Goal: Task Accomplishment & Management: Use online tool/utility

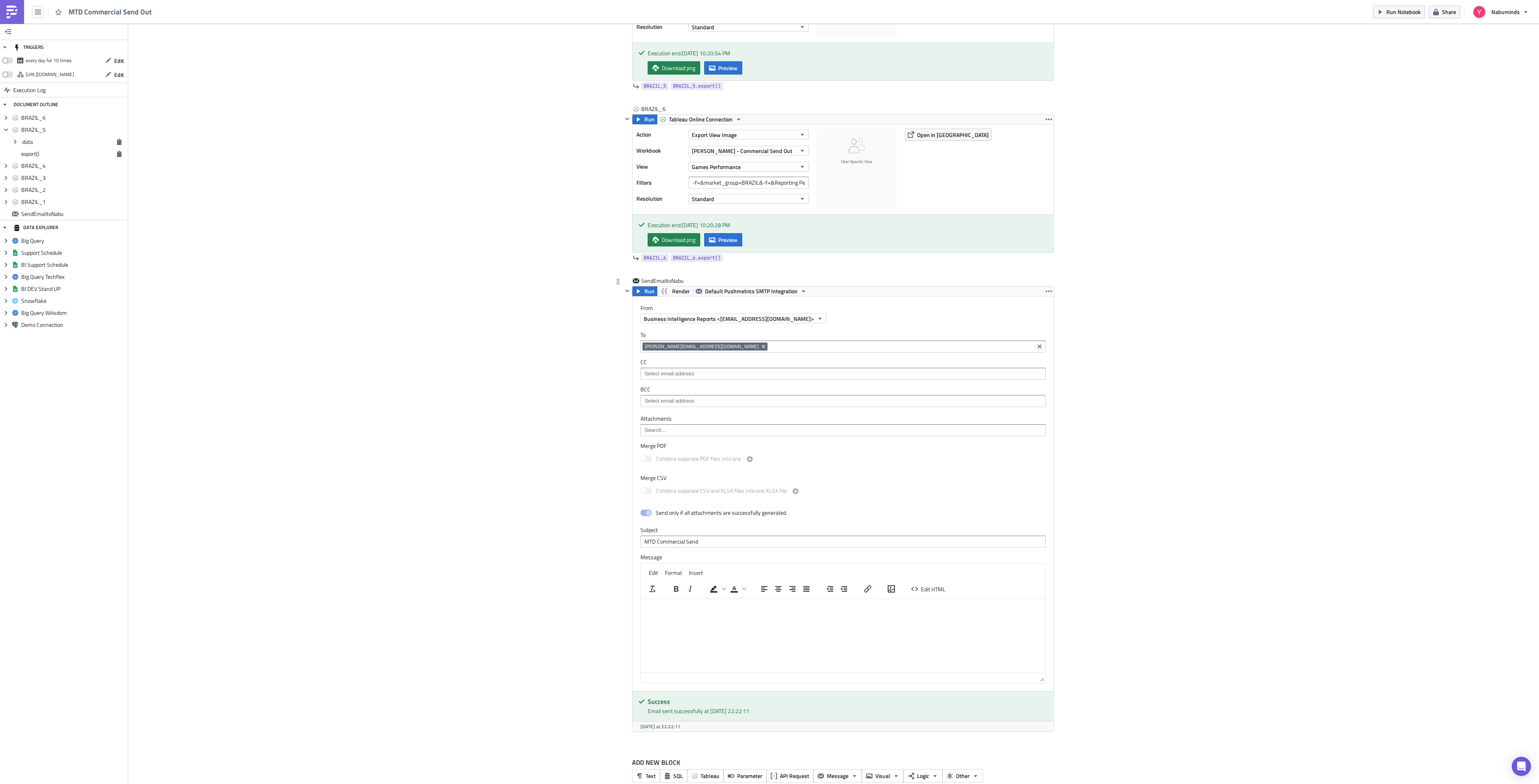
scroll to position [1253, 0]
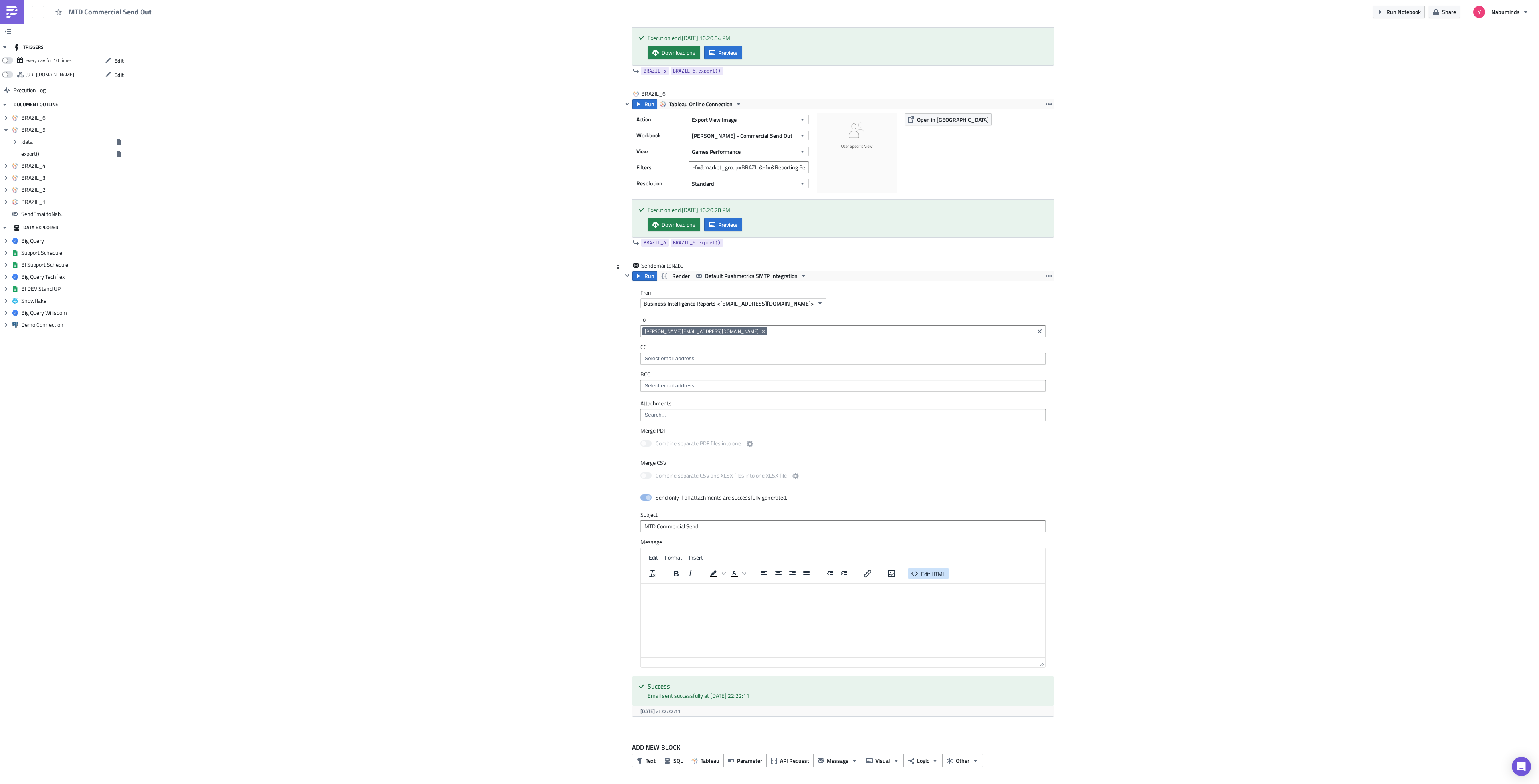
click at [937, 574] on span "Edit HTML" at bounding box center [933, 574] width 24 height 8
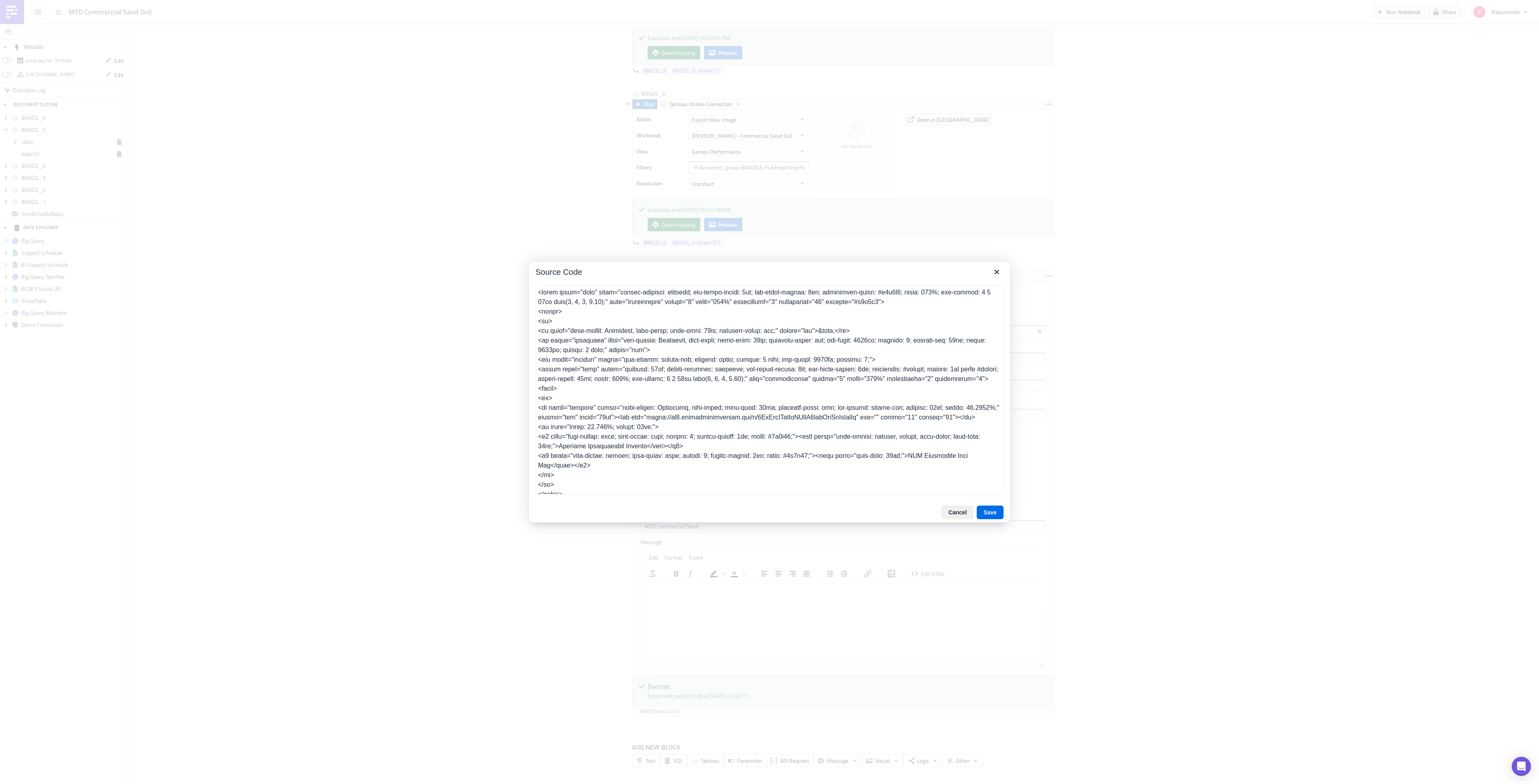
scroll to position [643, 0]
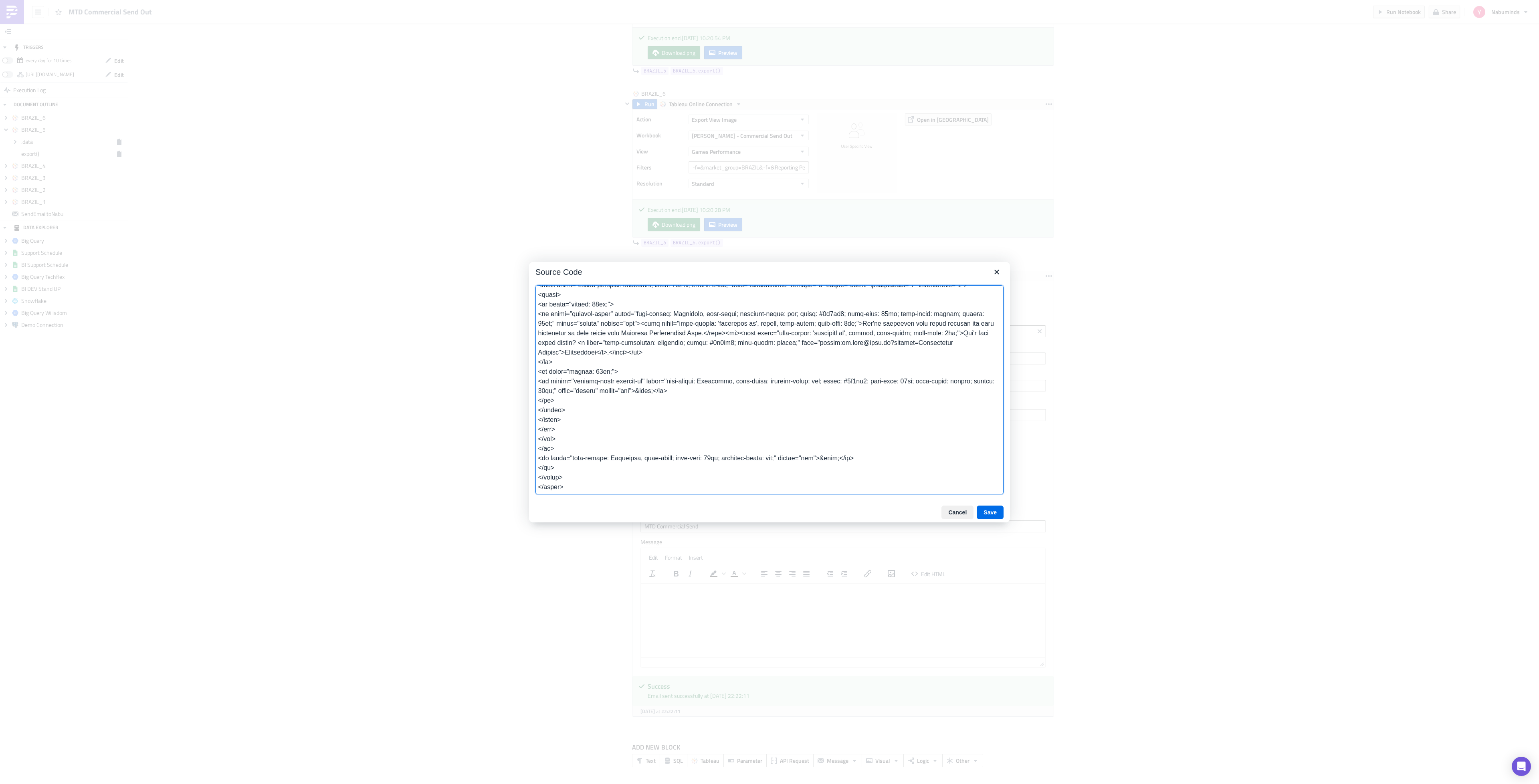
drag, startPoint x: 802, startPoint y: 269, endPoint x: 718, endPoint y: 167, distance: 132.1
click at [718, 167] on div "Source Code Cancel Save" at bounding box center [770, 392] width 1539 height 784
drag, startPoint x: 908, startPoint y: 520, endPoint x: 906, endPoint y: 527, distance: 7.3
click at [907, 537] on div "Source Code Cancel Save" at bounding box center [770, 392] width 1539 height 784
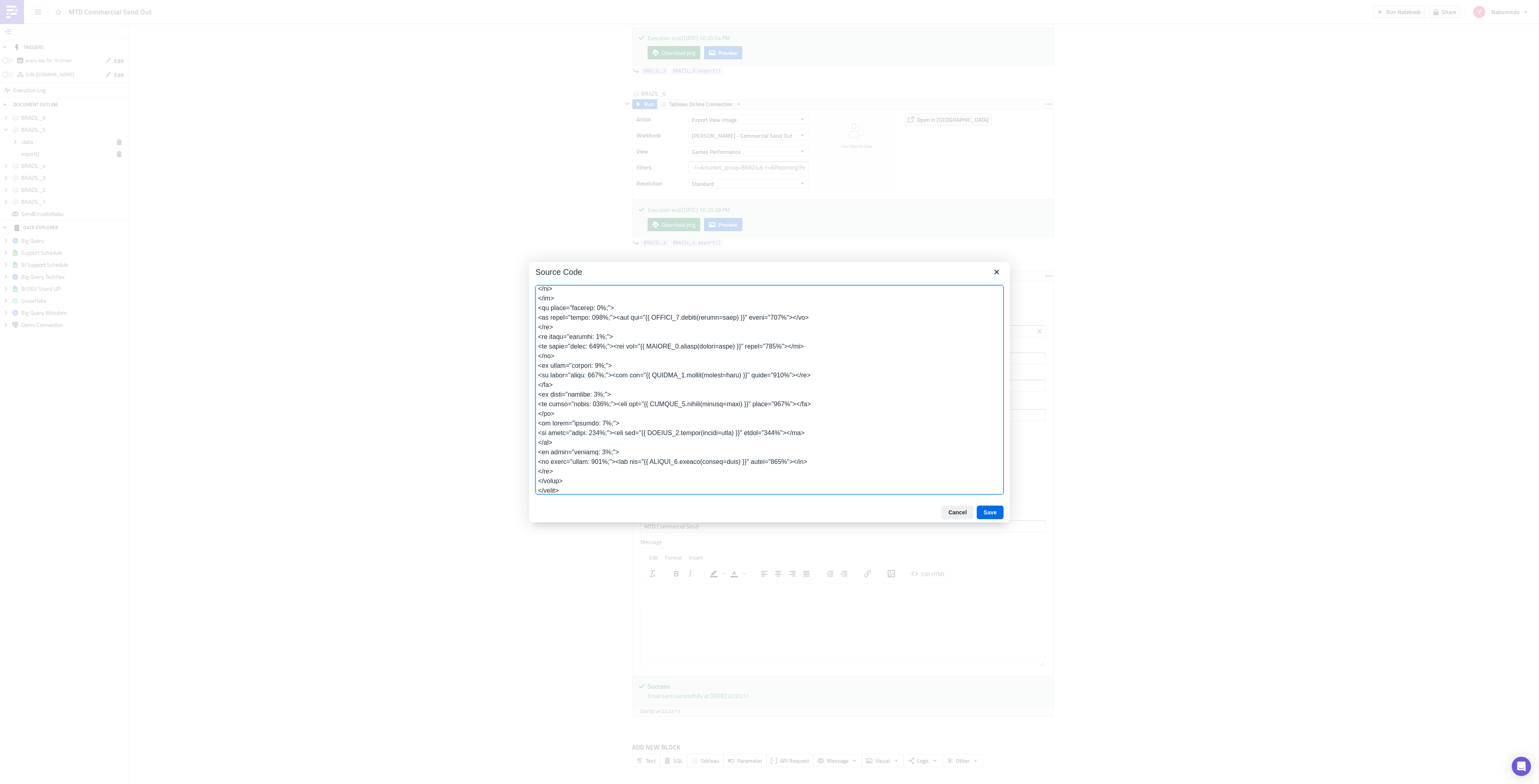
scroll to position [402, 0]
click at [886, 434] on textarea at bounding box center [770, 390] width 468 height 209
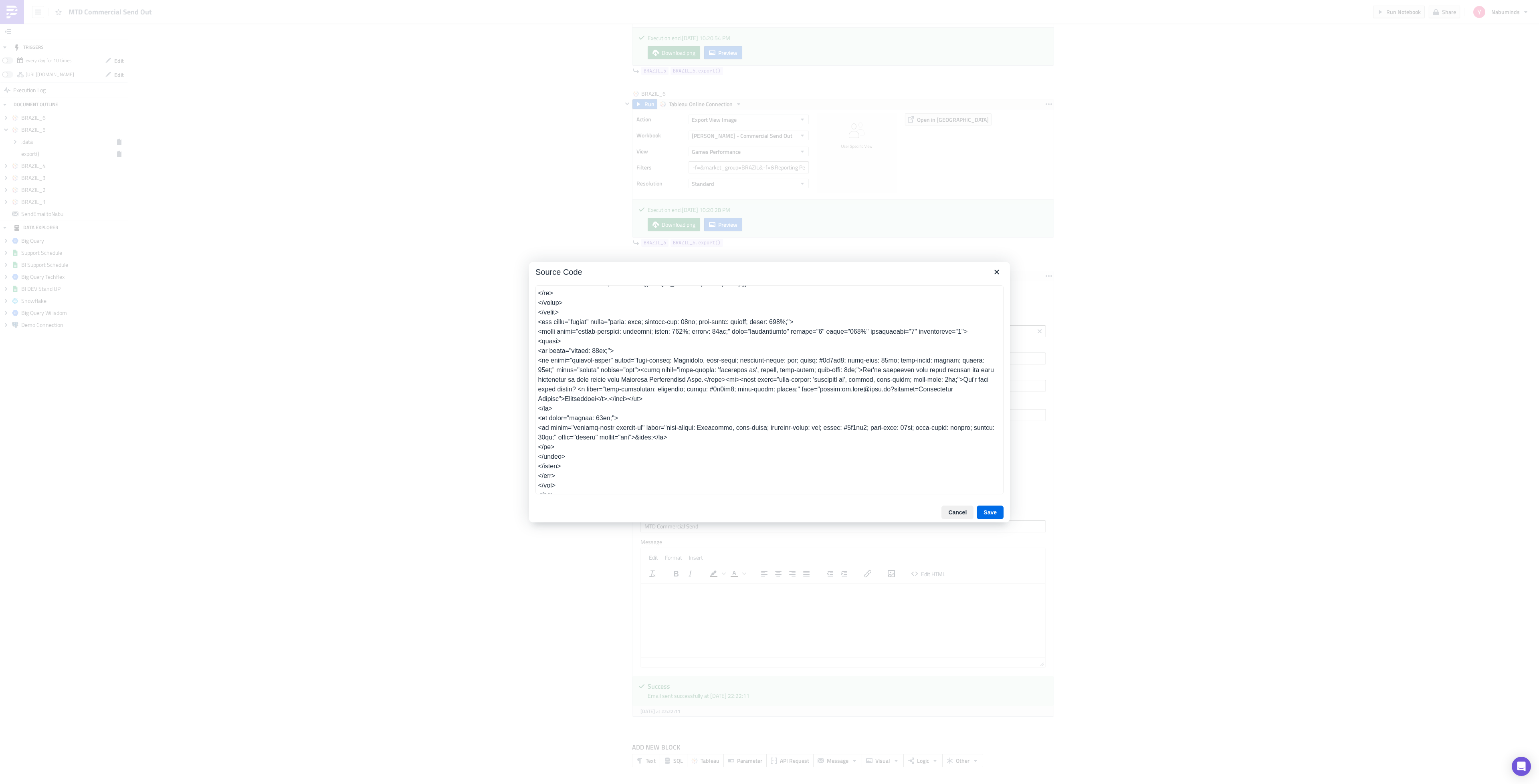
scroll to position [297, 0]
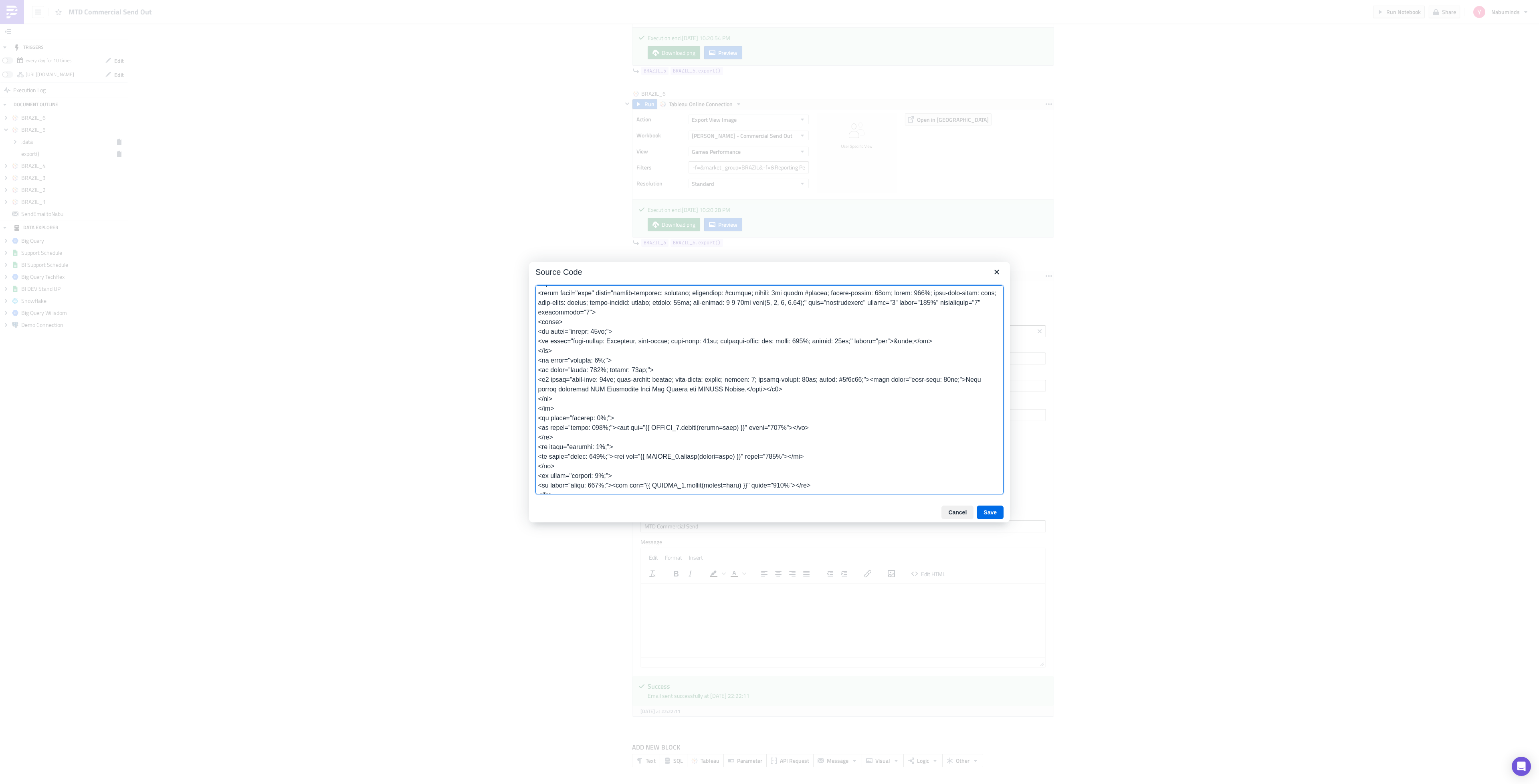
click at [943, 389] on textarea at bounding box center [770, 390] width 468 height 209
type textarea "<table class="body" style="border-collapse: separate; mso-table-lspace: 0pt; ms…"
type input "-f=&market_group=BRAZIL&-f=&rReporting Period=[GEOGRAPHIC_DATA]"
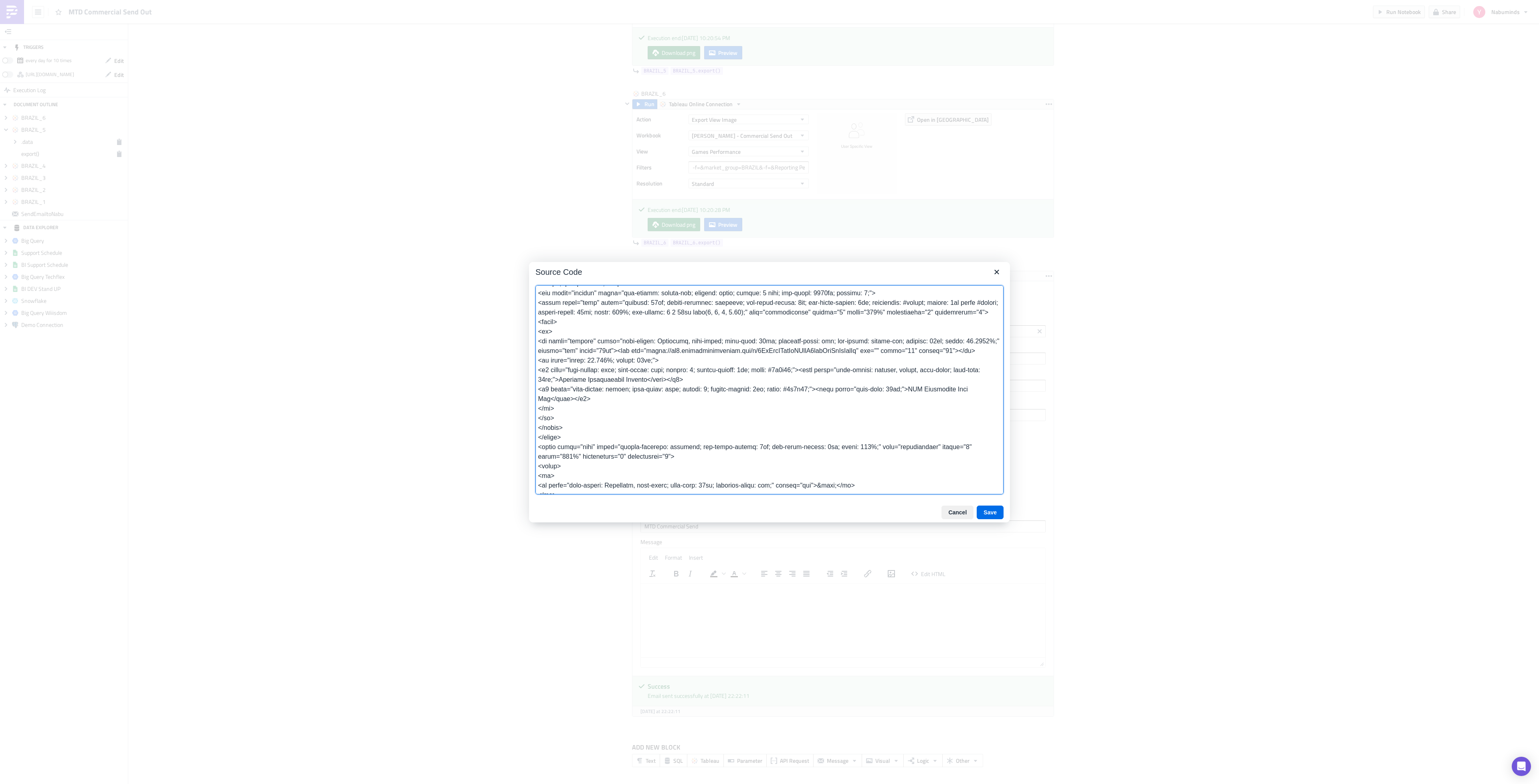
click at [890, 403] on textarea at bounding box center [770, 390] width 468 height 209
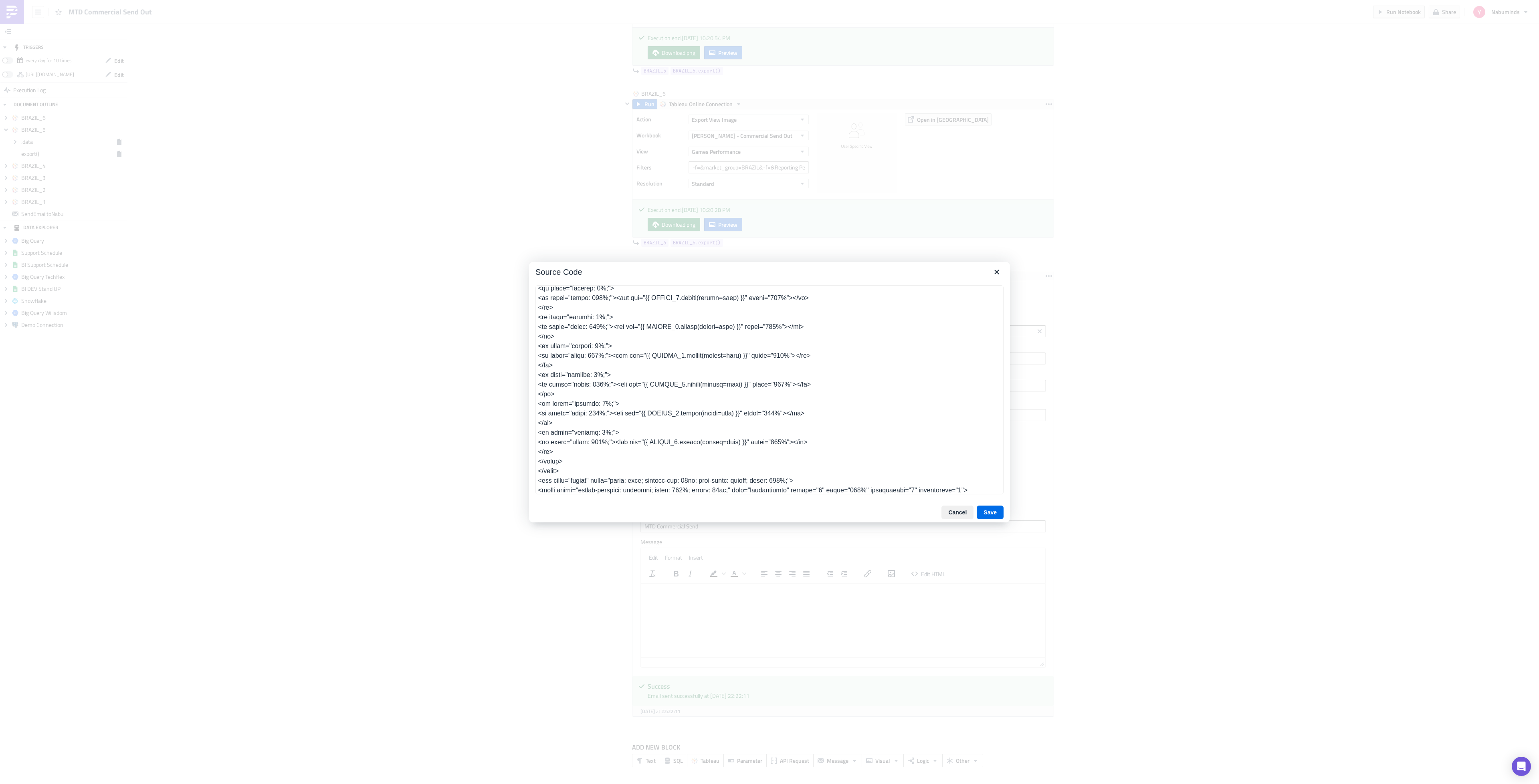
scroll to position [297, 0]
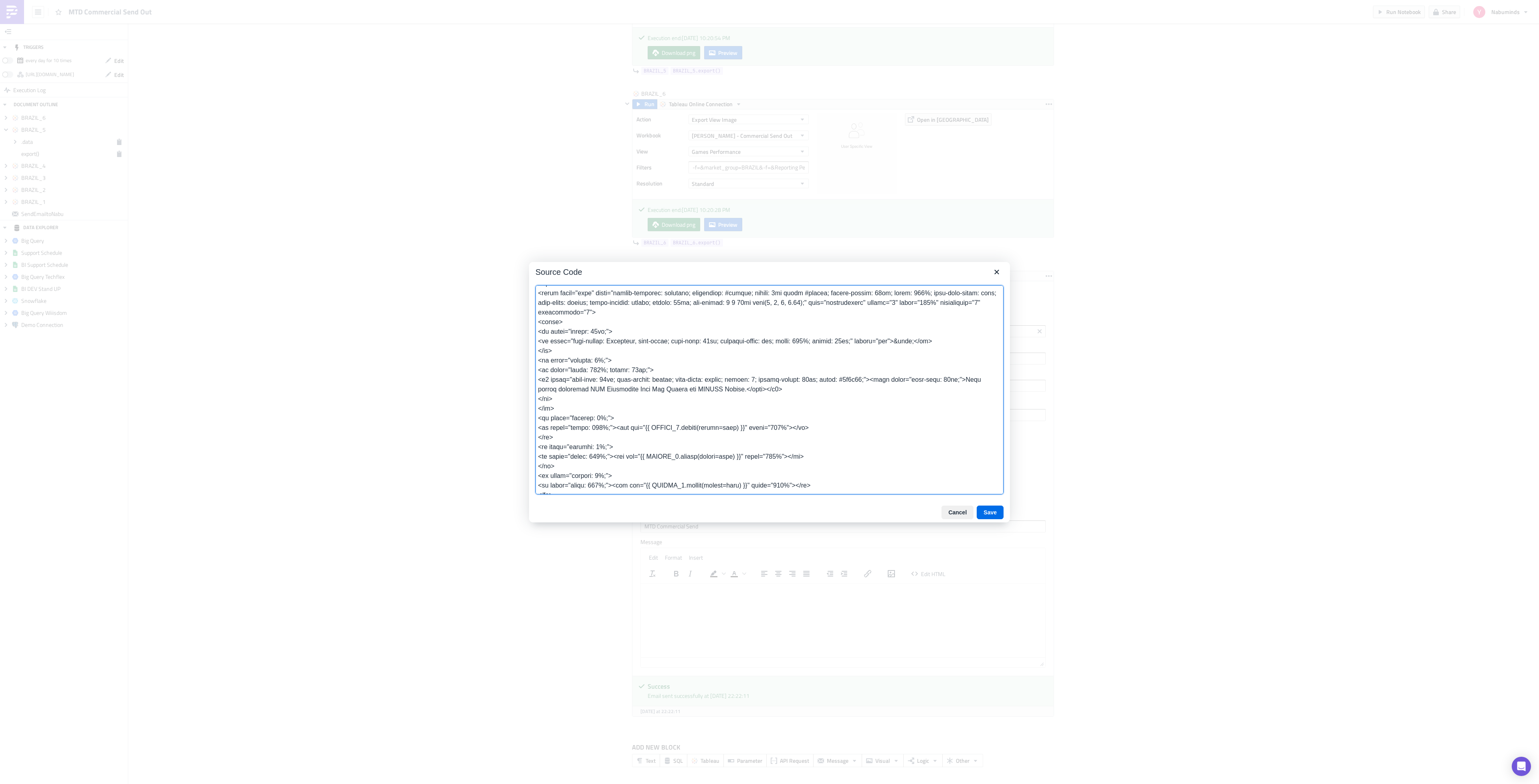
click at [943, 391] on textarea at bounding box center [770, 390] width 468 height 209
type textarea "<table class="body" style="border-collapse: separate; mso-table-lspace: 0pt; ms…"
click at [990, 509] on button "Save" at bounding box center [990, 512] width 27 height 14
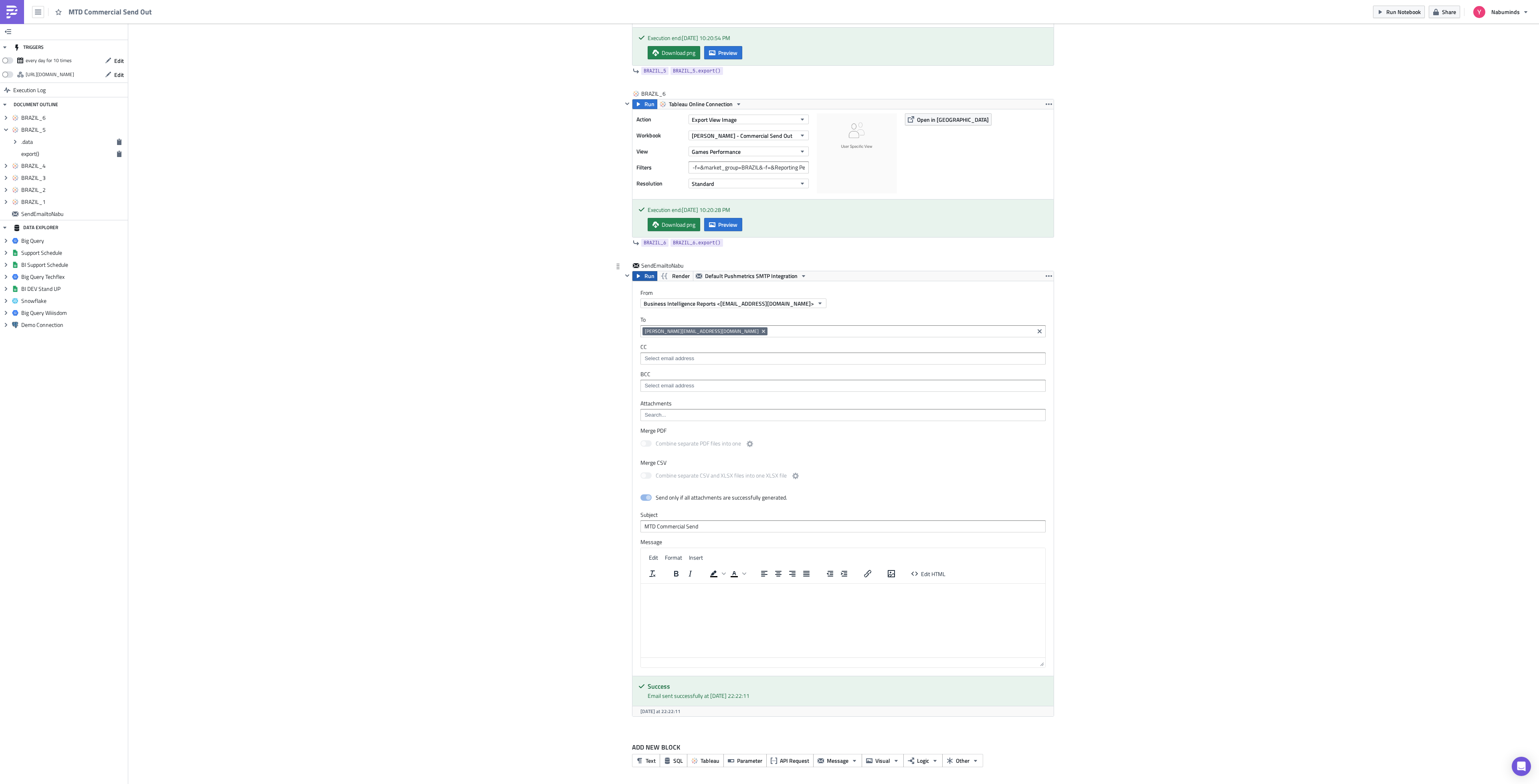
click at [636, 276] on icon "button" at bounding box center [638, 276] width 7 height 7
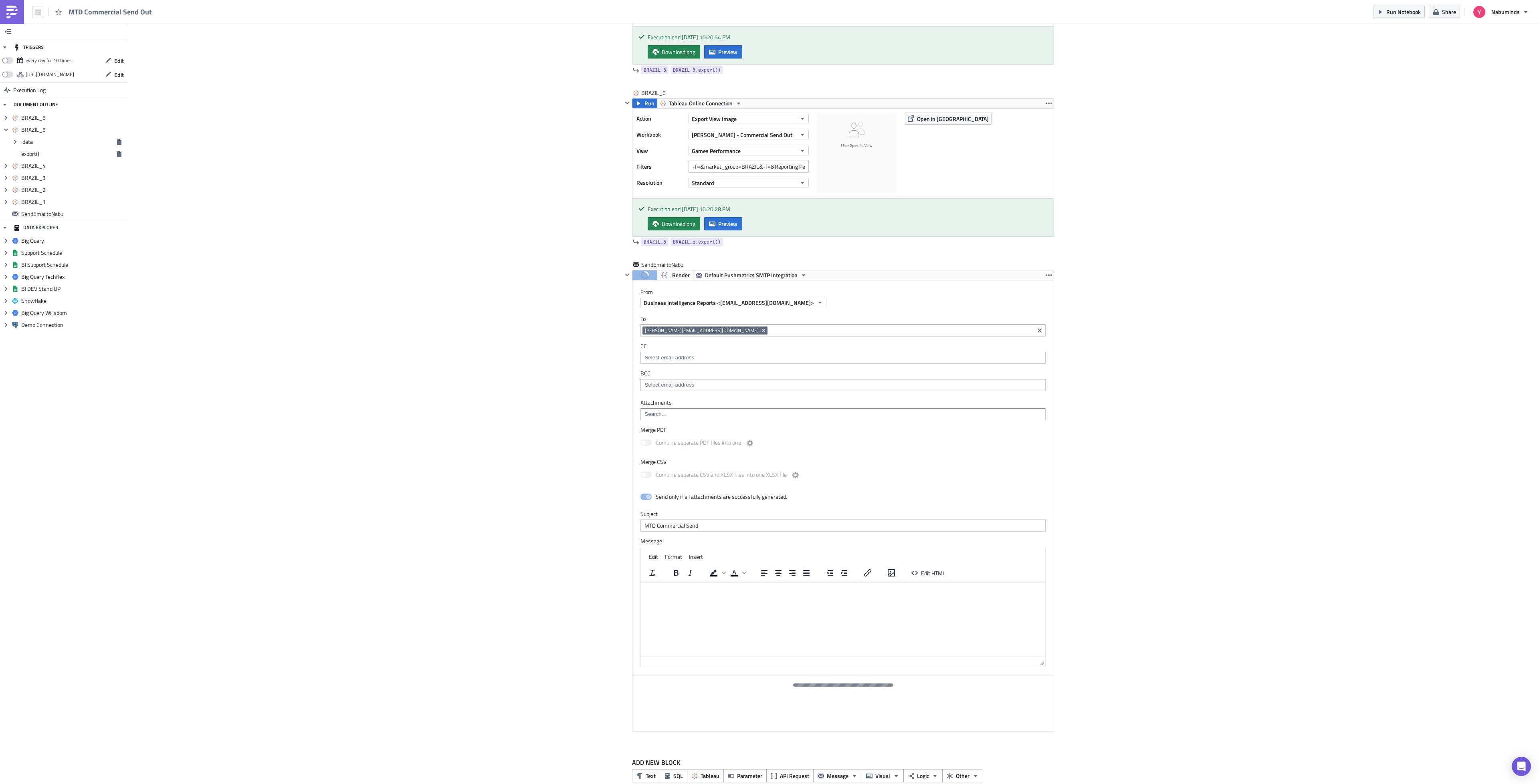
scroll to position [1269, 0]
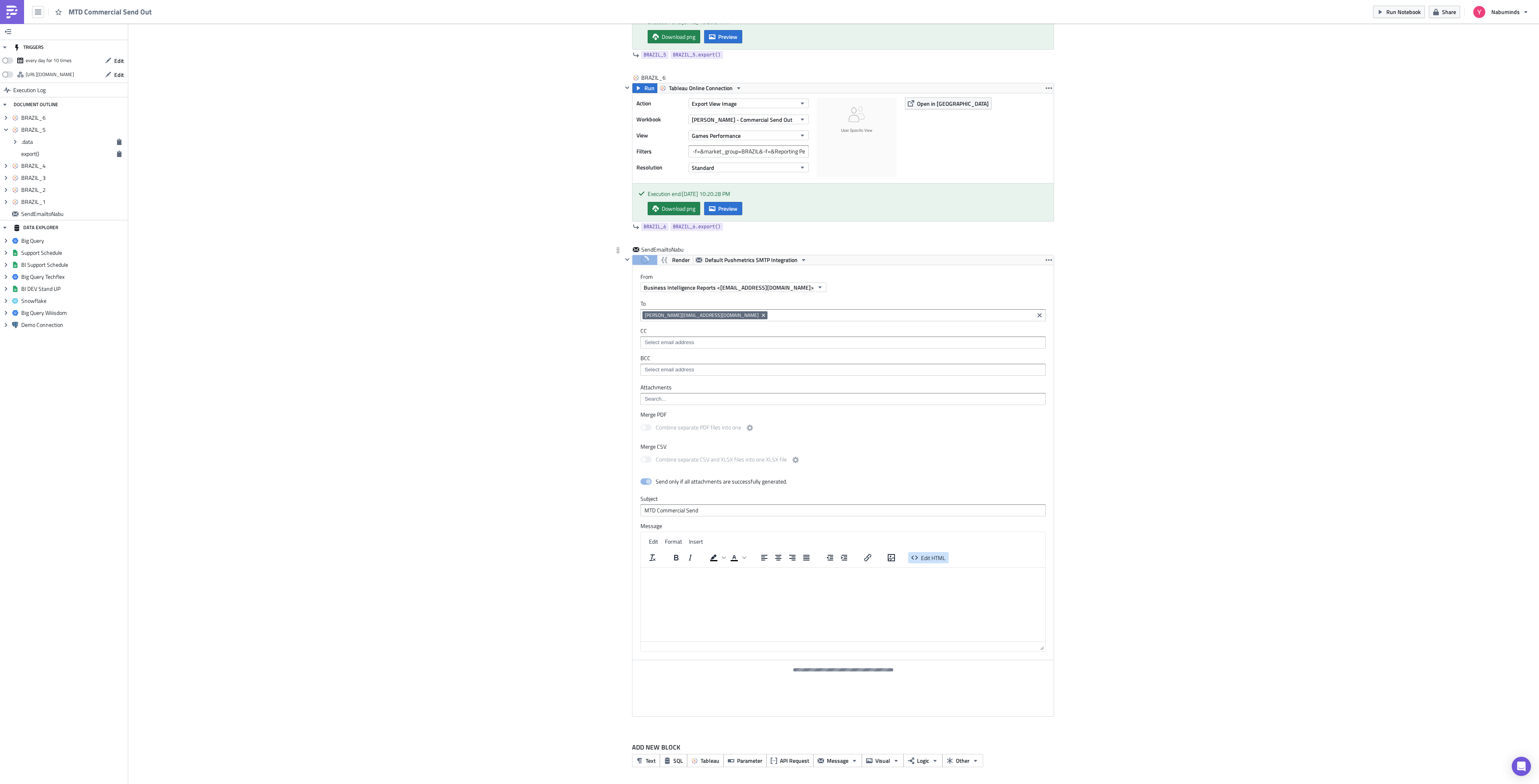
click at [939, 558] on span "Edit HTML" at bounding box center [933, 558] width 24 height 8
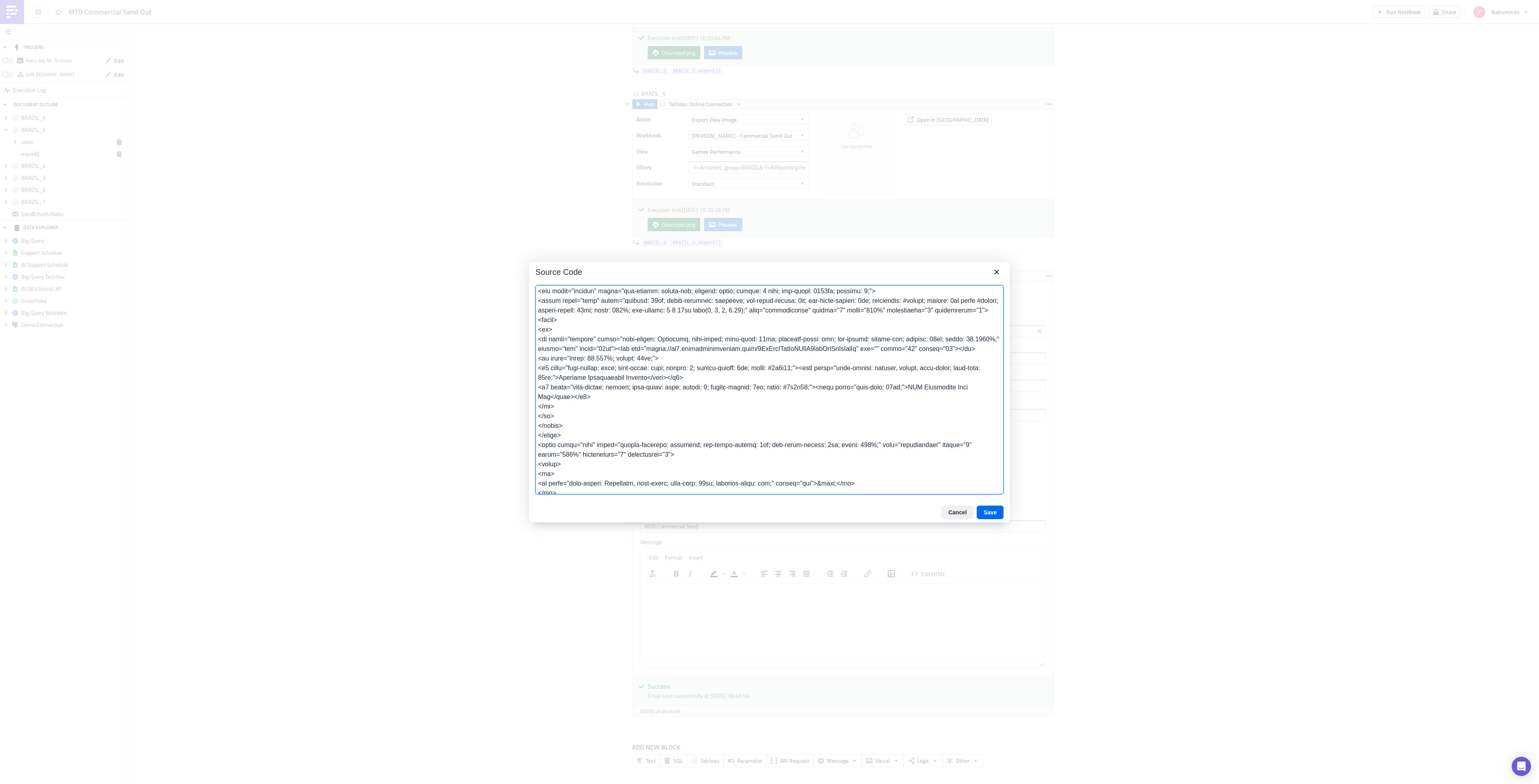
scroll to position [0, 0]
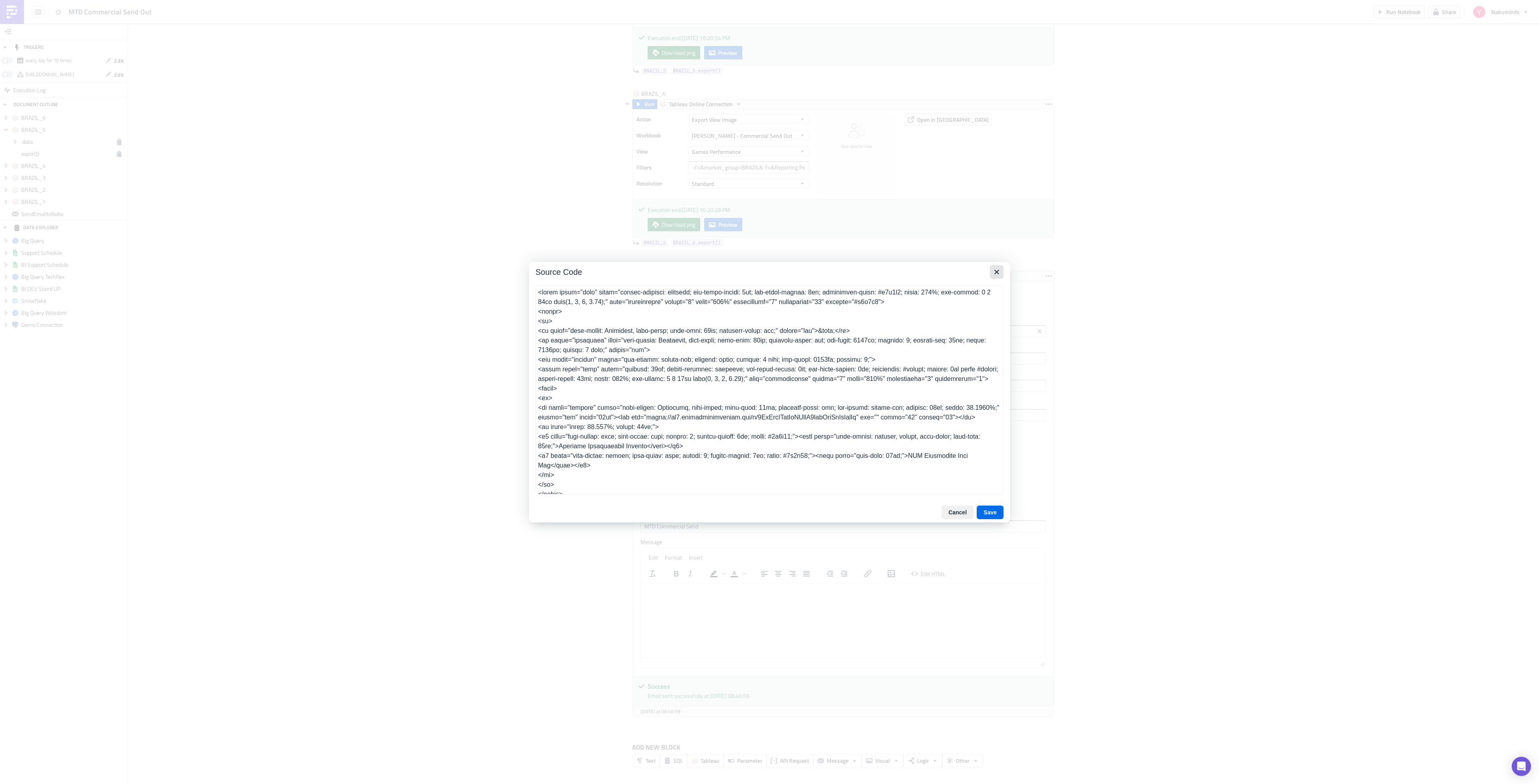
click at [996, 270] on icon "Close" at bounding box center [997, 272] width 10 height 10
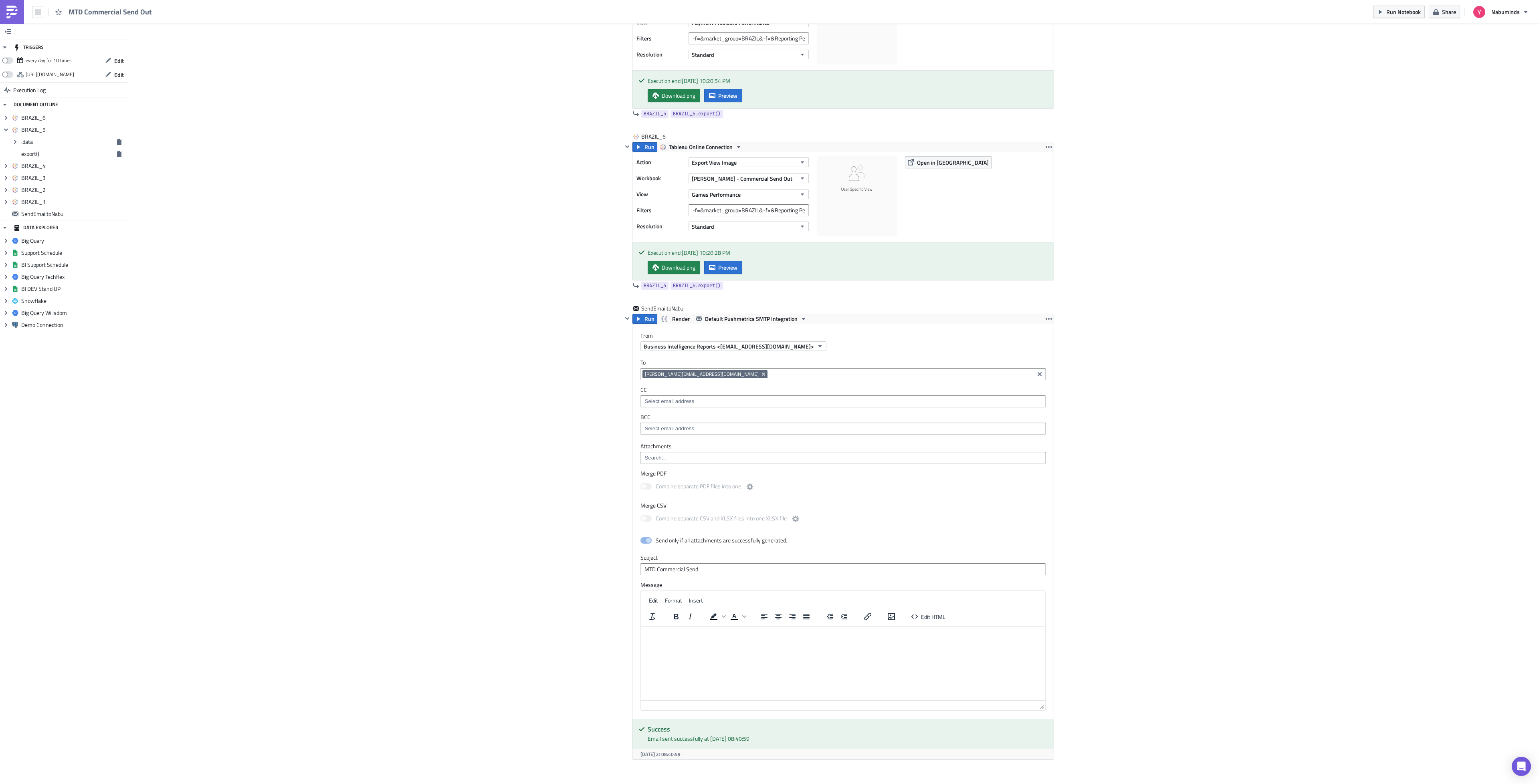
scroll to position [1253, 0]
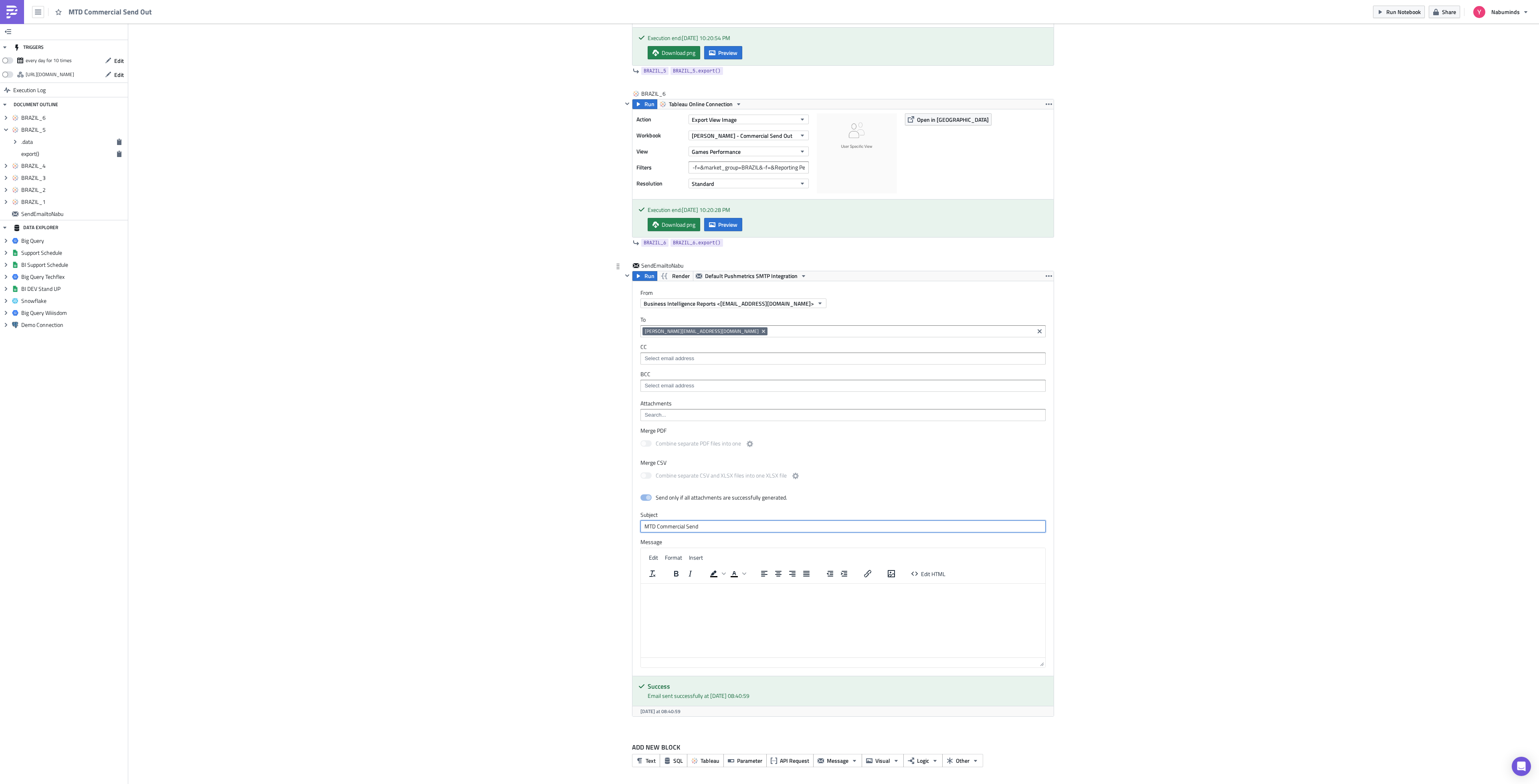
click at [723, 521] on input "MTD Commercial Send" at bounding box center [843, 526] width 405 height 12
type input "MTD Commercial Send Out"
click at [932, 573] on span "Edit HTML" at bounding box center [933, 574] width 24 height 8
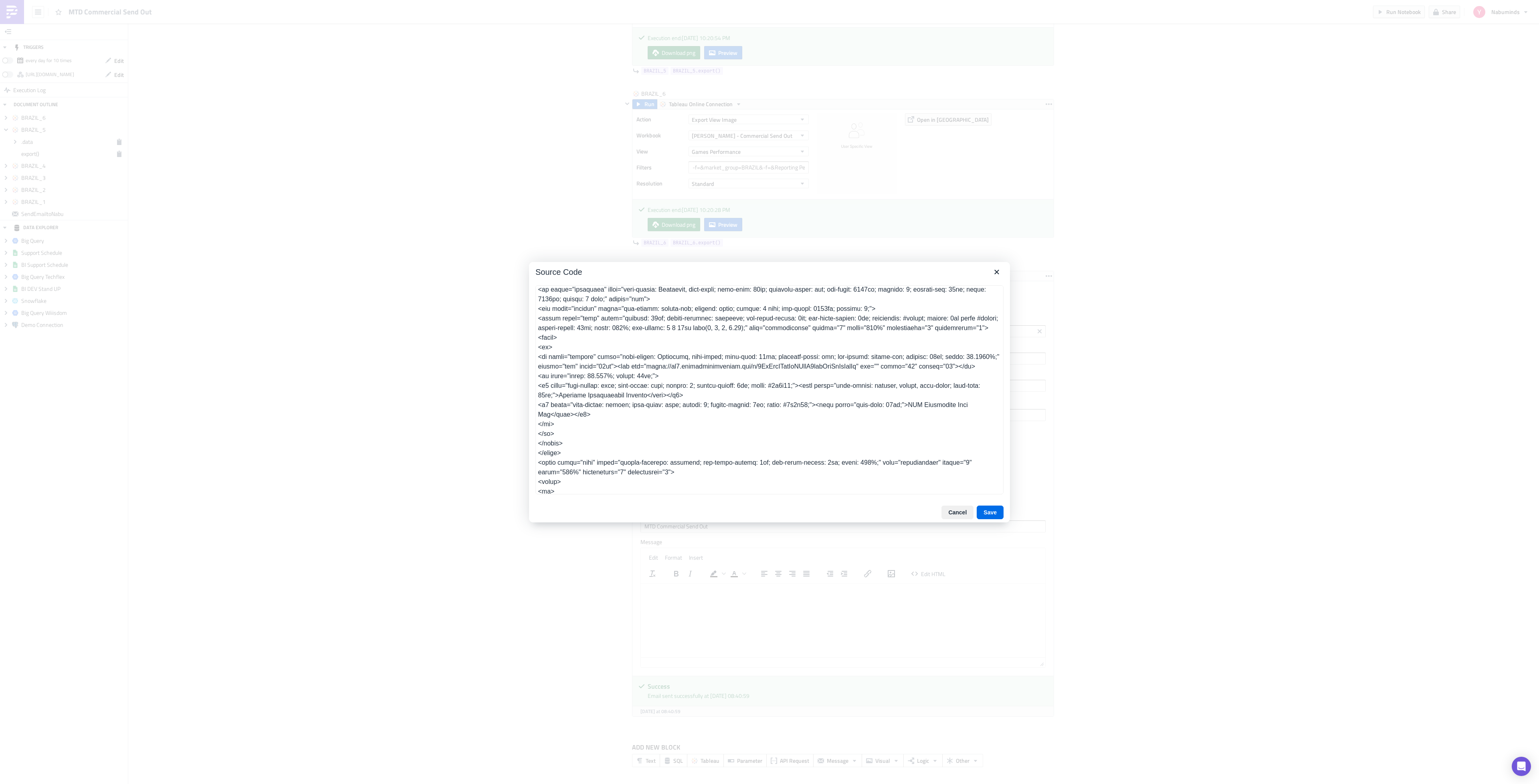
scroll to position [0, 0]
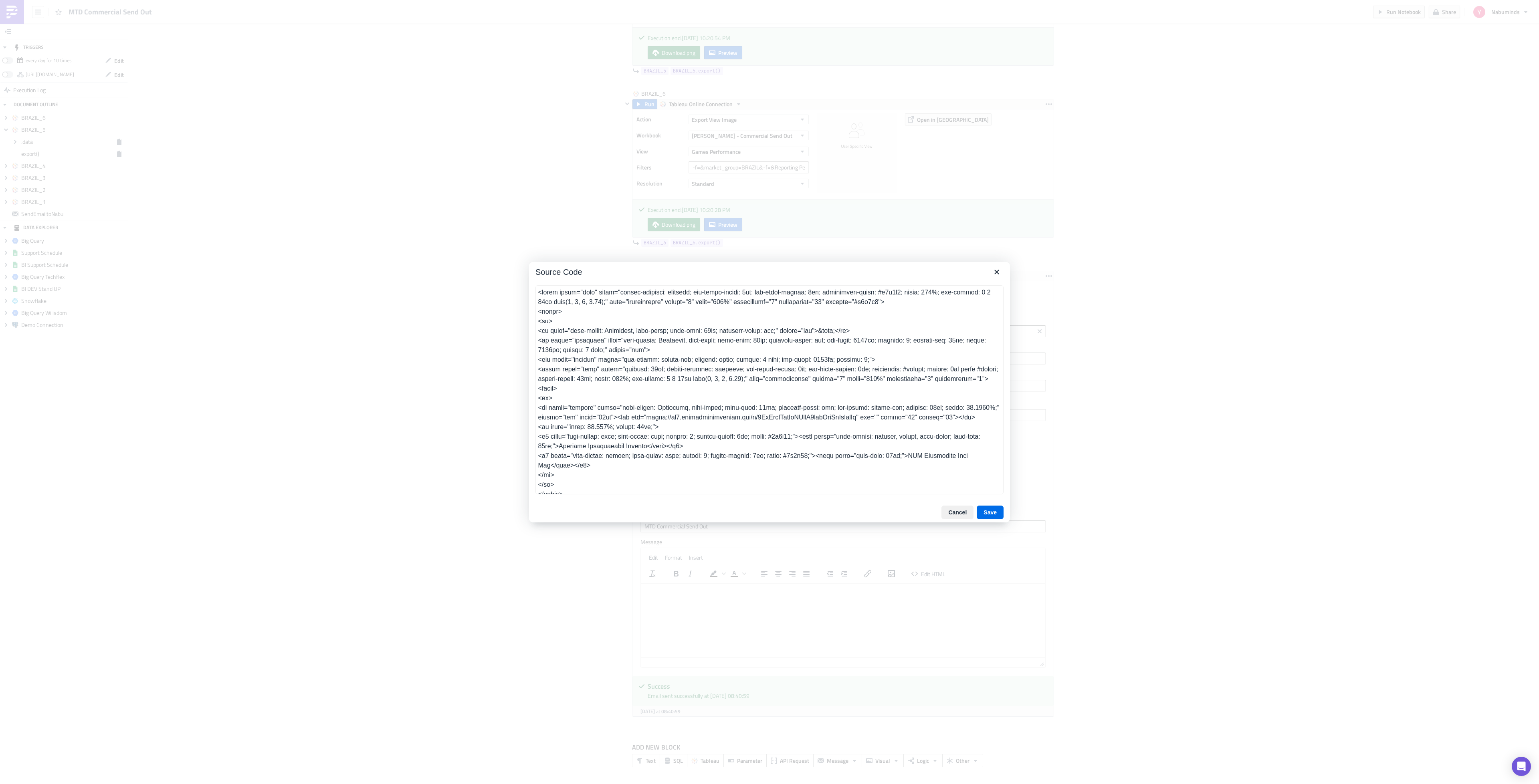
click at [641, 380] on textarea at bounding box center [770, 390] width 468 height 209
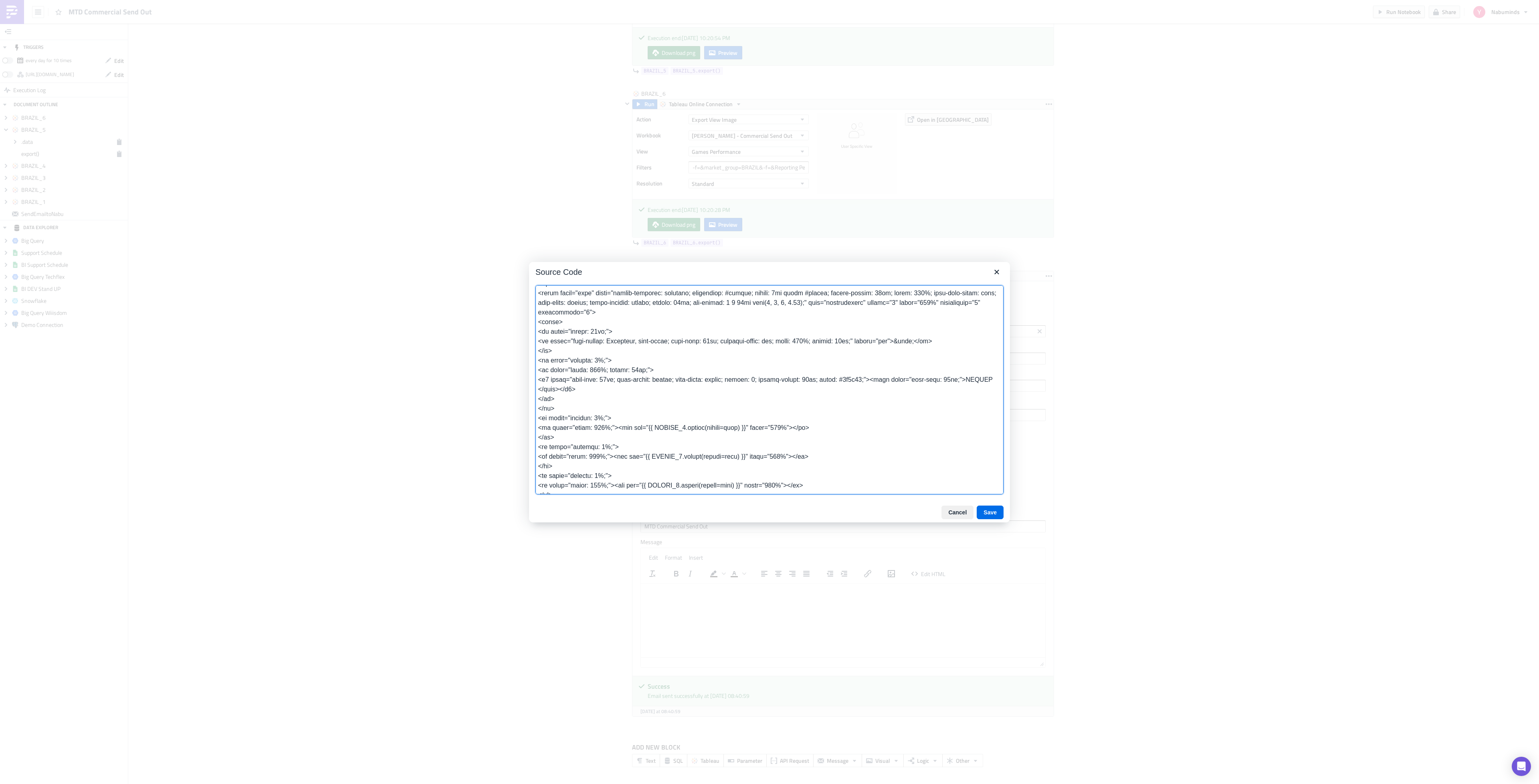
click at [624, 398] on textarea at bounding box center [770, 390] width 468 height 209
click at [597, 405] on textarea at bounding box center [770, 390] width 468 height 209
click at [608, 369] on textarea at bounding box center [770, 390] width 468 height 209
click at [583, 381] on textarea at bounding box center [770, 390] width 468 height 209
click at [637, 378] on textarea at bounding box center [770, 390] width 468 height 209
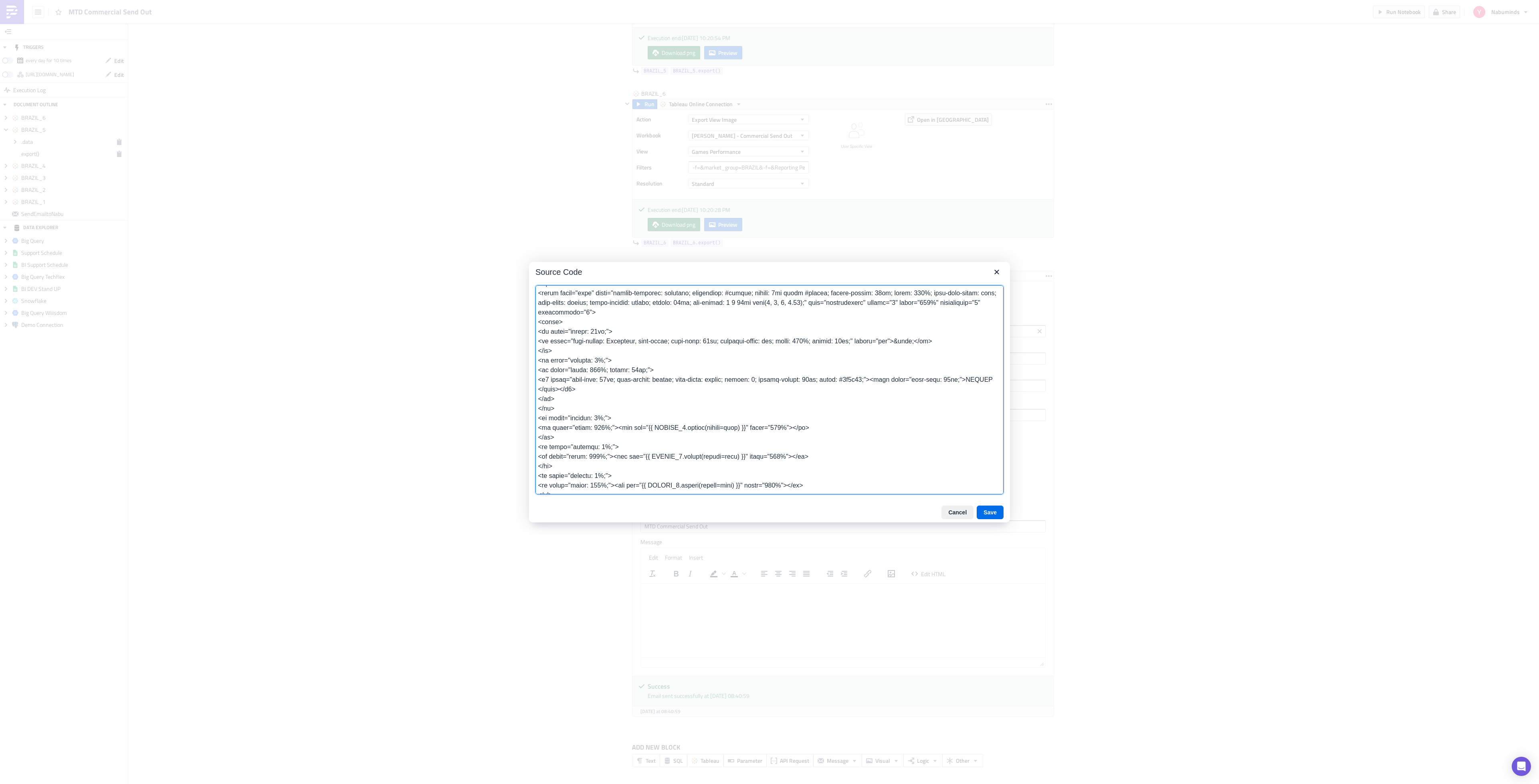
click at [615, 382] on textarea at bounding box center [770, 390] width 468 height 209
click at [600, 399] on textarea at bounding box center [770, 390] width 468 height 209
drag, startPoint x: 536, startPoint y: 361, endPoint x: 587, endPoint y: 417, distance: 75.7
click at [587, 417] on textarea at bounding box center [770, 390] width 468 height 209
click at [629, 388] on textarea at bounding box center [770, 390] width 468 height 209
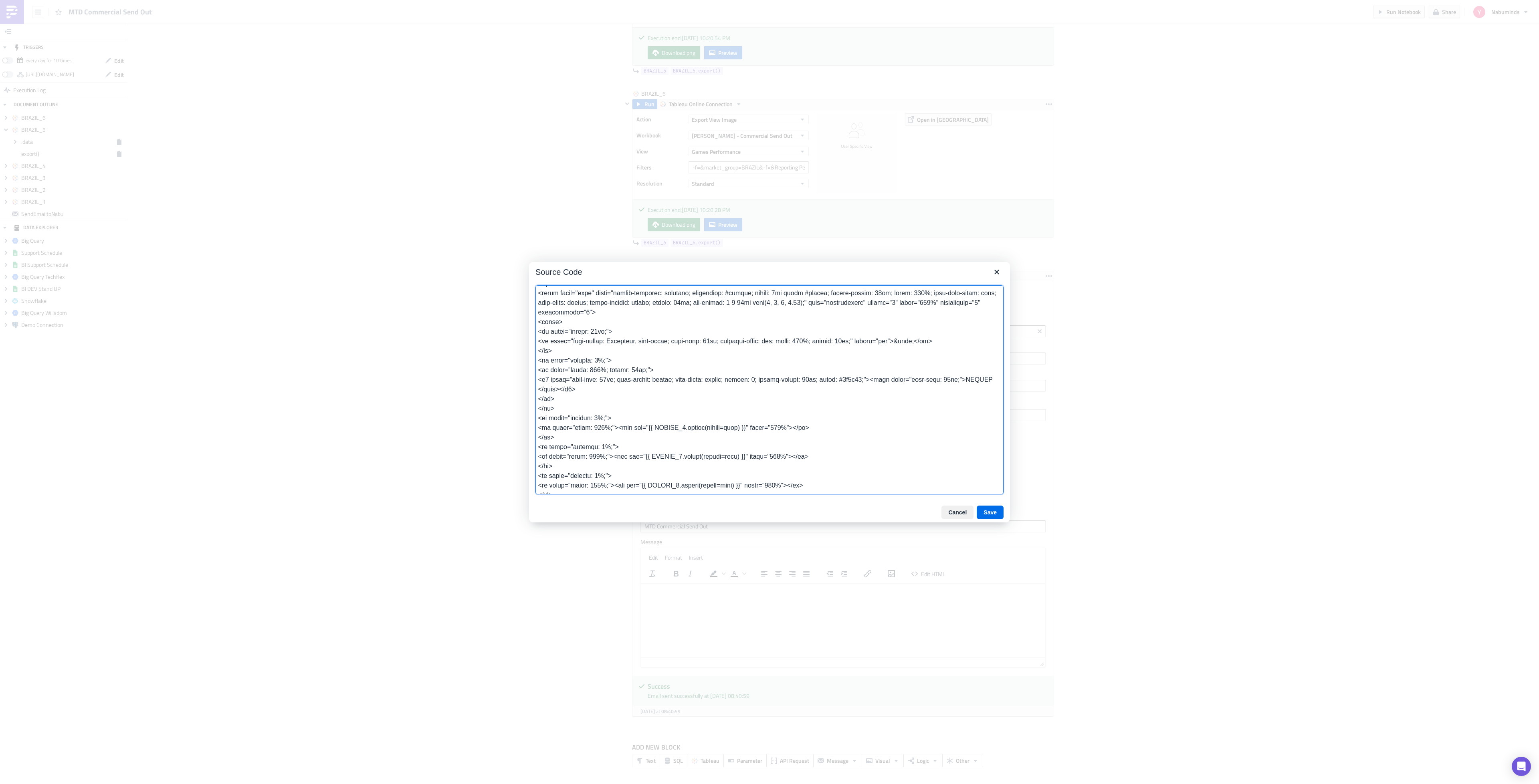
click at [635, 380] on textarea at bounding box center [770, 390] width 468 height 209
type textarea "<table class="body" style="border-collapse: separate; mso-table-lspace: 0pt; ms…"
click at [999, 516] on button "Save" at bounding box center [990, 512] width 27 height 14
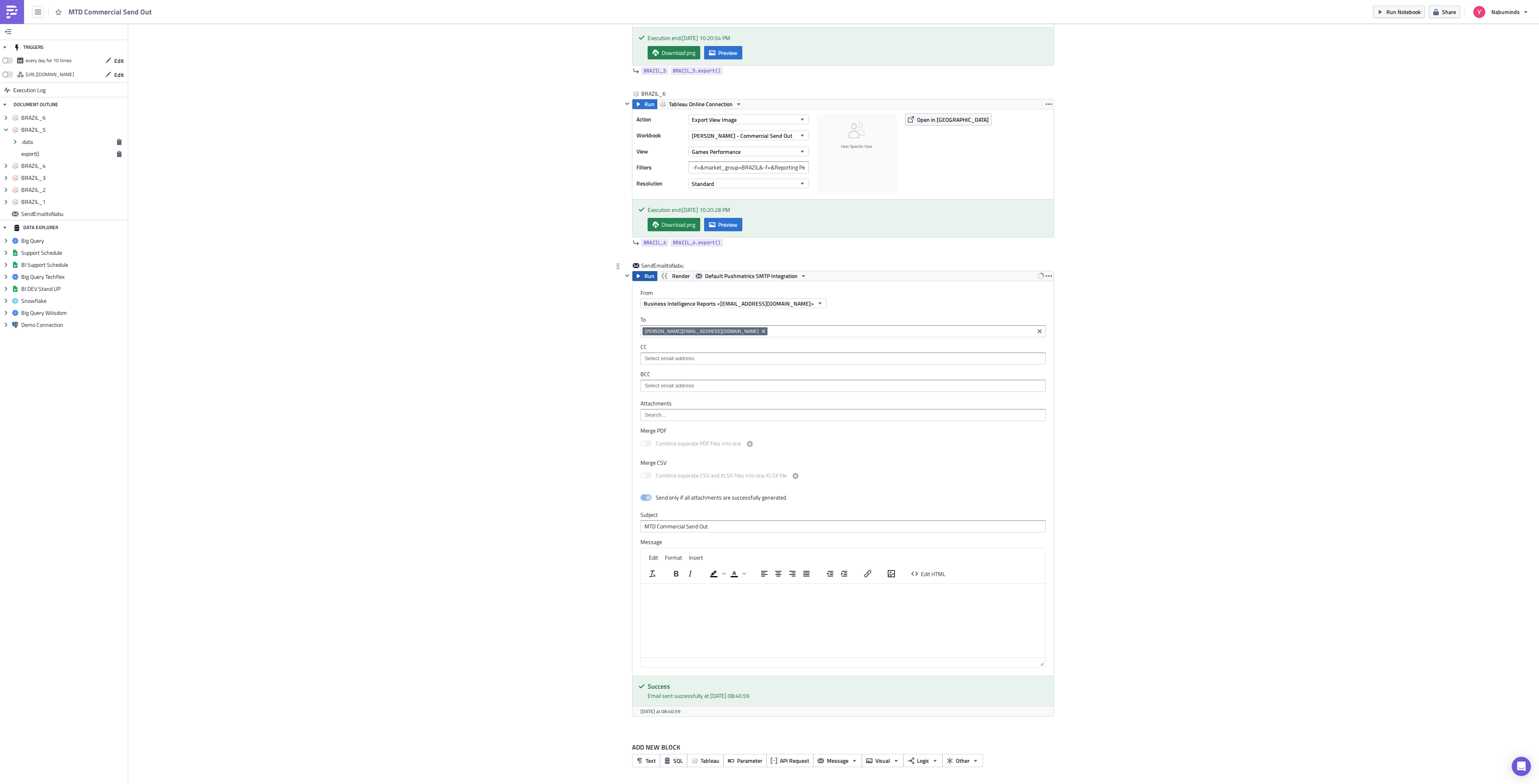
click at [639, 277] on button "Run" at bounding box center [645, 276] width 25 height 10
click at [920, 579] on div "Edit HTML" at bounding box center [928, 573] width 50 height 16
click at [927, 573] on span "Edit HTML" at bounding box center [933, 574] width 24 height 8
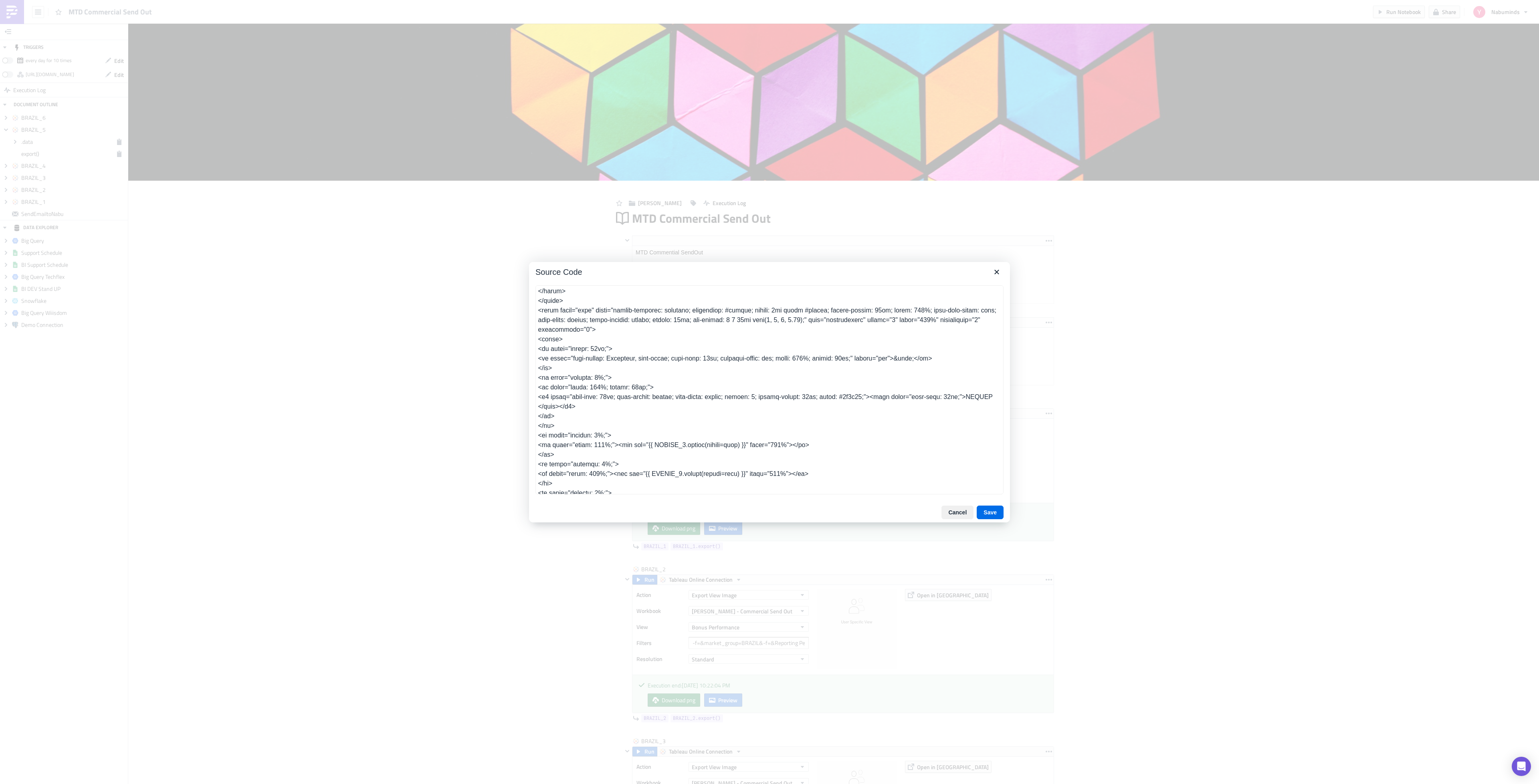
scroll to position [222, 0]
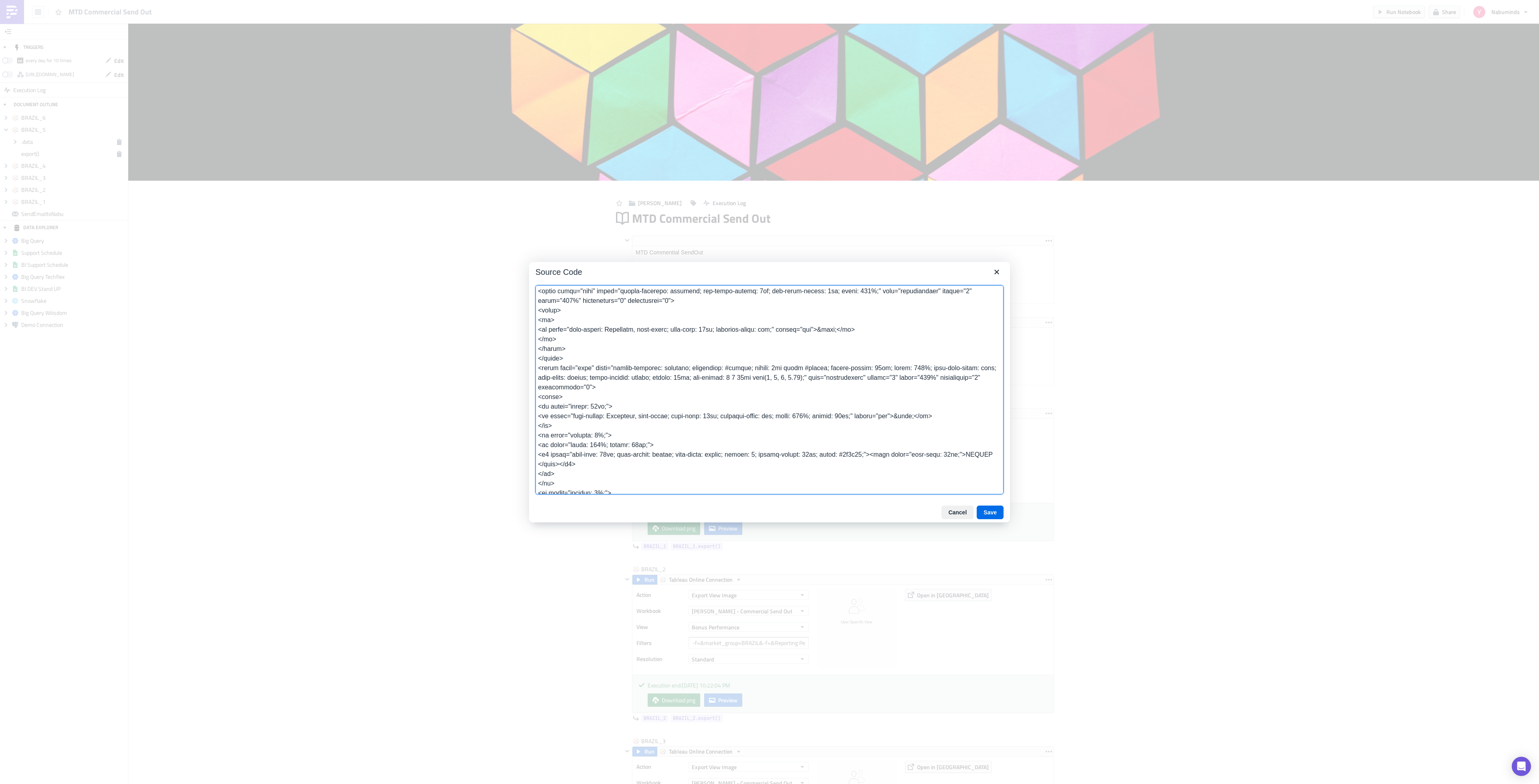
click at [686, 463] on textarea at bounding box center [770, 390] width 468 height 209
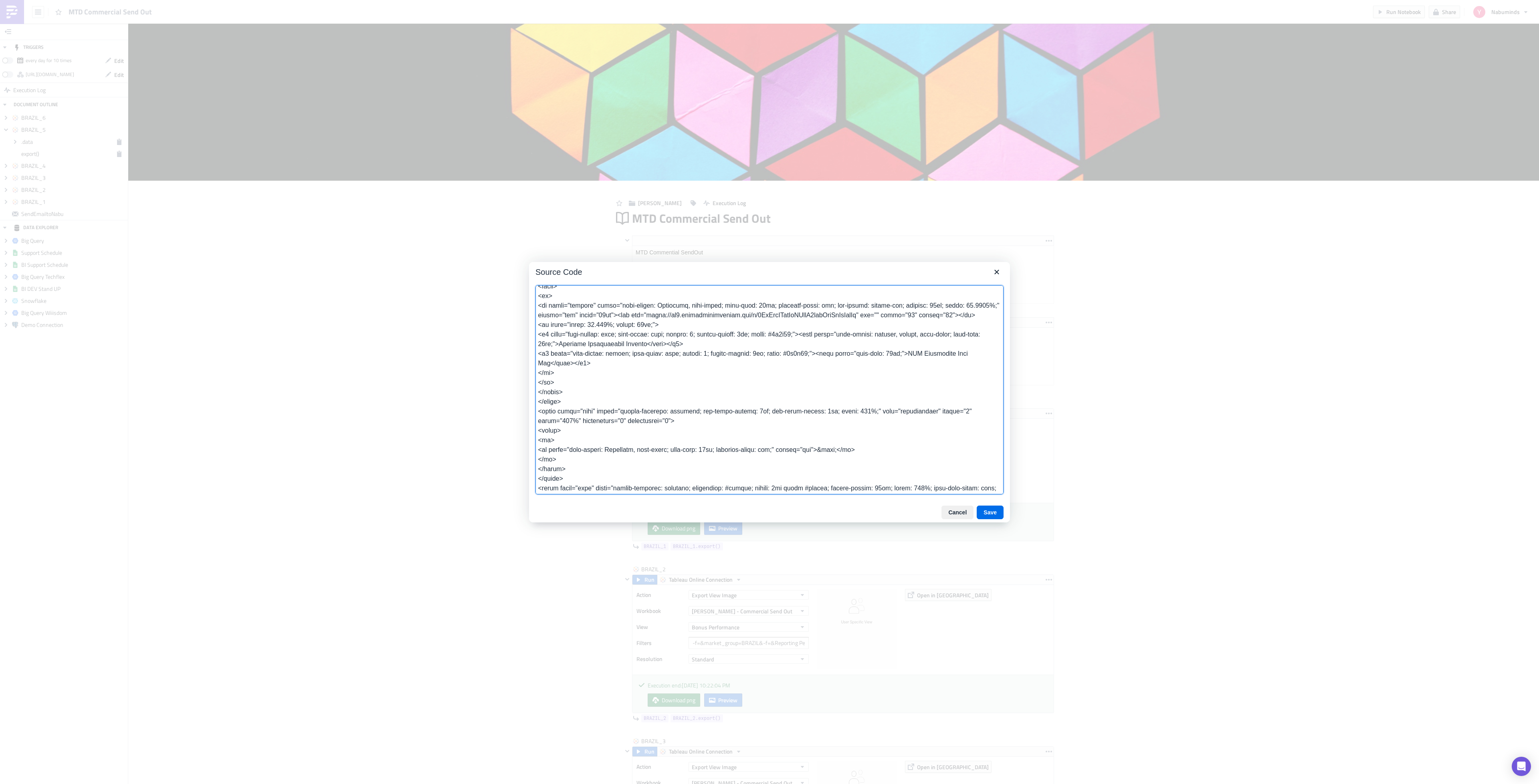
scroll to position [42, 0]
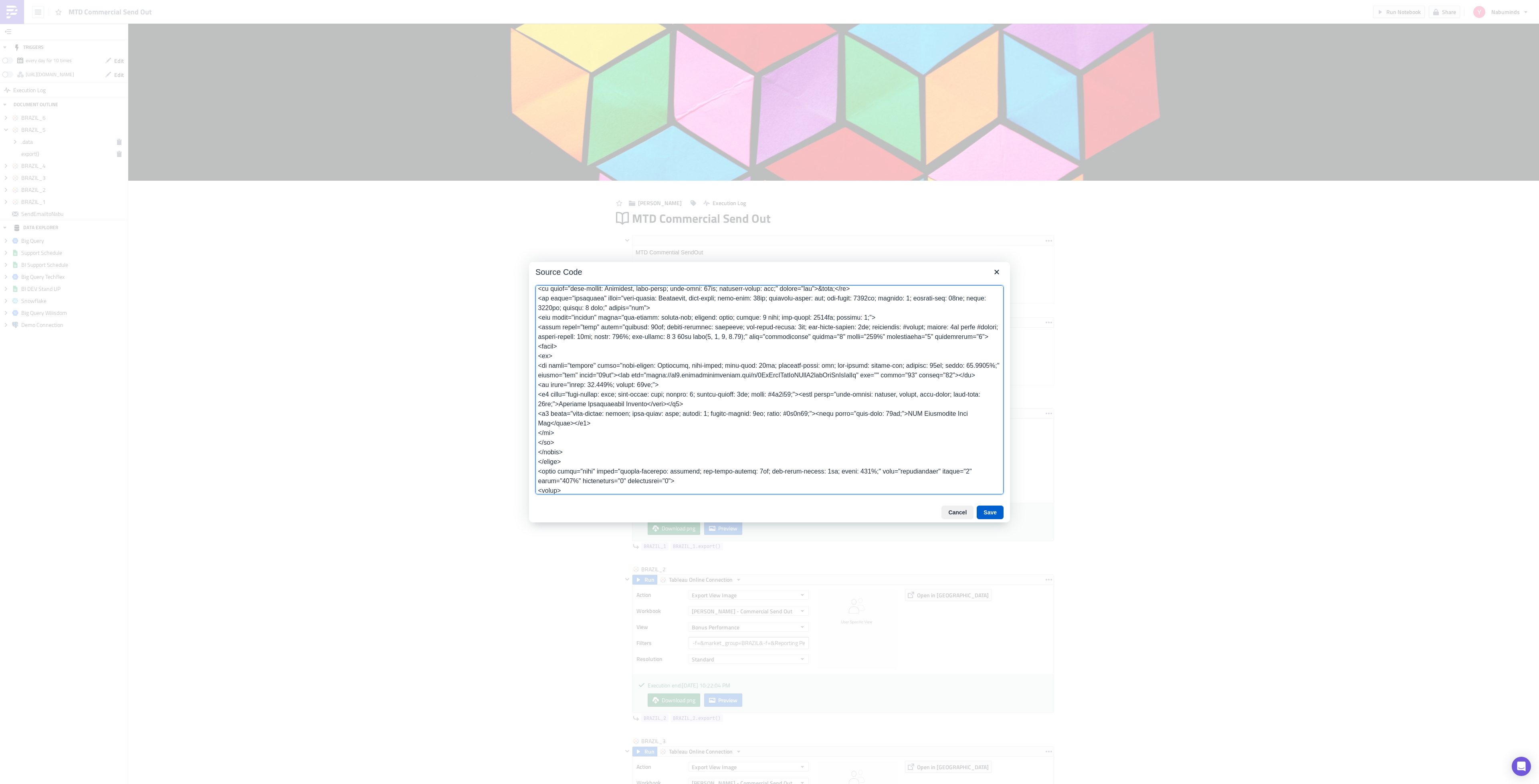
click at [986, 511] on button "Save" at bounding box center [990, 512] width 27 height 14
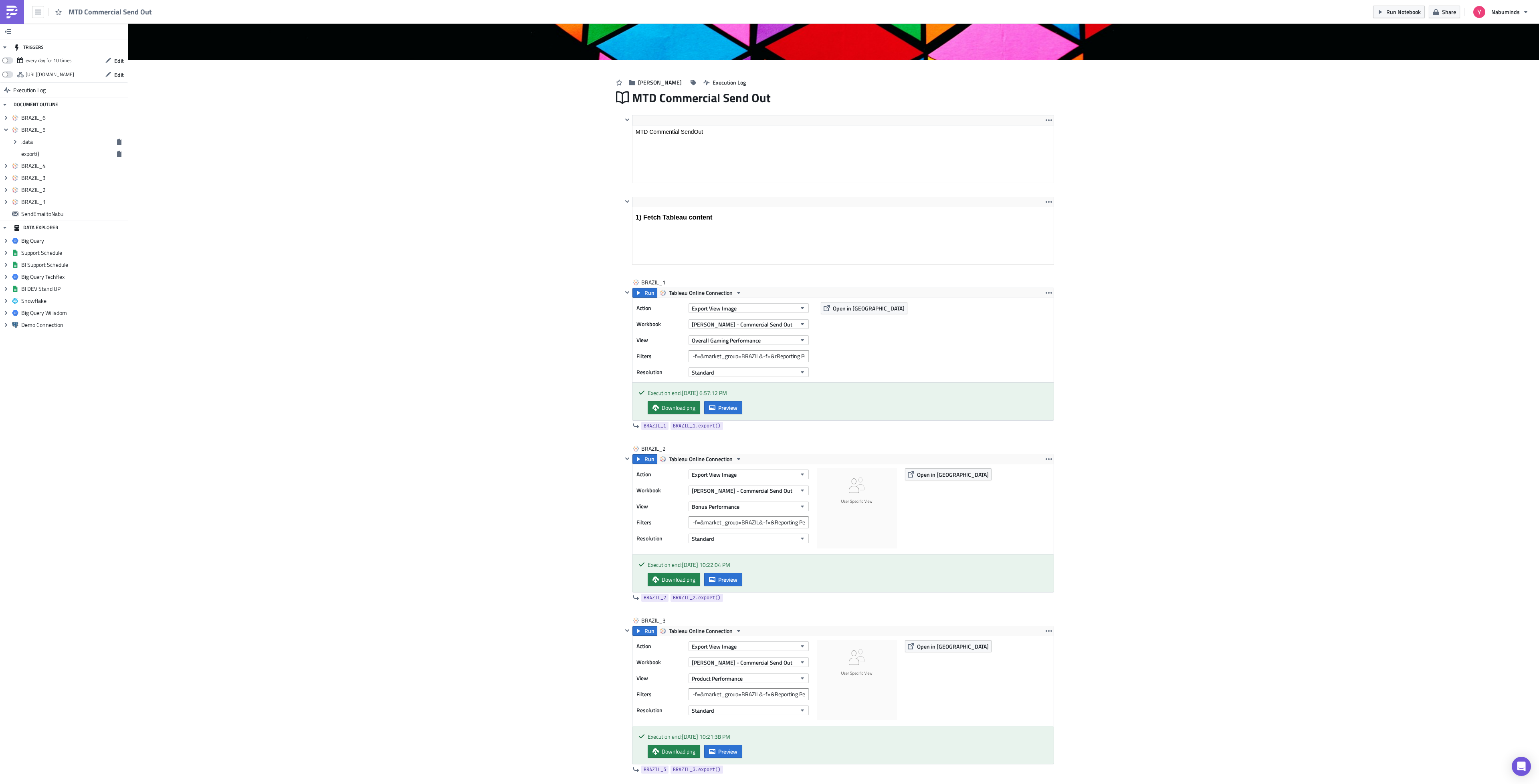
scroll to position [198, 0]
click at [1046, 298] on button "button" at bounding box center [1049, 293] width 10 height 10
click at [1051, 313] on div "Duplicate" at bounding box center [1049, 313] width 53 height 8
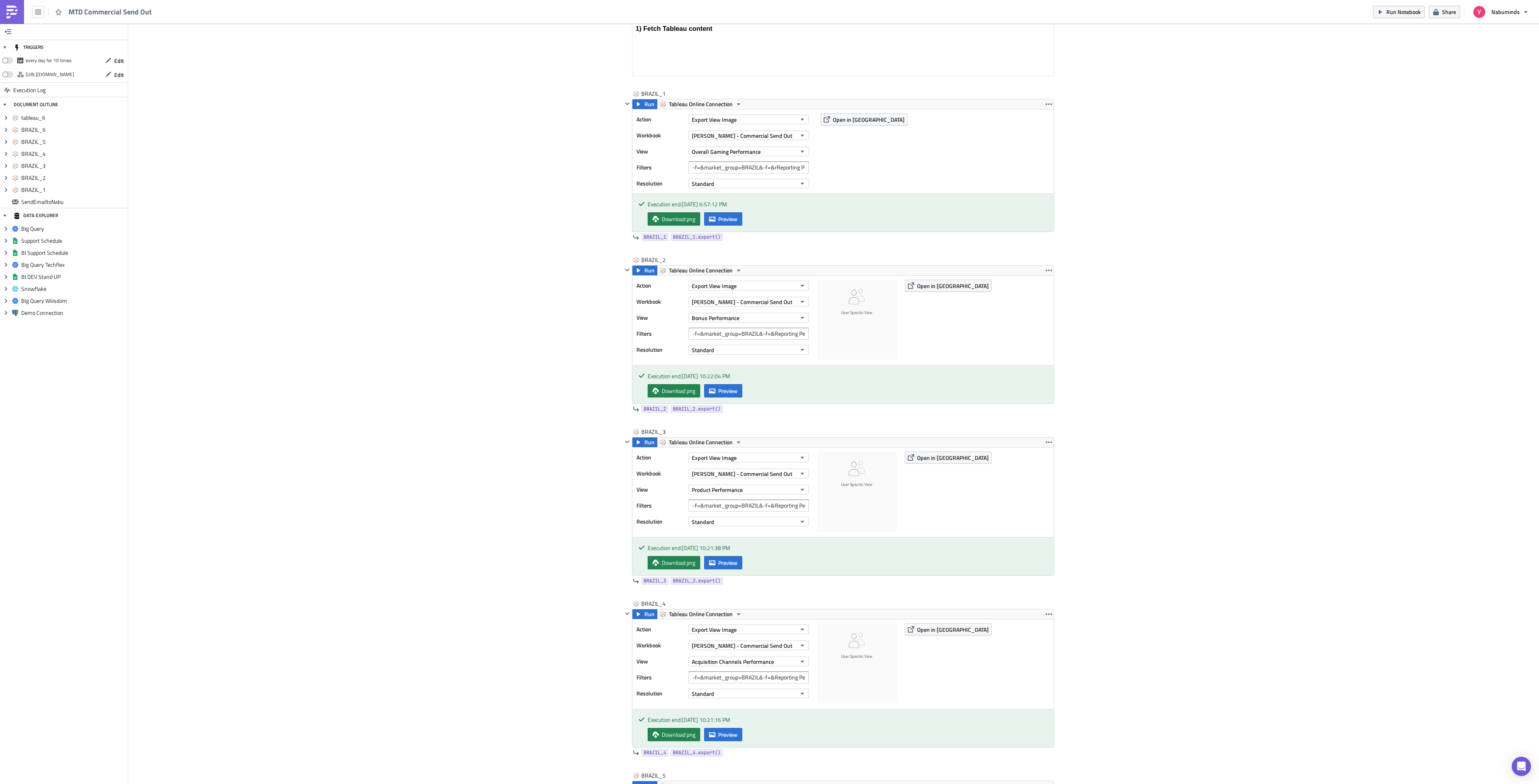
scroll to position [361, 0]
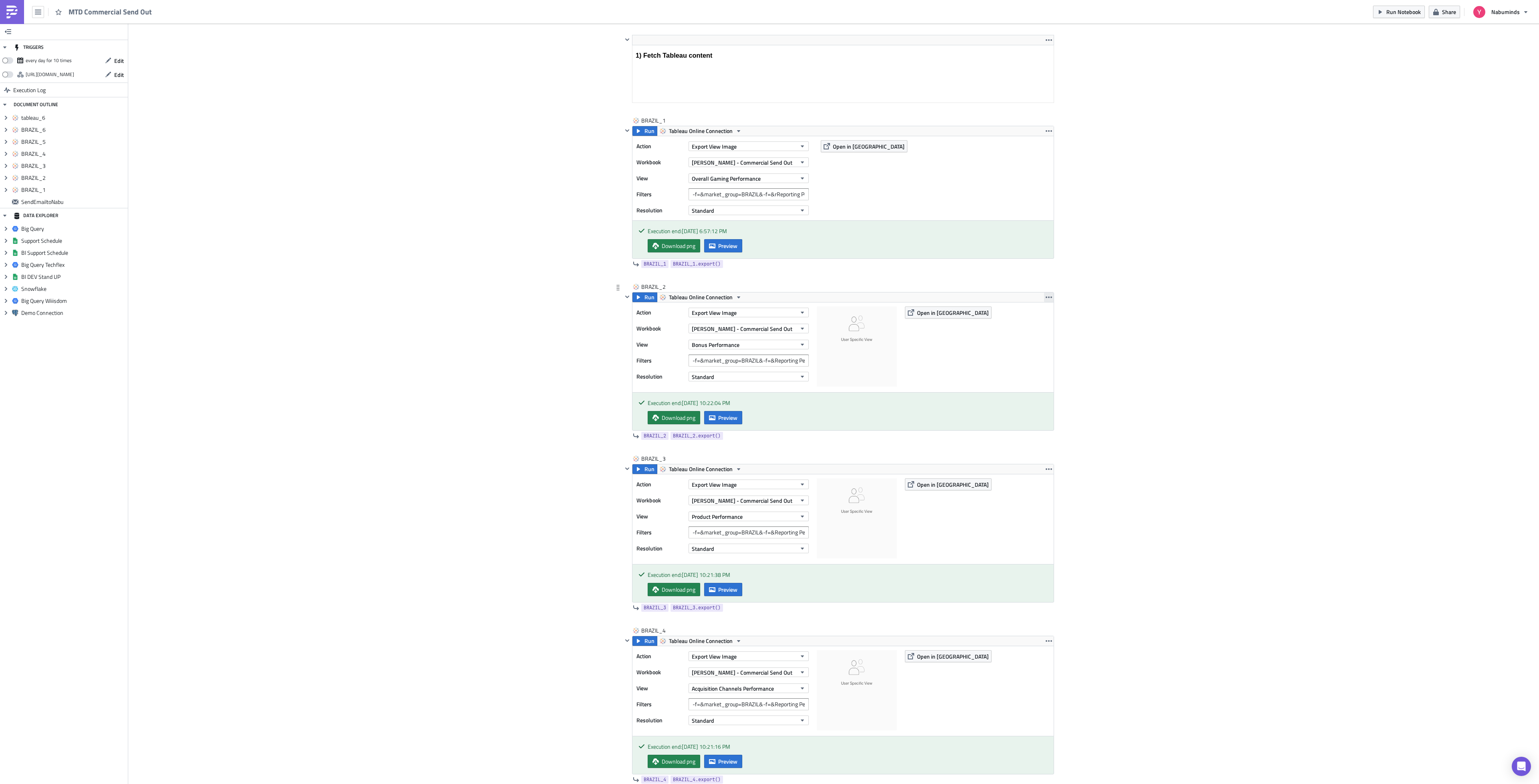
click at [1046, 299] on icon "button" at bounding box center [1049, 297] width 7 height 7
click at [1055, 316] on div "Duplicate" at bounding box center [1049, 319] width 53 height 8
click at [1046, 469] on button "button" at bounding box center [1049, 469] width 10 height 10
click at [1051, 494] on div "Duplicate" at bounding box center [1049, 492] width 53 height 8
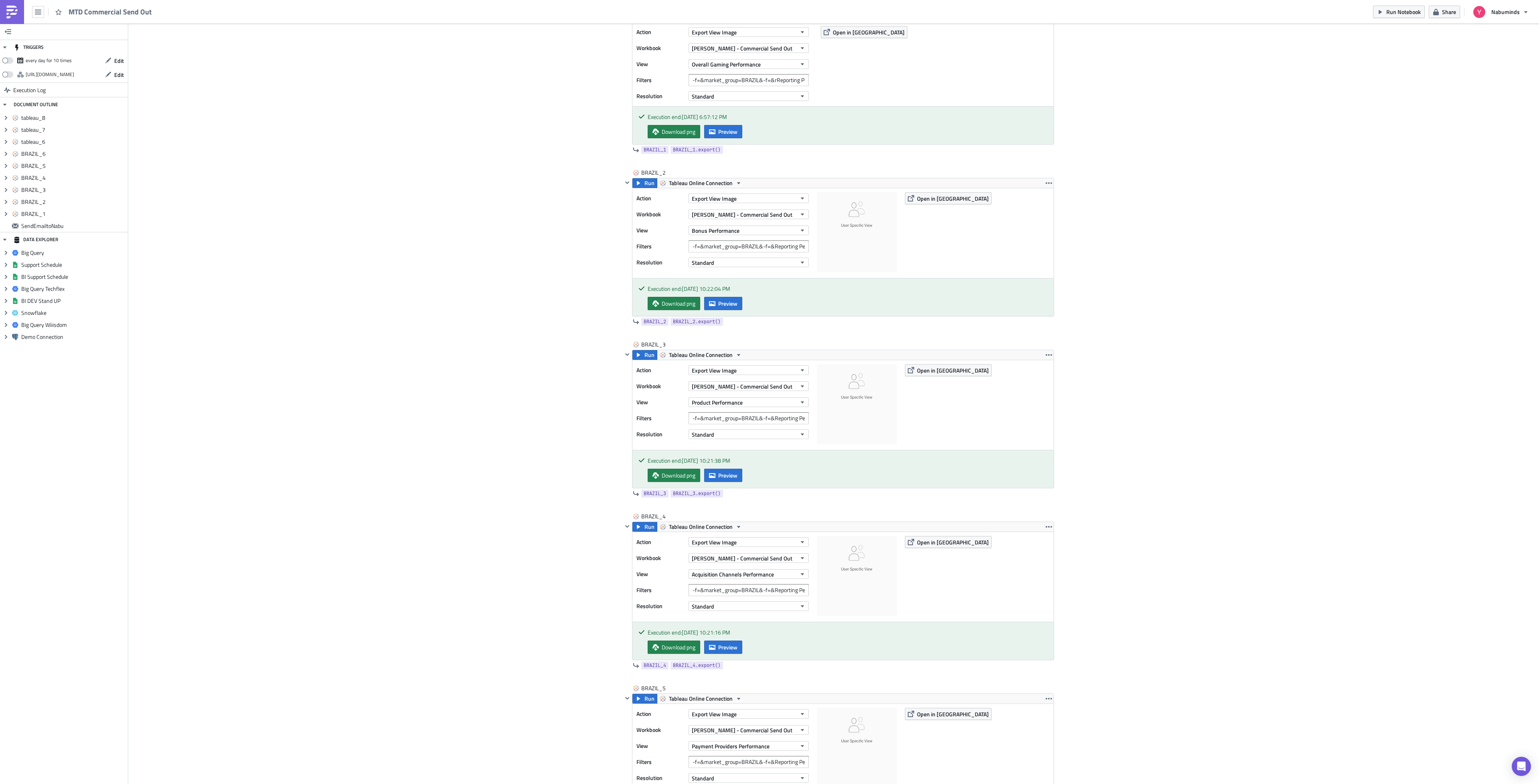
scroll to position [541, 0]
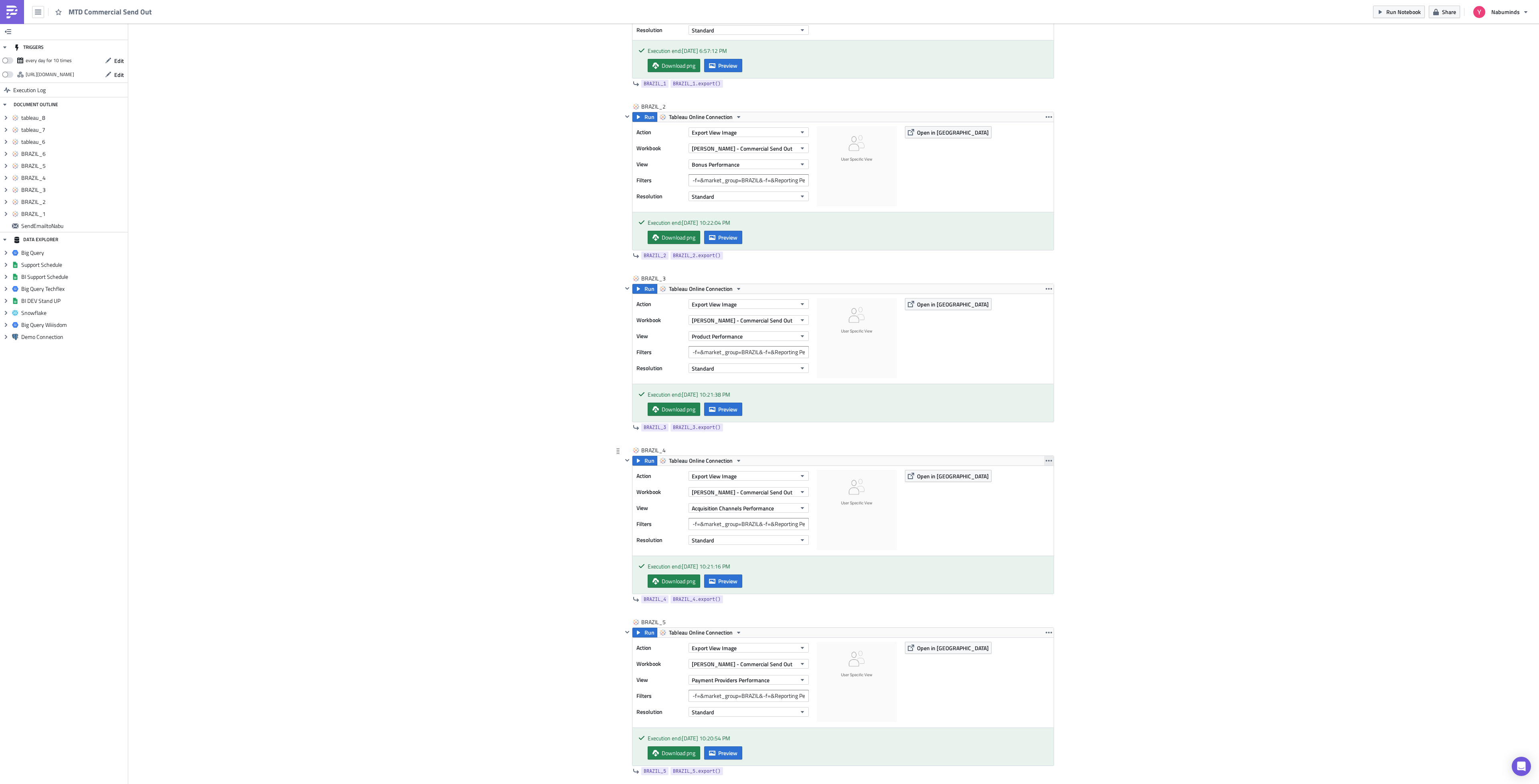
click at [1047, 462] on icon "button" at bounding box center [1049, 460] width 7 height 2
click at [1051, 488] on div "Duplicate" at bounding box center [1049, 485] width 53 height 8
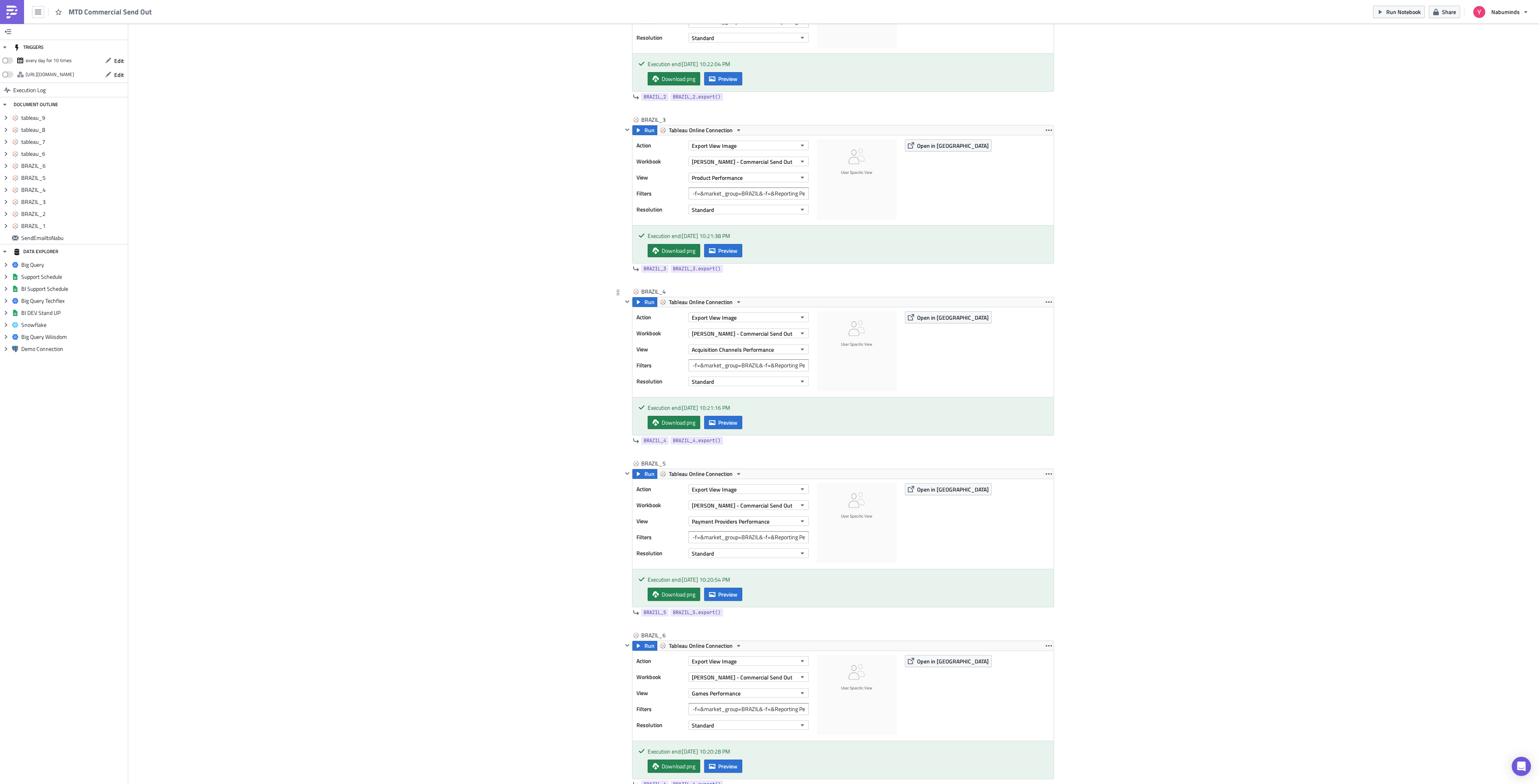
scroll to position [661, 0]
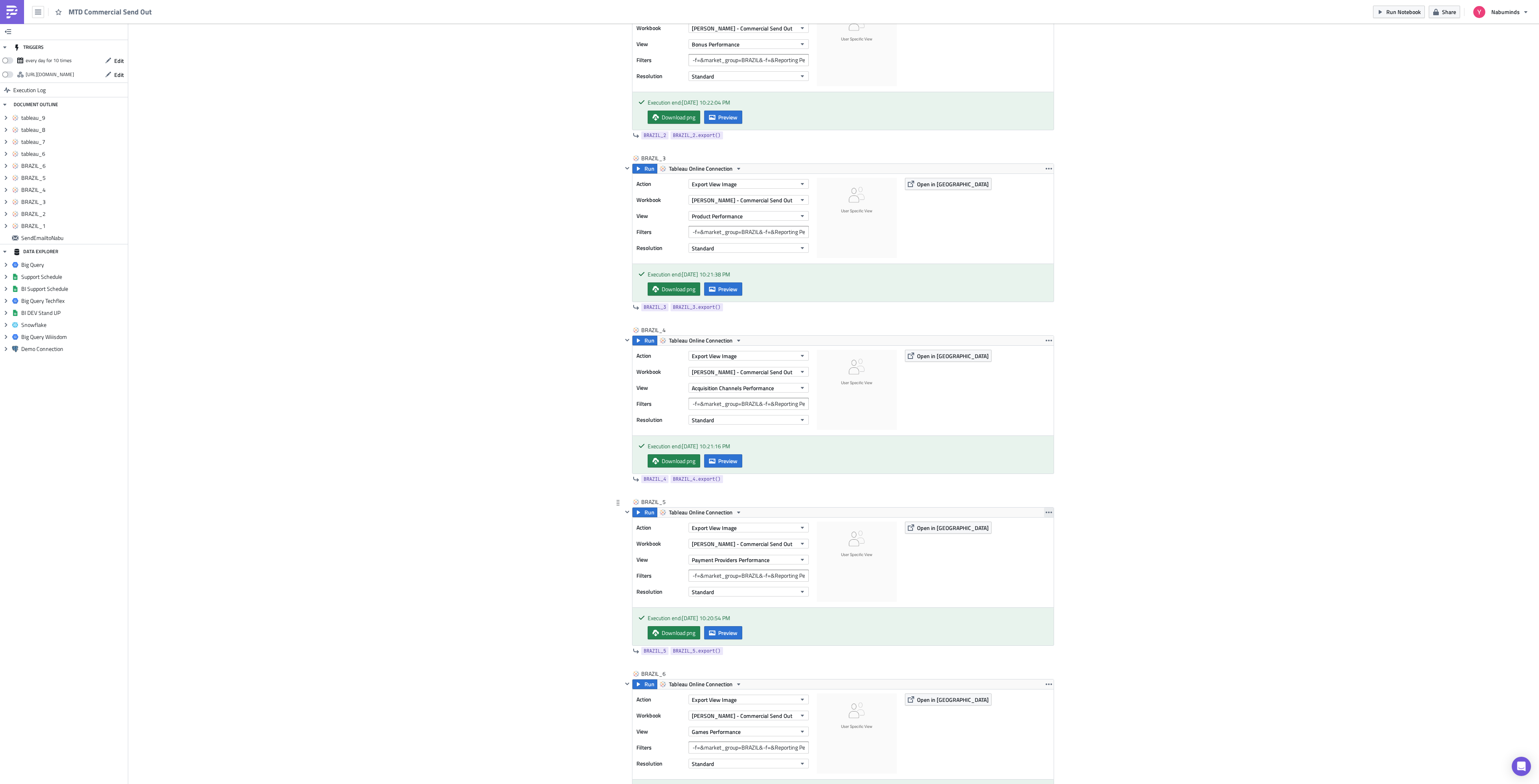
click at [1046, 515] on button "button" at bounding box center [1049, 512] width 10 height 10
click at [1040, 535] on div "Duplicate" at bounding box center [1049, 539] width 53 height 8
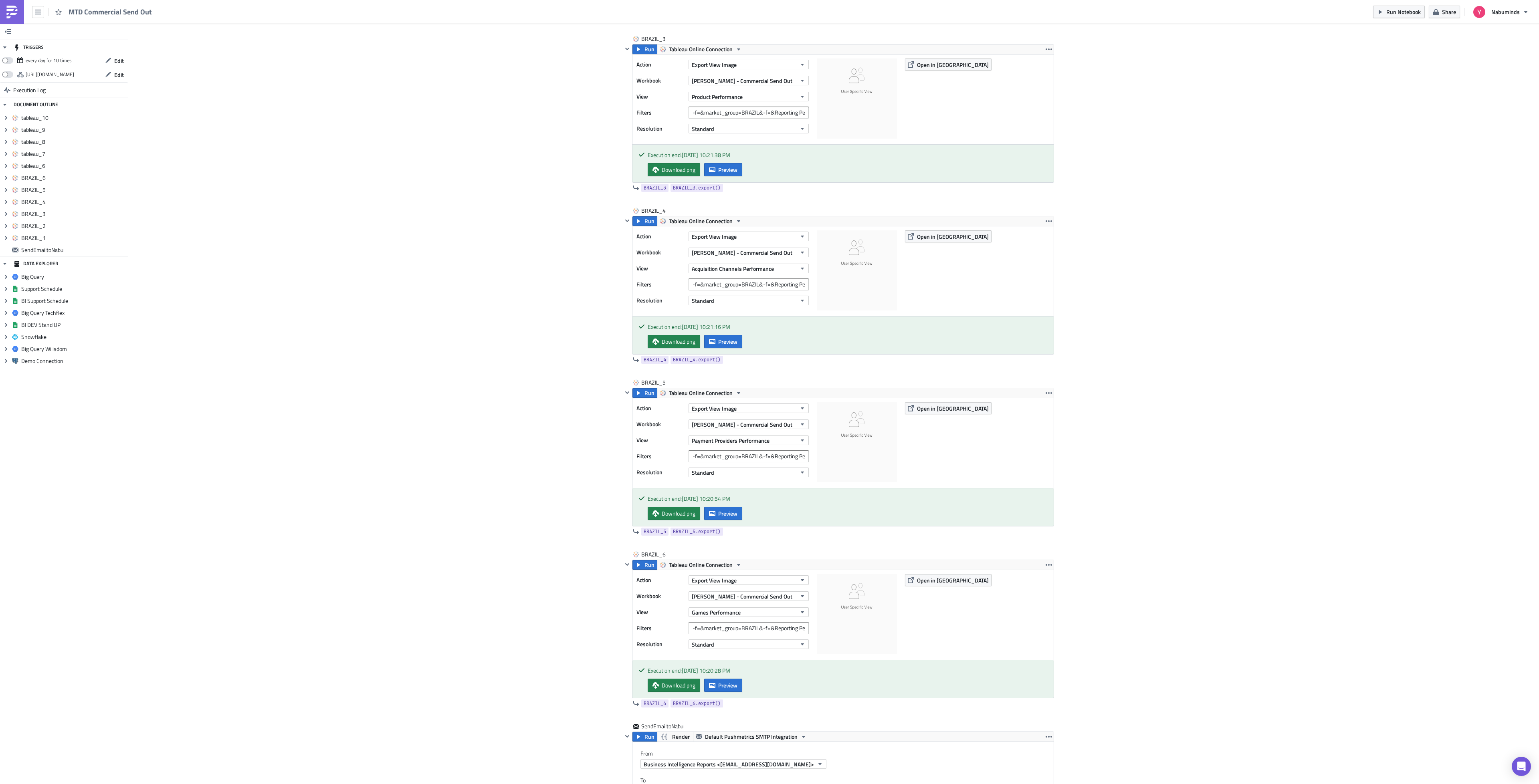
scroll to position [841, 0]
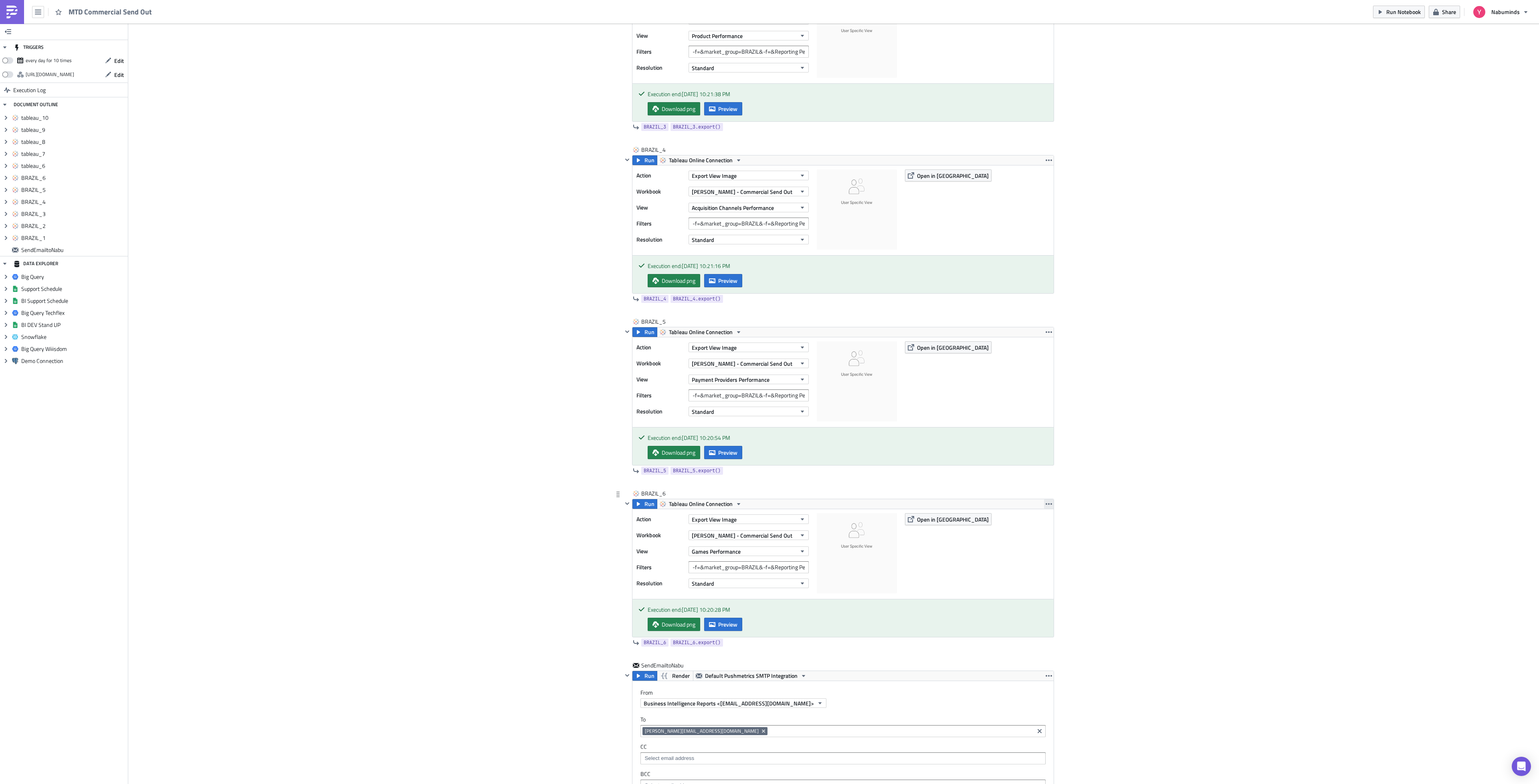
click at [1046, 507] on icon "button" at bounding box center [1049, 504] width 7 height 7
click at [1045, 530] on div "Duplicate" at bounding box center [1049, 531] width 53 height 8
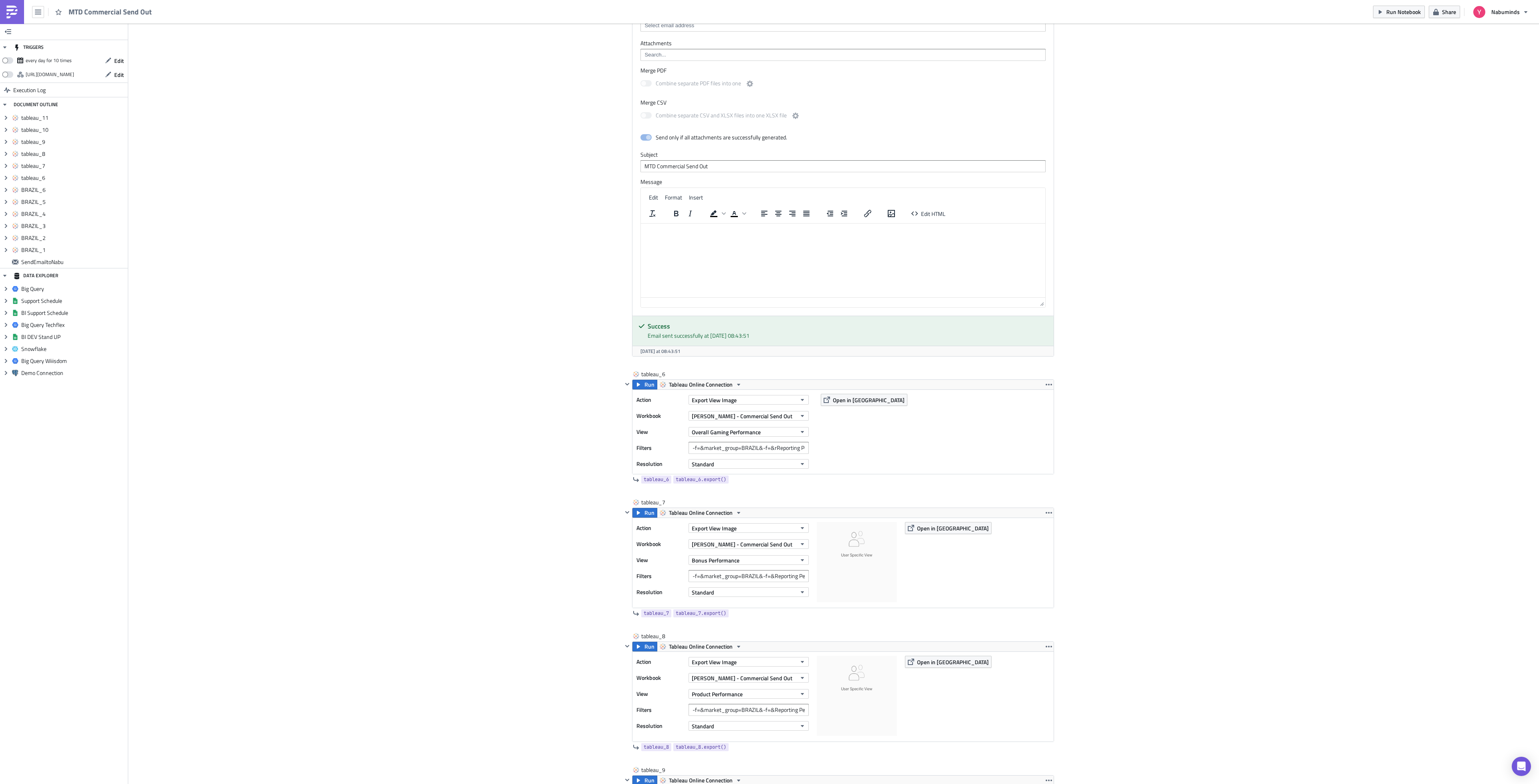
scroll to position [1622, 0]
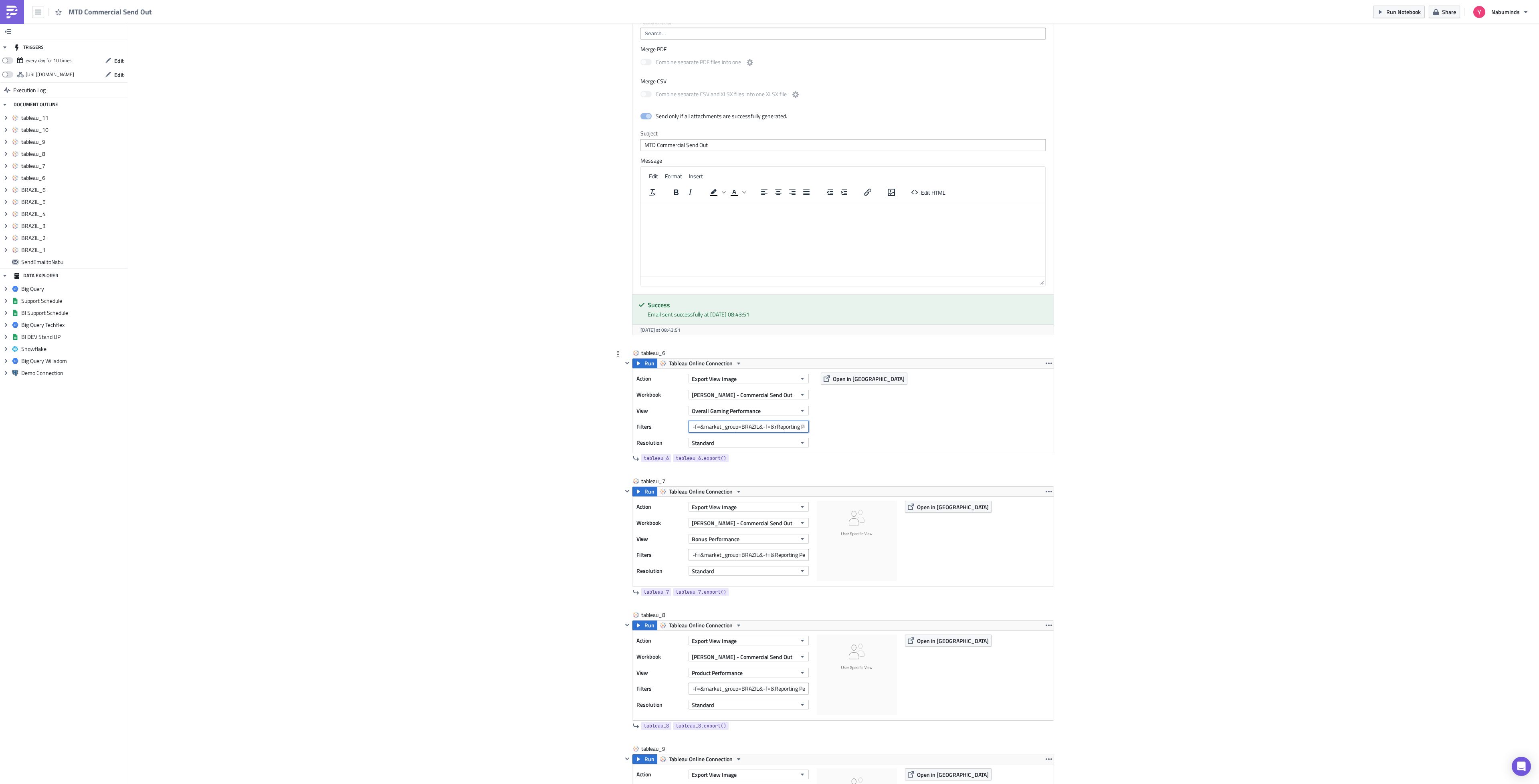
drag, startPoint x: 755, startPoint y: 439, endPoint x: 784, endPoint y: 446, distance: 29.8
click at [755, 432] on input "-f=&market_group=BRAZIL&-f=&rReporting Period=[GEOGRAPHIC_DATA]" at bounding box center [748, 426] width 120 height 12
type input "-f=&market_group=CANADA&-f=&rReporting Period=[GEOGRAPHIC_DATA]"
click at [645, 368] on span "Run" at bounding box center [649, 363] width 10 height 10
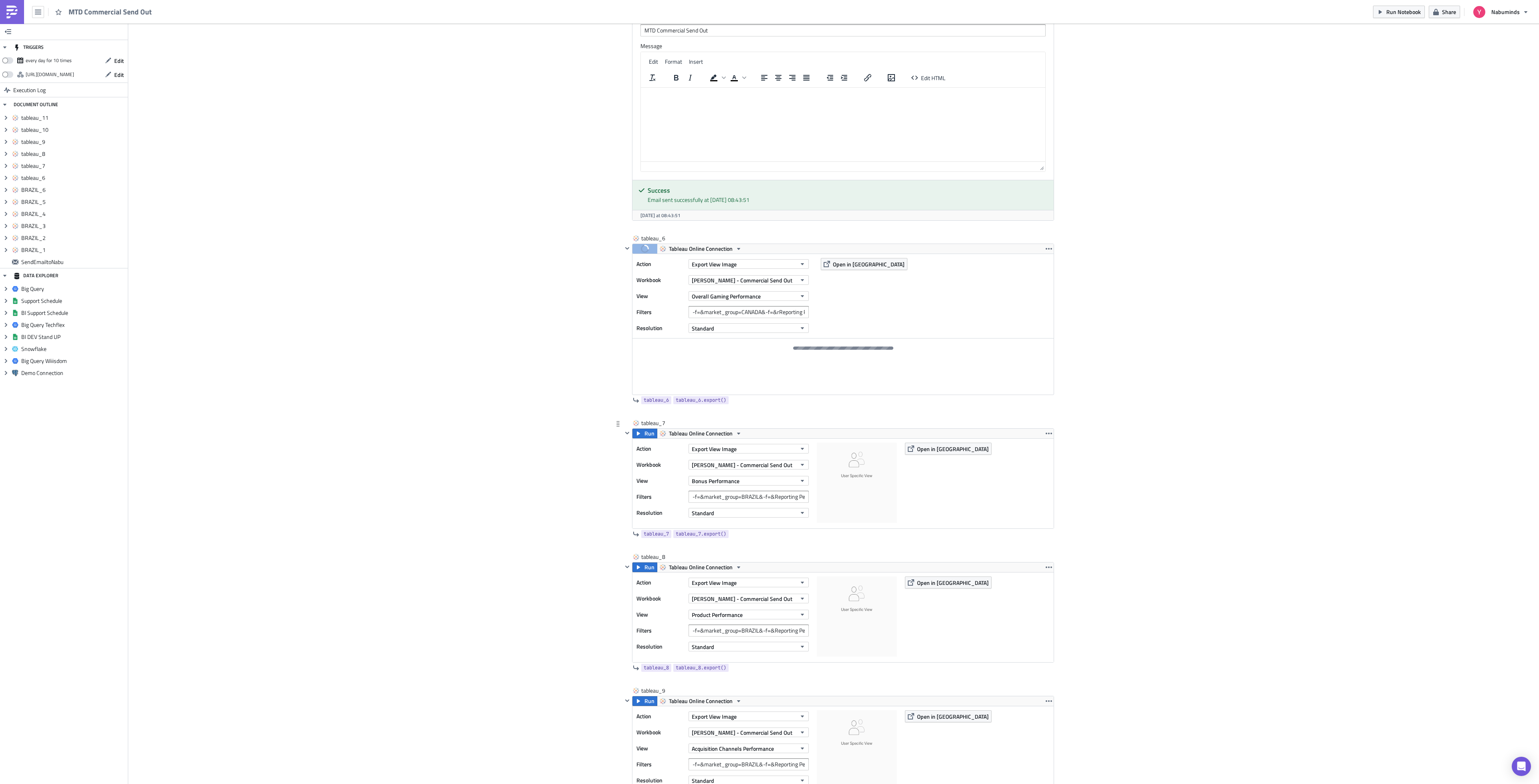
scroll to position [1742, 0]
click at [756, 312] on input "-f=&market_group=CANADA&-f=&rReporting Period=[GEOGRAPHIC_DATA]" at bounding box center [748, 306] width 120 height 12
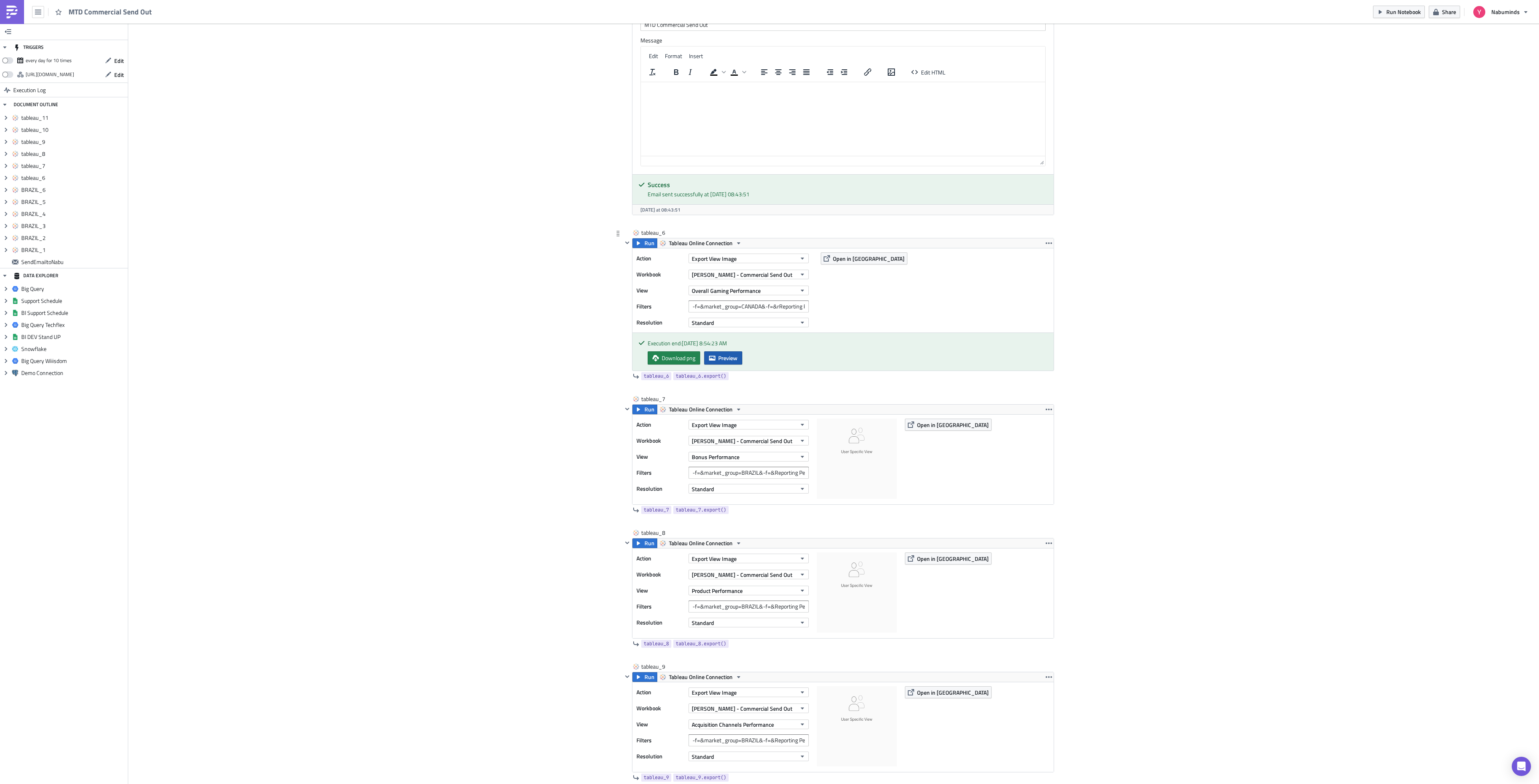
click at [730, 362] on span "Preview" at bounding box center [728, 358] width 19 height 8
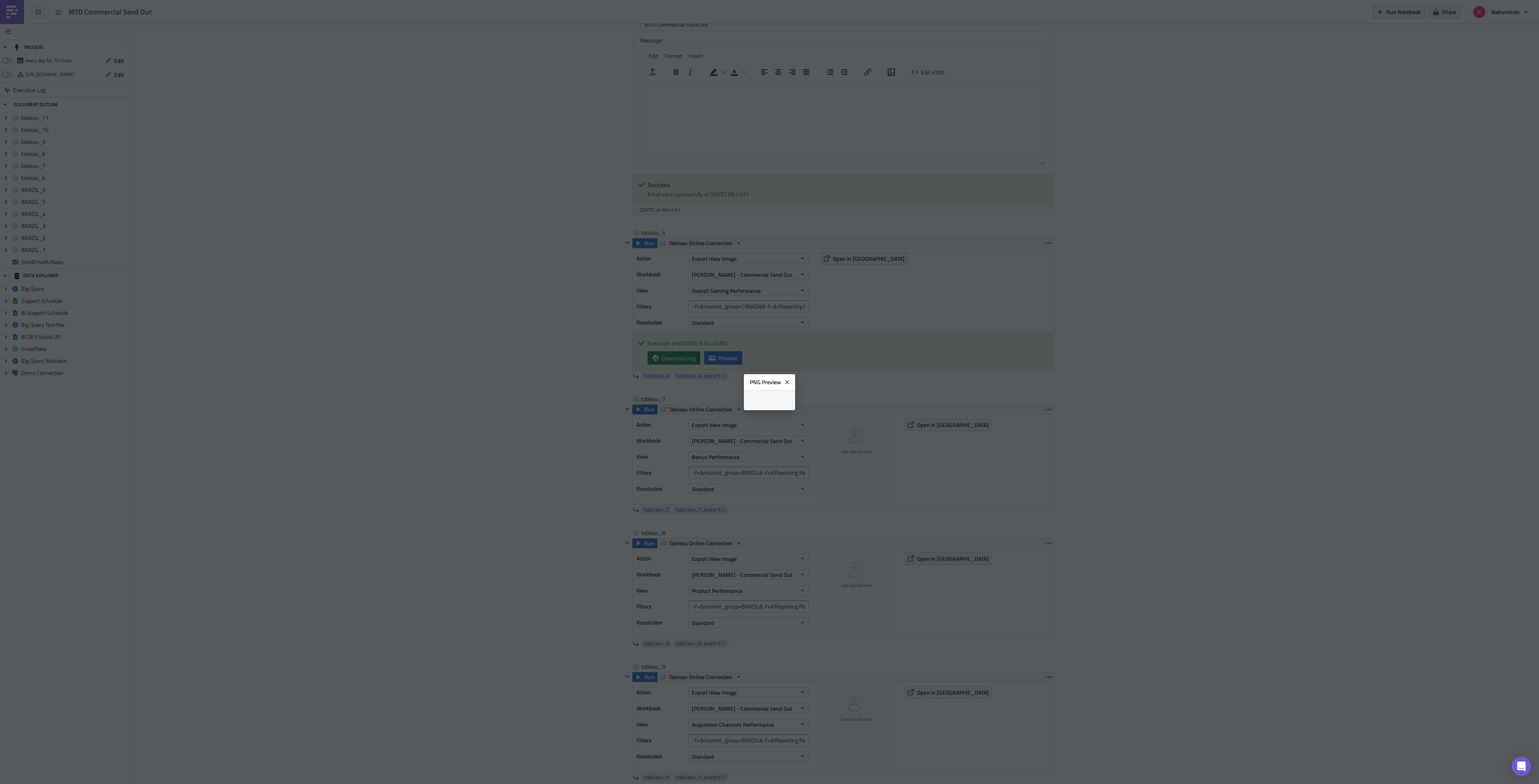
click at [1284, 357] on body "MTD Commercial Send Out Run Notebook Share Nabuminds TRIGGERS every day for 10 …" at bounding box center [770, 392] width 1539 height 785
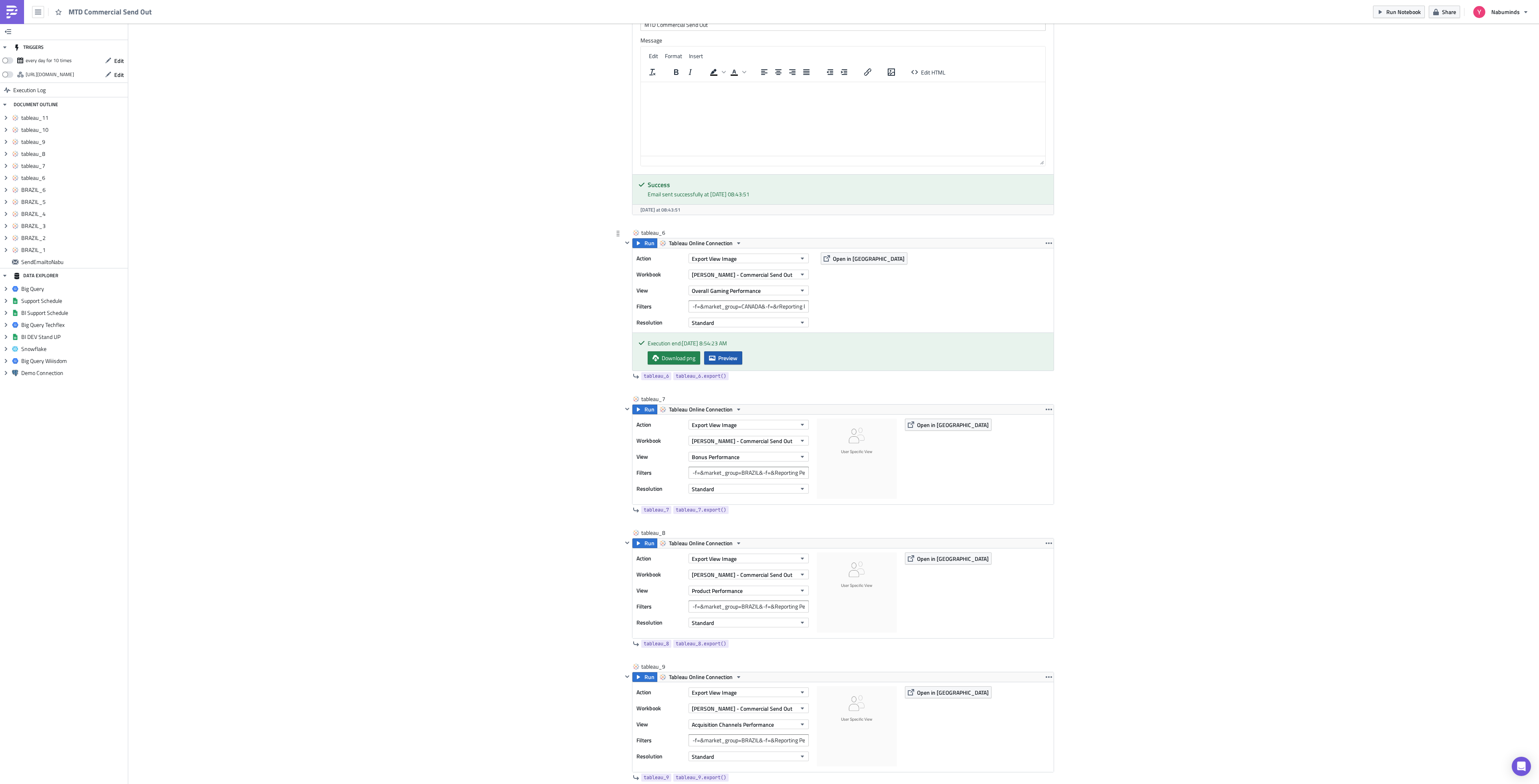
click at [710, 361] on icon "button" at bounding box center [712, 358] width 7 height 7
click at [756, 312] on input "-f=&market_group=CANADA&-f=&rReporting Period=[GEOGRAPHIC_DATA]" at bounding box center [748, 306] width 120 height 12
click at [748, 479] on input "-f=&market_group=BRAZIL&-f=&Reporting Period=0" at bounding box center [748, 473] width 120 height 12
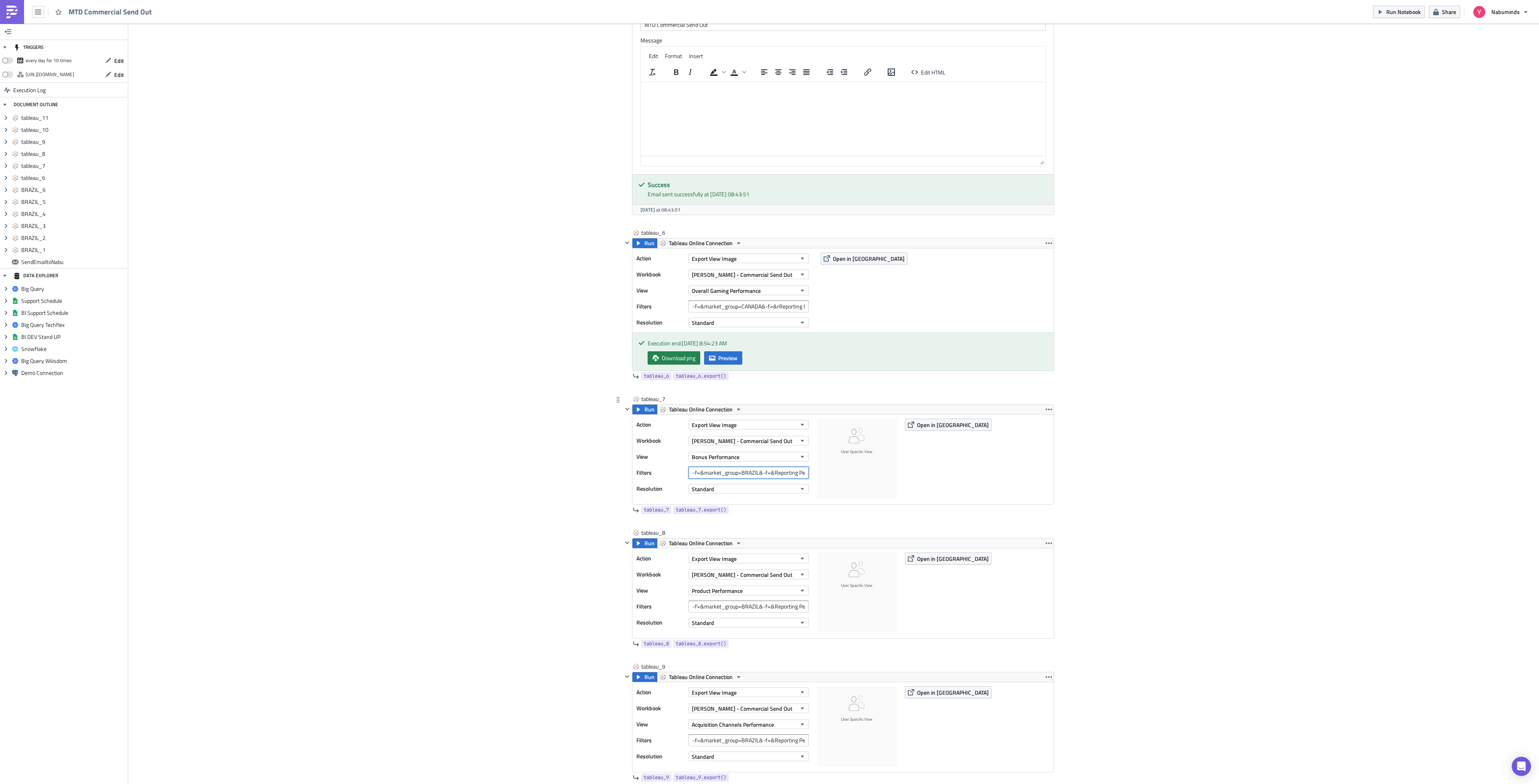
click at [748, 479] on input "-f=&market_group=BRAZIL&-f=&Reporting Period=0" at bounding box center [748, 473] width 120 height 12
paste input "CANADA&-f=&rReporting Period=[GEOGRAPHIC_DATA]"
type input "-f=&market_group=CANADA&-f=&rReporting Period=[GEOGRAPHIC_DATA]"
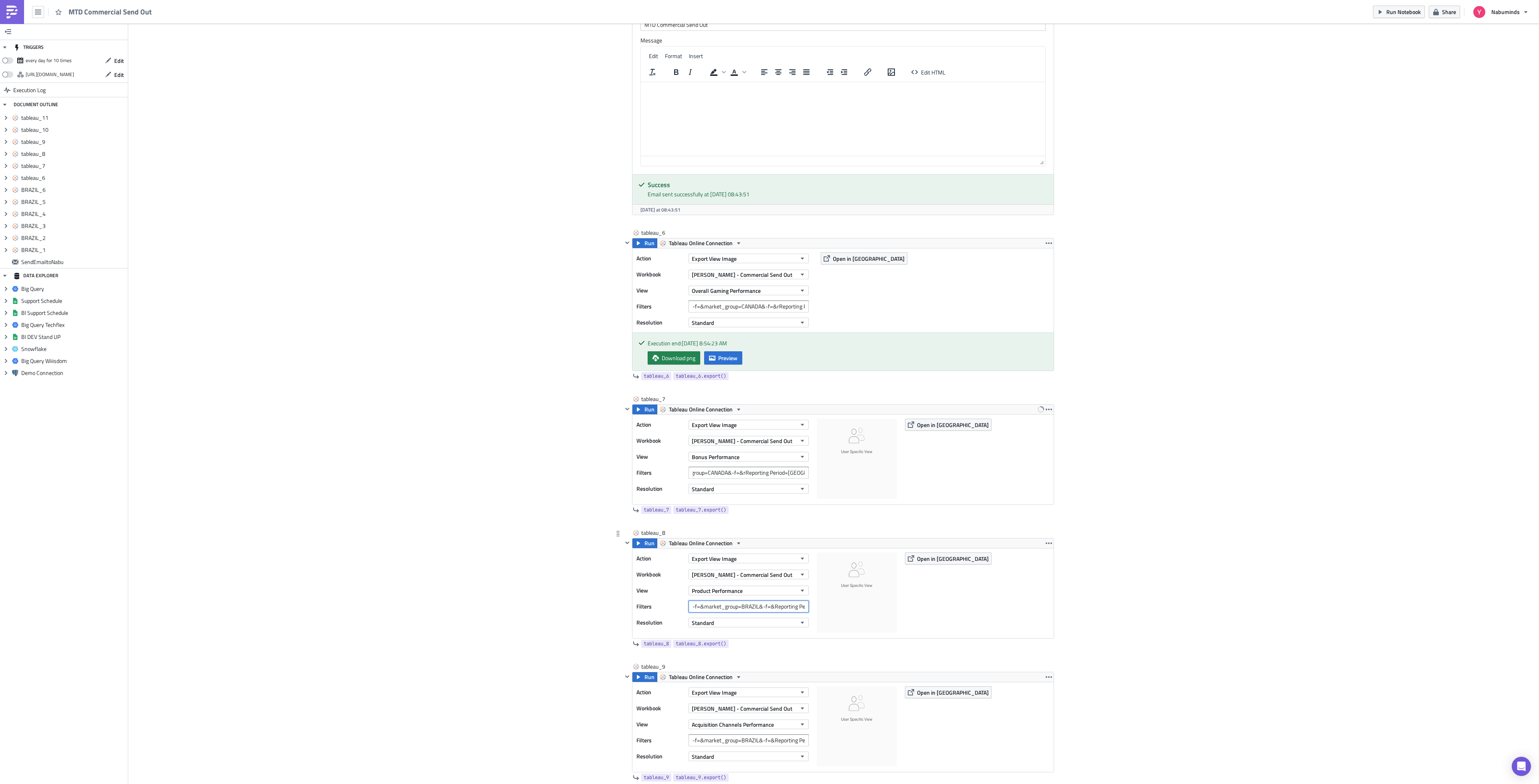
click at [729, 613] on input "-f=&market_group=BRAZIL&-f=&Reporting Period=0" at bounding box center [748, 607] width 120 height 12
paste input "CANADA&-f=&rReporting Period=[GEOGRAPHIC_DATA]"
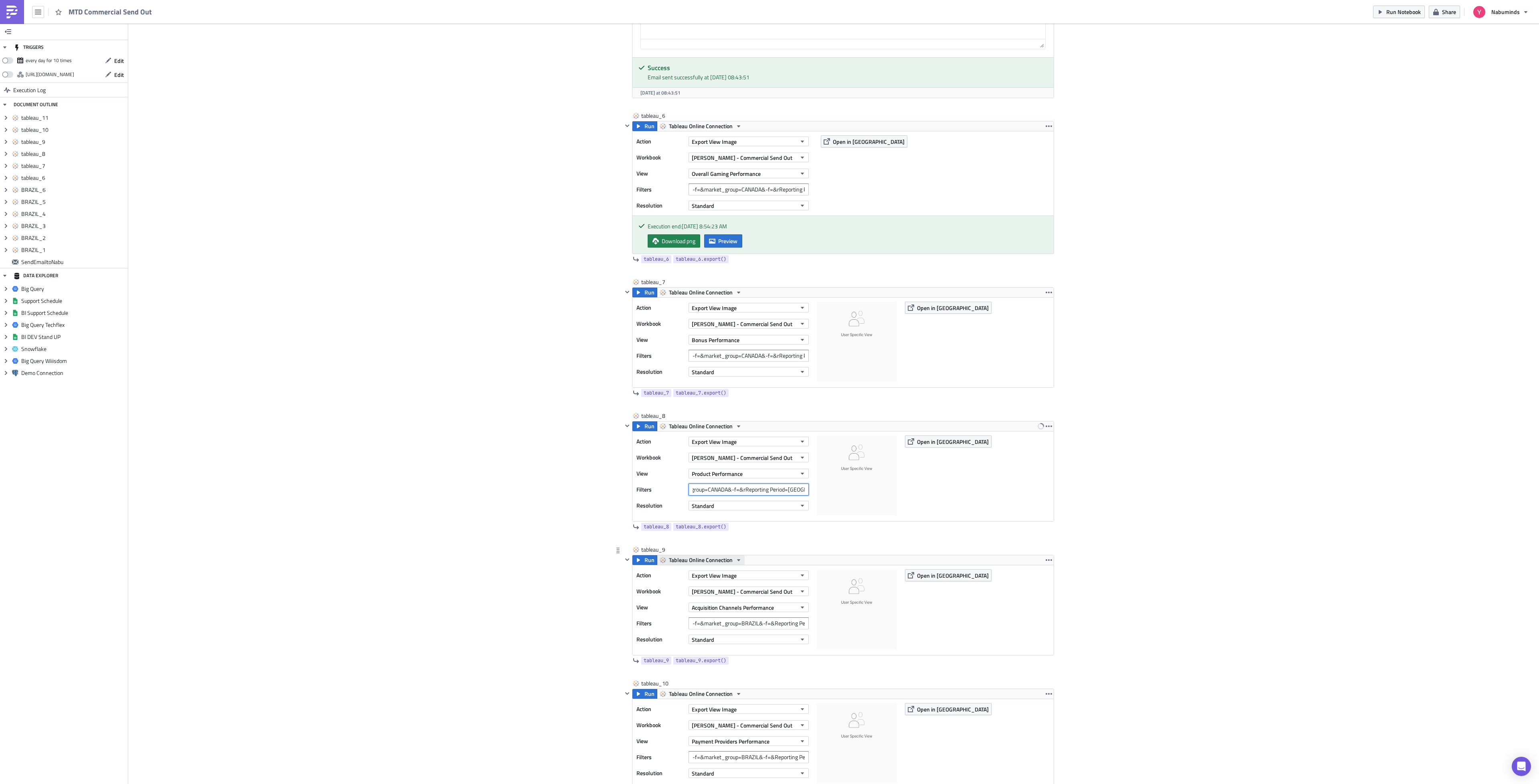
scroll to position [1862, 0]
click at [716, 492] on input "-f=&market_group=CANADA&-f=&rReporting Period=[GEOGRAPHIC_DATA]" at bounding box center [748, 486] width 120 height 12
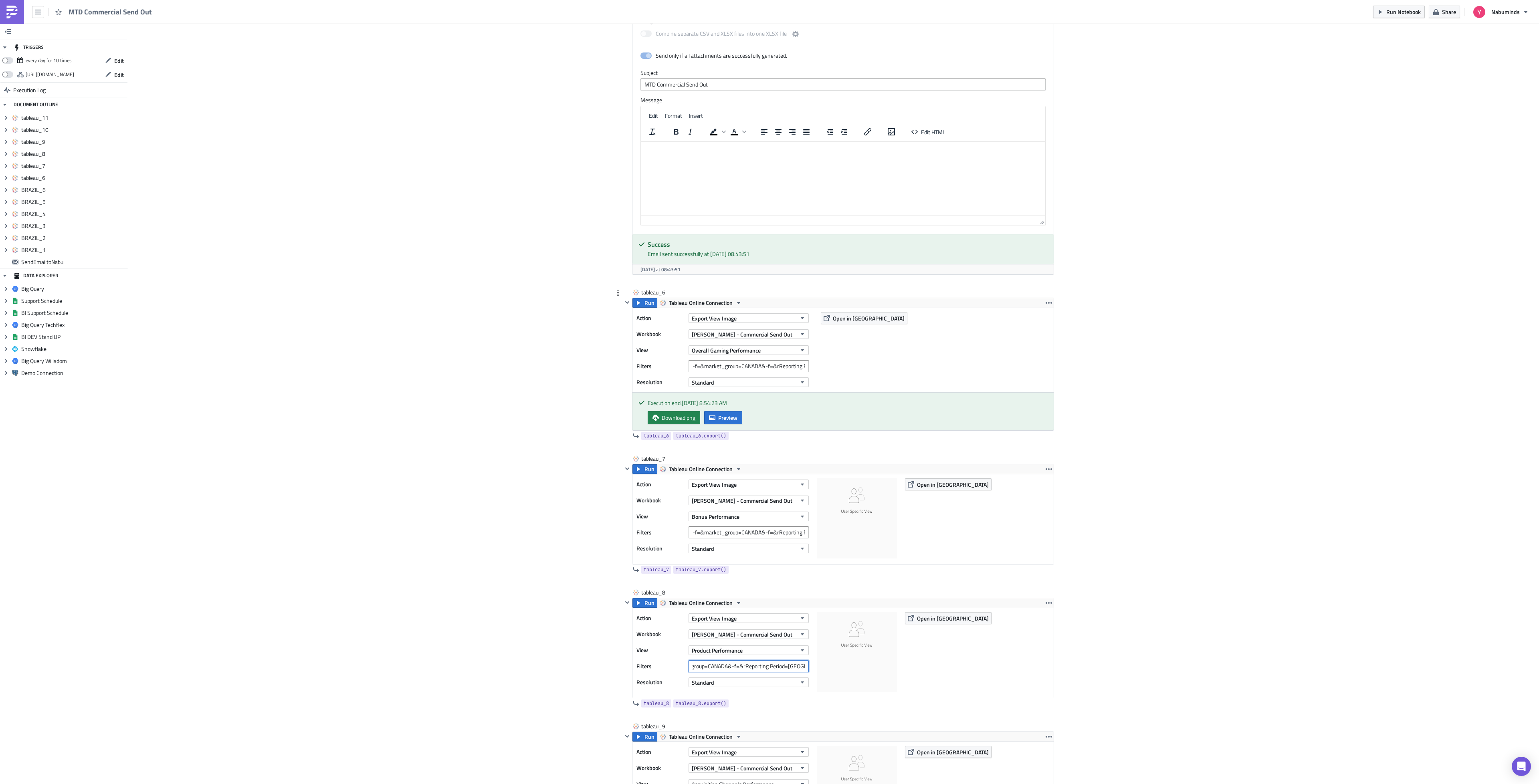
scroll to position [1683, 0]
type input "-f=&market_group=CANADA&-f=&rReporting Period=[GEOGRAPHIC_DATA]"
drag, startPoint x: 778, startPoint y: 378, endPoint x: 806, endPoint y: 378, distance: 28.0
click at [806, 373] on div "Filters -f=&market_group=CANADA&-f=&rReporting Period=[GEOGRAPHIC_DATA]" at bounding box center [724, 367] width 176 height 12
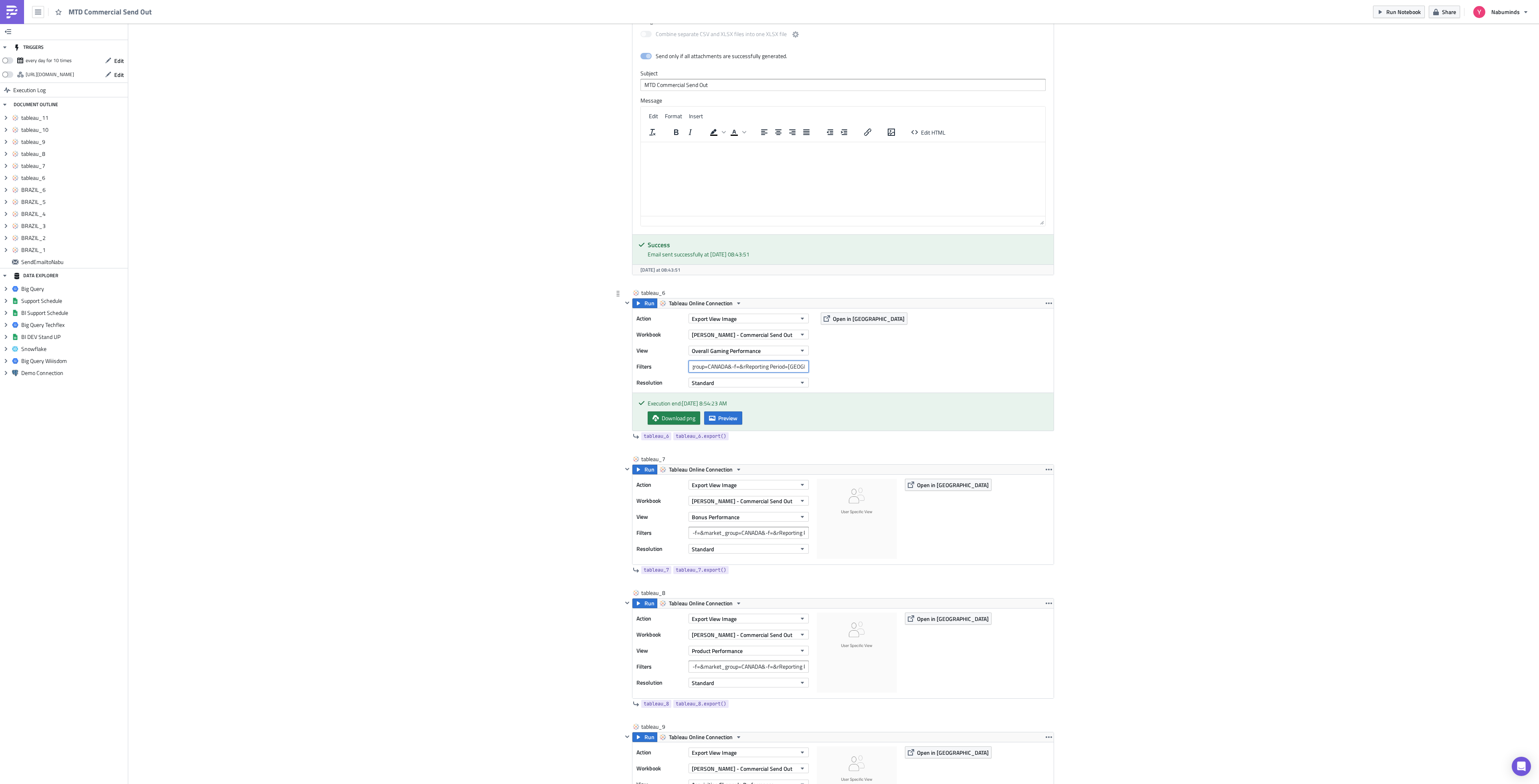
click at [778, 373] on input "-f=&market_group=CANADA&-f=&rReporting Period=[GEOGRAPHIC_DATA]" at bounding box center [748, 367] width 120 height 12
drag, startPoint x: 746, startPoint y: 542, endPoint x: 818, endPoint y: 540, distance: 72.0
click at [818, 540] on div "Action Export View Image Workbook [PERSON_NAME] - Commercial Send Out View Bonu…" at bounding box center [843, 519] width 421 height 90
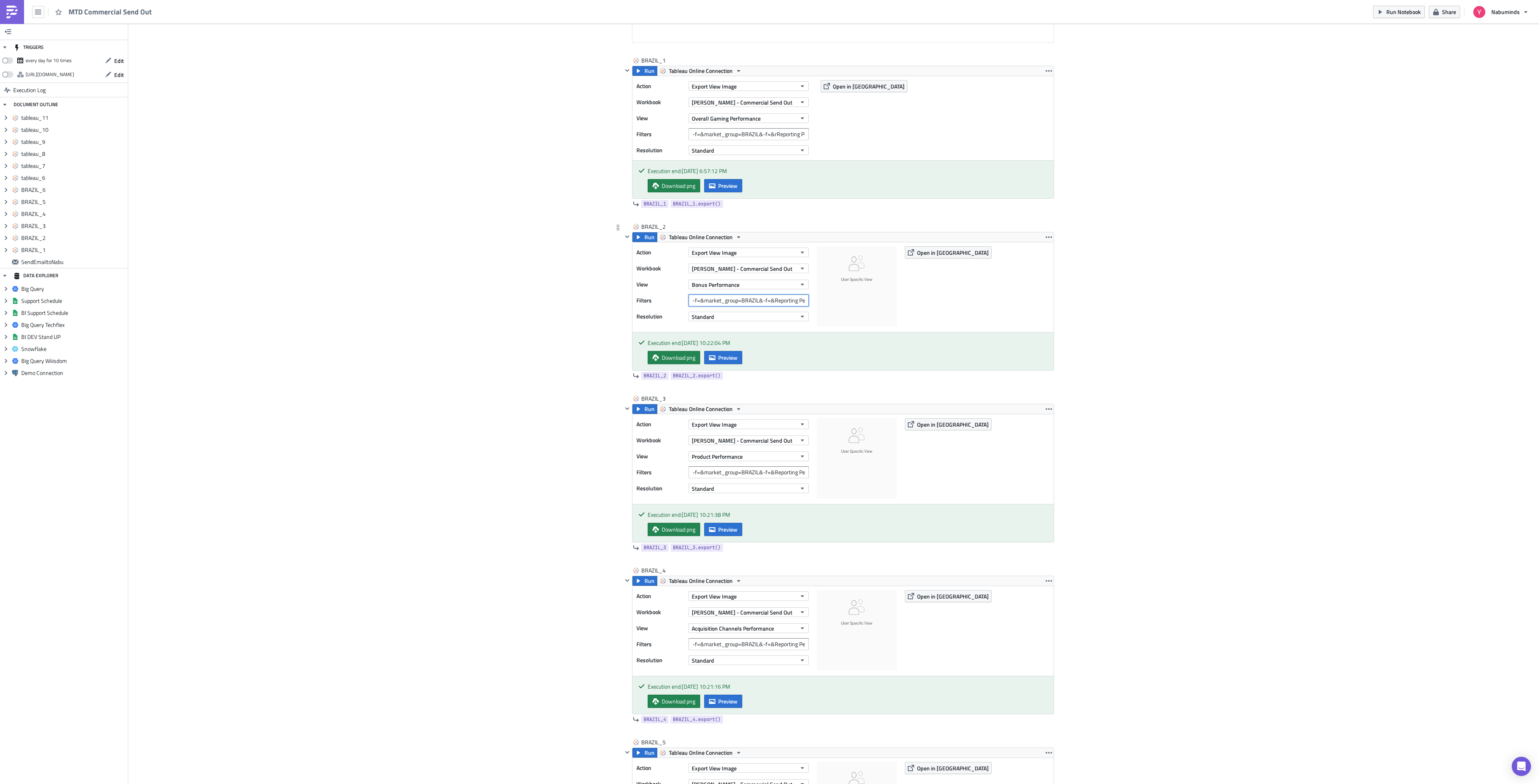
scroll to position [0, 14]
drag, startPoint x: 749, startPoint y: 303, endPoint x: 827, endPoint y: 302, distance: 78.0
click at [827, 302] on div "Action Export View Image Workbook [PERSON_NAME] - Commercial Send Out View Bonu…" at bounding box center [843, 287] width 421 height 90
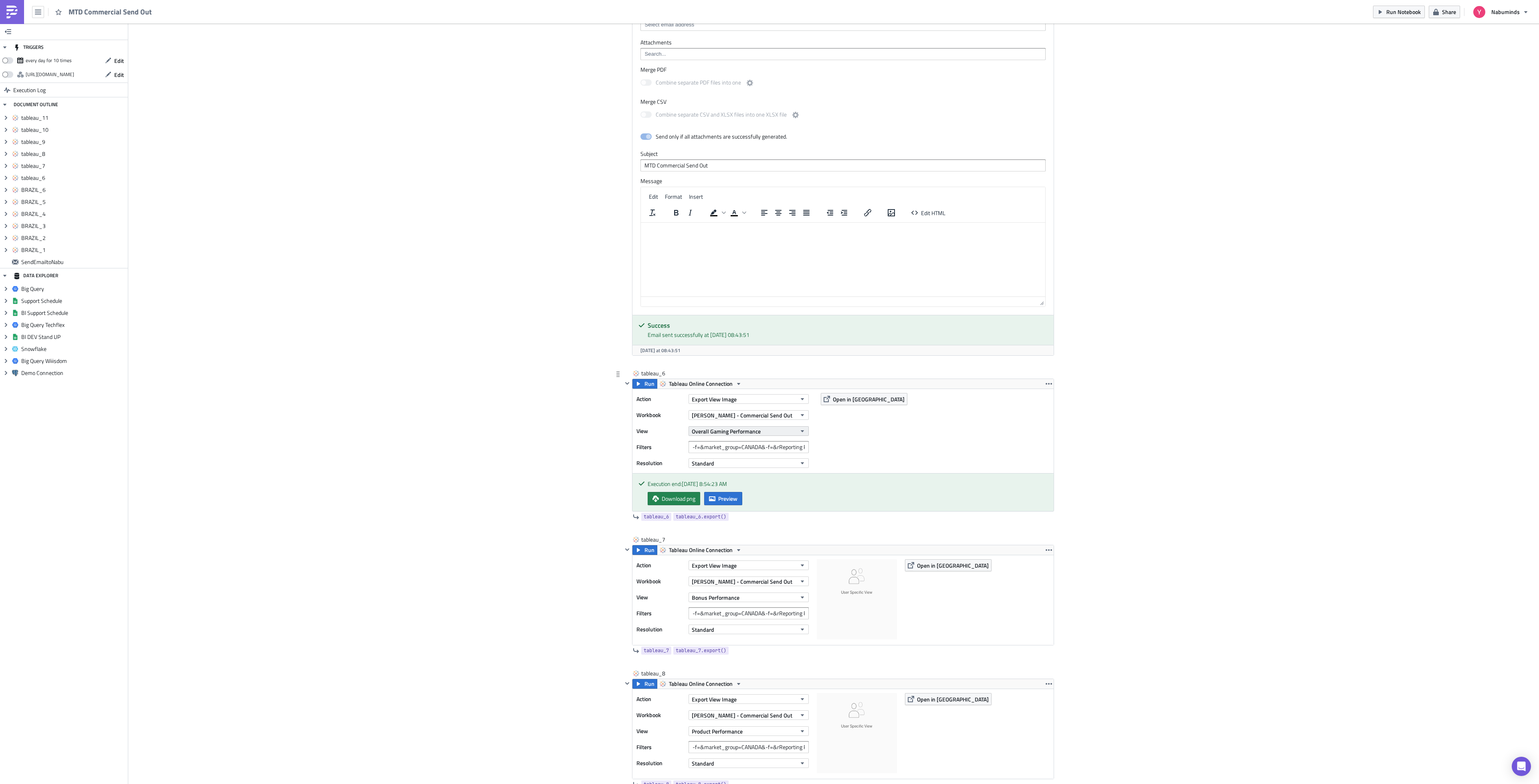
scroll to position [1622, 0]
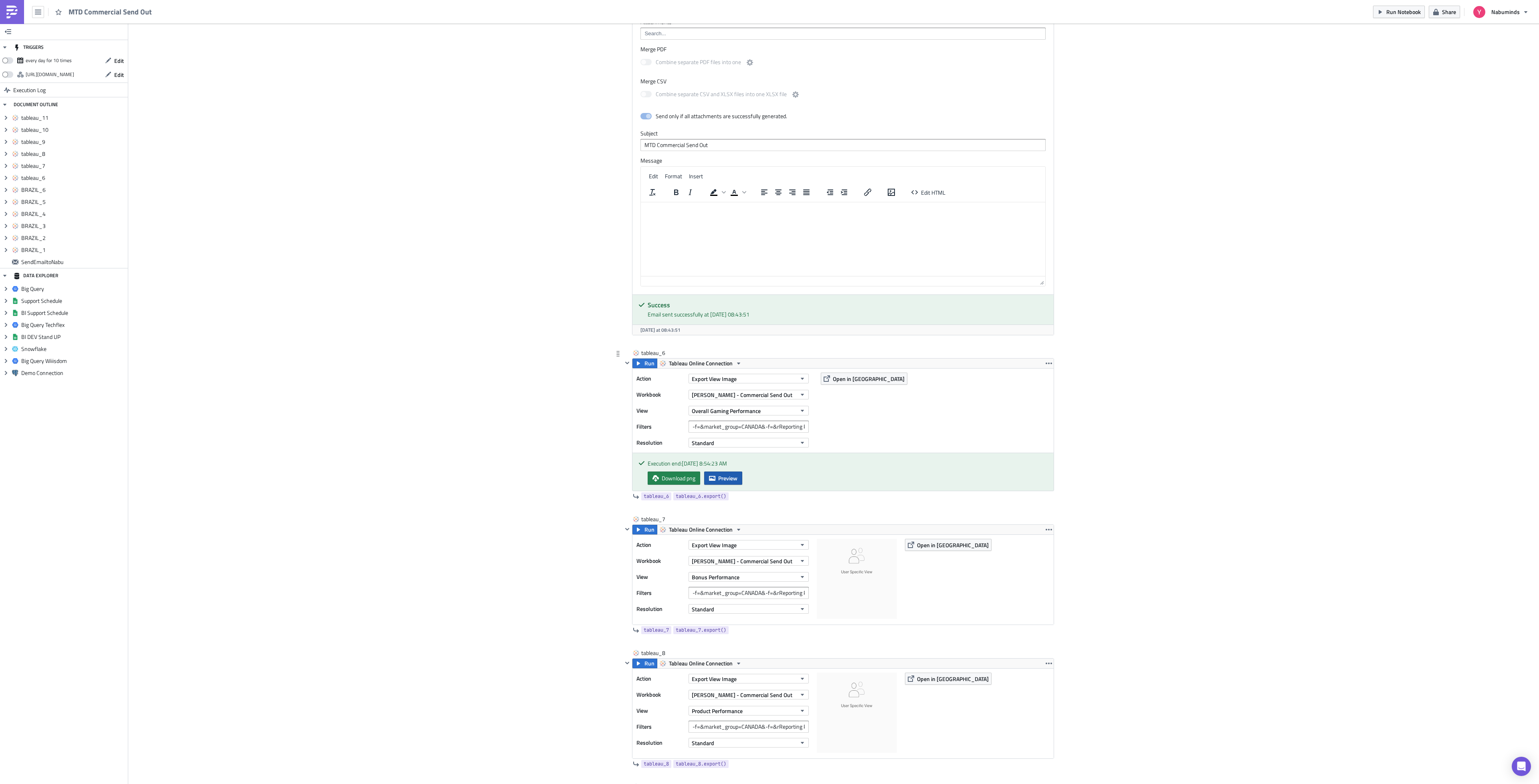
click at [720, 482] on span "Preview" at bounding box center [728, 478] width 19 height 8
click at [1141, 379] on body "MTD Commercial Send Out Run Notebook Share Nabuminds TRIGGERS every day for 10 …" at bounding box center [770, 392] width 1539 height 785
drag, startPoint x: 698, startPoint y: 435, endPoint x: 826, endPoint y: 441, distance: 128.1
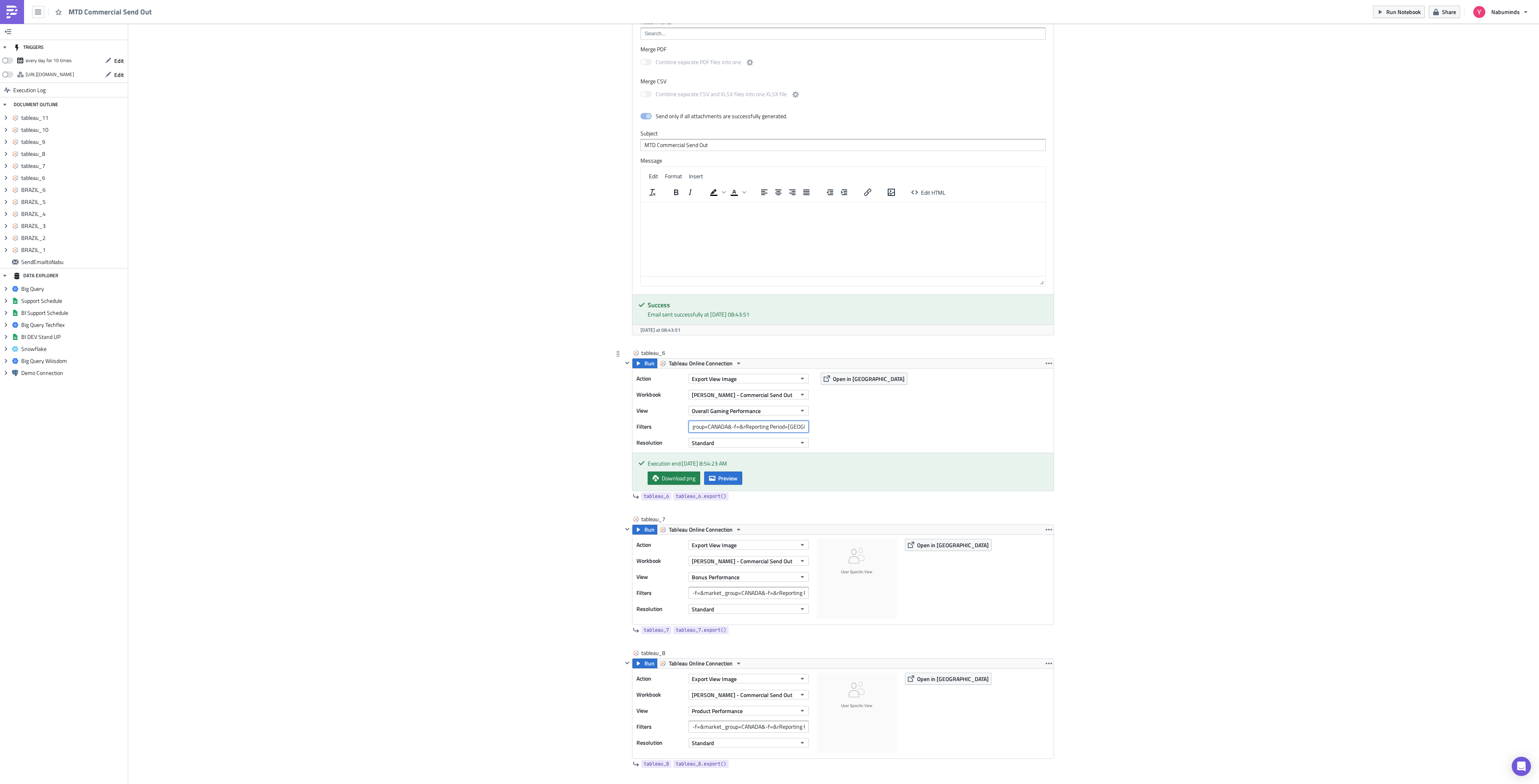
click at [826, 441] on div "Action Export View Image Workbook [PERSON_NAME] - Commercial Send Out View Over…" at bounding box center [843, 410] width 421 height 84
click at [800, 432] on input "-f=&market_group=CANADA&-f=&rReporting Period=[GEOGRAPHIC_DATA]" at bounding box center [748, 426] width 120 height 12
type input "-f=&market_group=CANADA&-f=&rReporting Period=0"
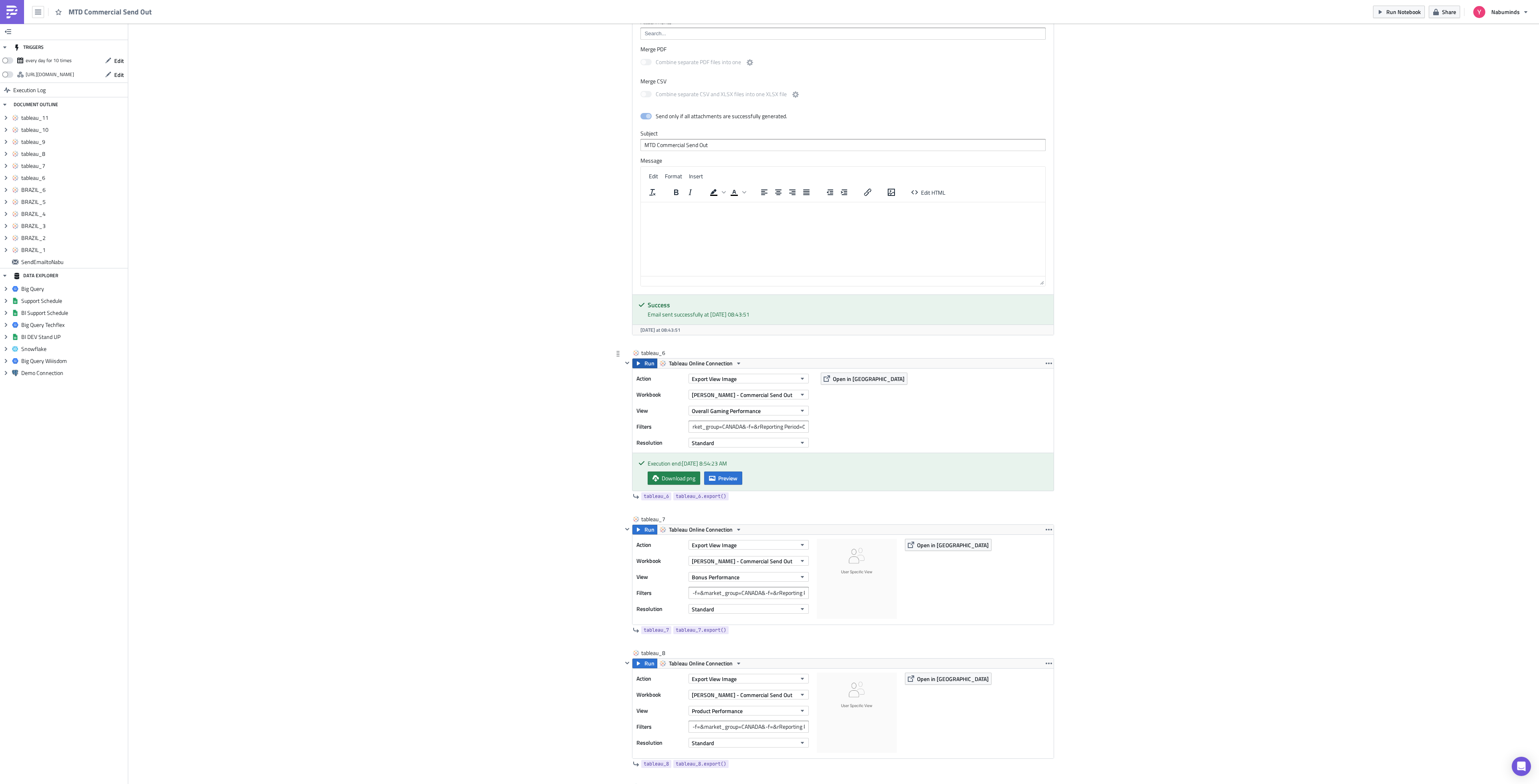
click at [645, 368] on span "Run" at bounding box center [649, 363] width 10 height 10
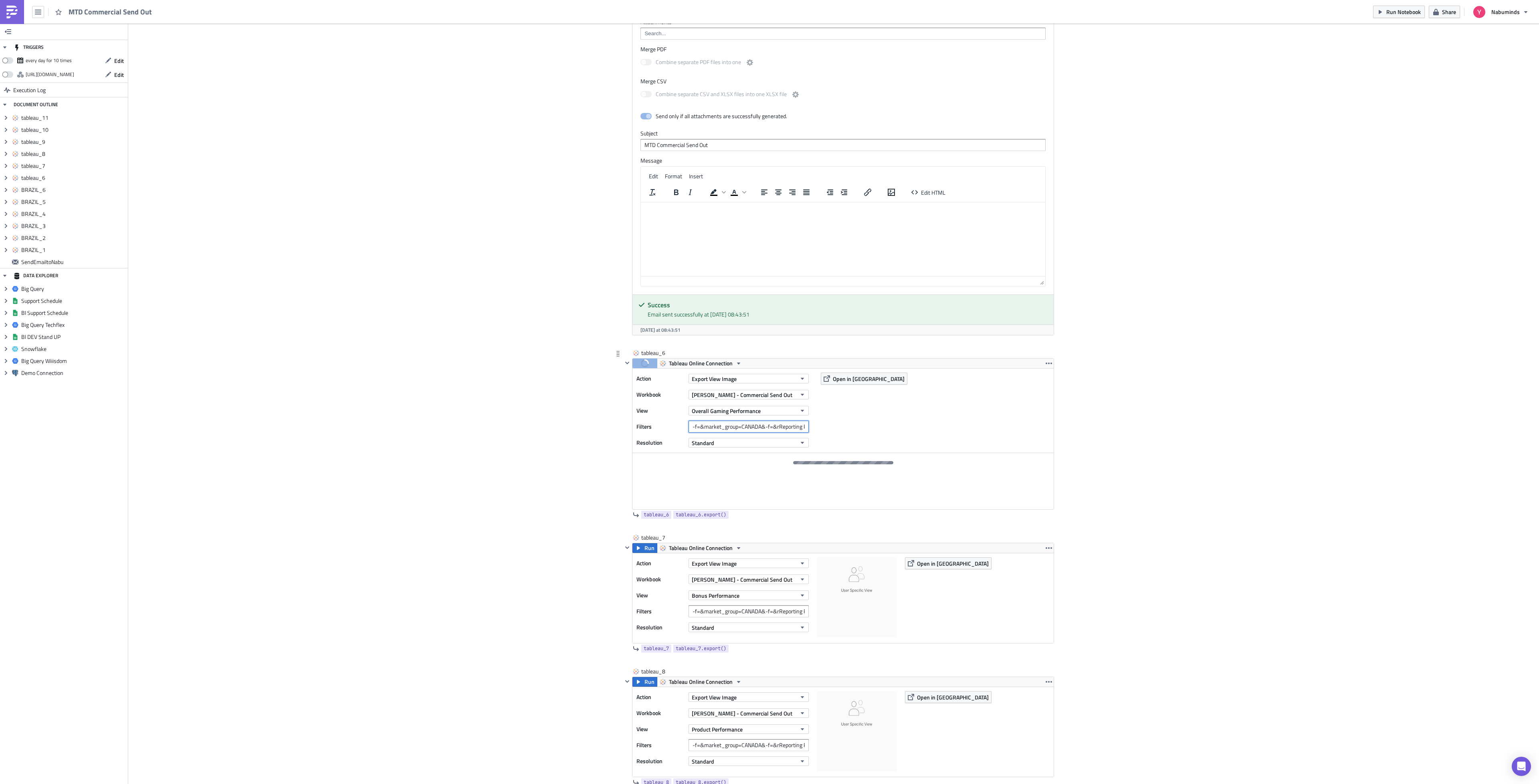
click at [736, 432] on input "-f=&market_group=CANADA&-f=&rReporting Period=0" at bounding box center [748, 426] width 120 height 12
click at [722, 617] on input "-f=&market_group=CANADA&-f=&rReporting Period=[GEOGRAPHIC_DATA]" at bounding box center [748, 611] width 120 height 12
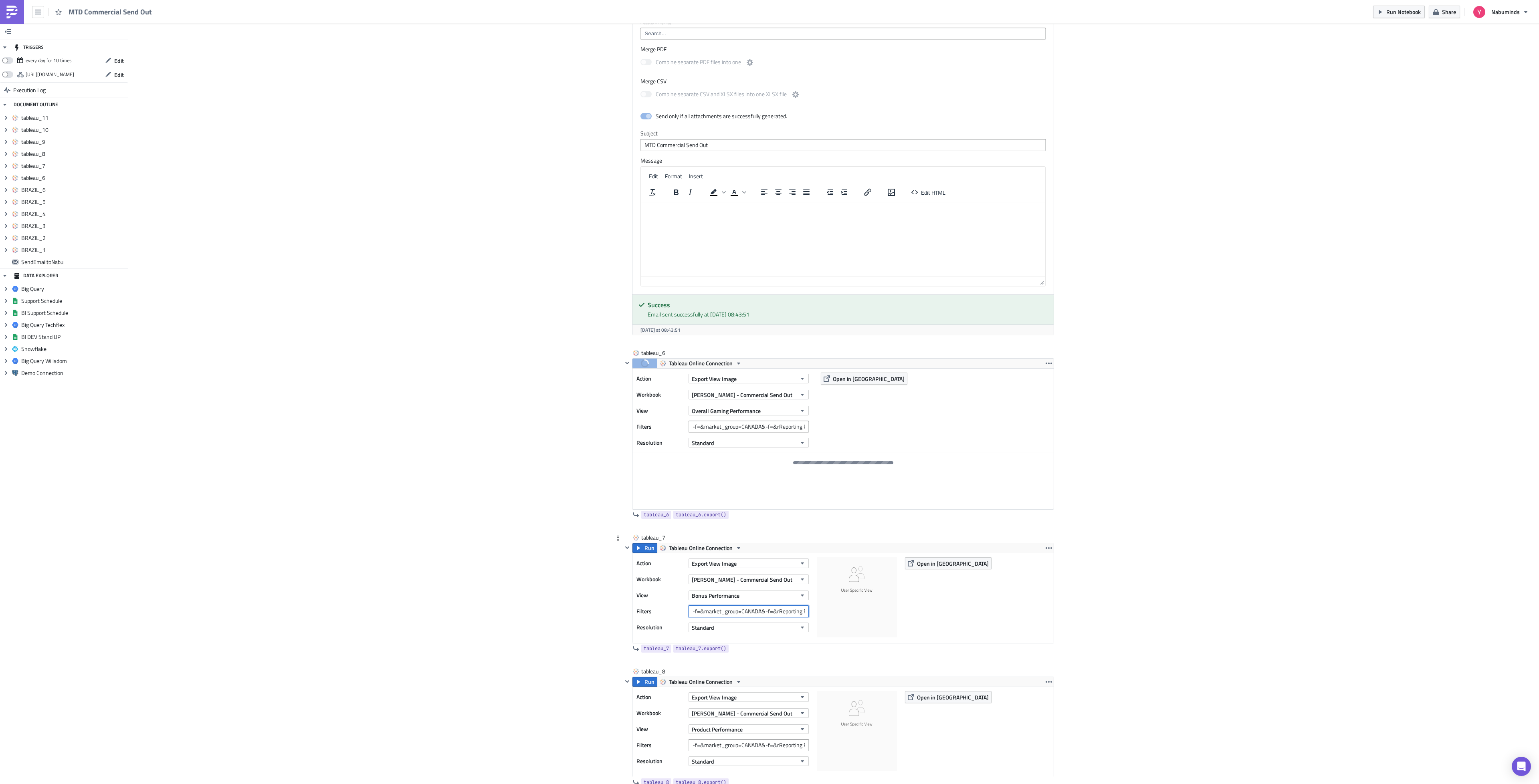
click at [722, 617] on input "-f=&market_group=CANADA&-f=&rReporting Period=[GEOGRAPHIC_DATA]" at bounding box center [748, 611] width 120 height 12
paste input "0"
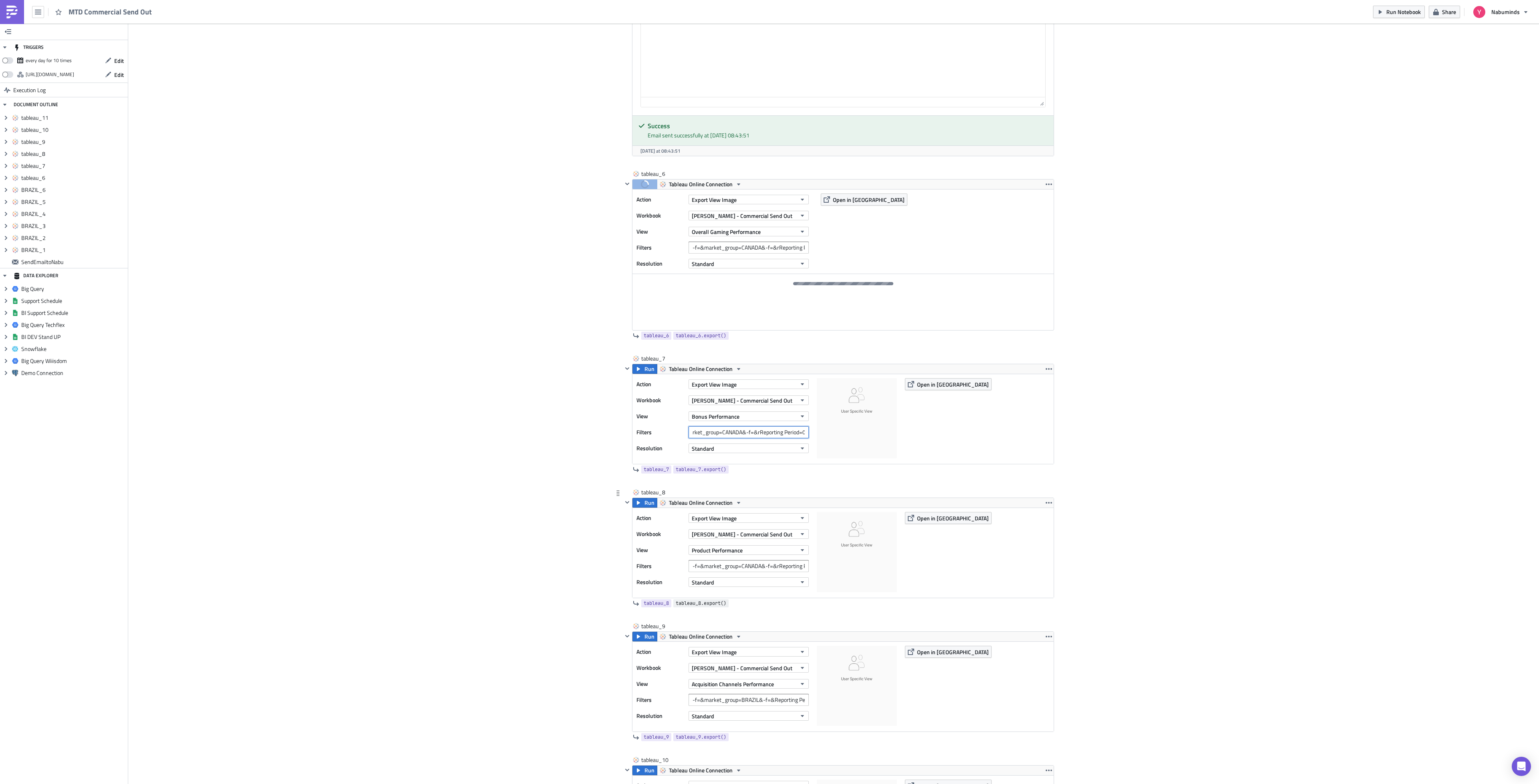
scroll to position [1803, 0]
type input "-f=&market_group=CANADA&-f=&rReporting Period=0"
click at [715, 571] on input "-f=&market_group=CANADA&-f=&rReporting Period=[GEOGRAPHIC_DATA]" at bounding box center [748, 565] width 120 height 12
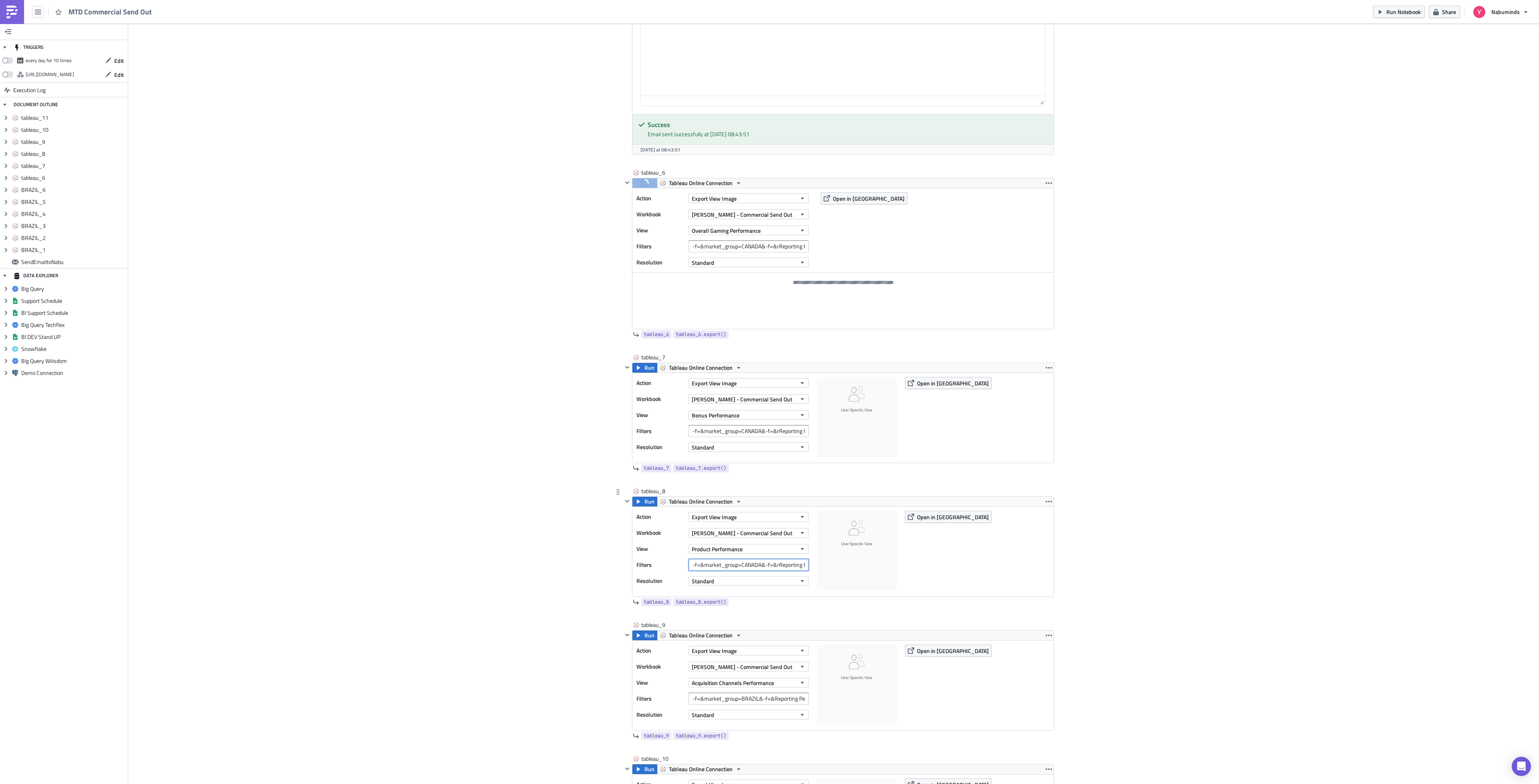
click at [715, 571] on input "-f=&market_group=CANADA&-f=&rReporting Period=[GEOGRAPHIC_DATA]" at bounding box center [748, 565] width 120 height 12
paste input "0"
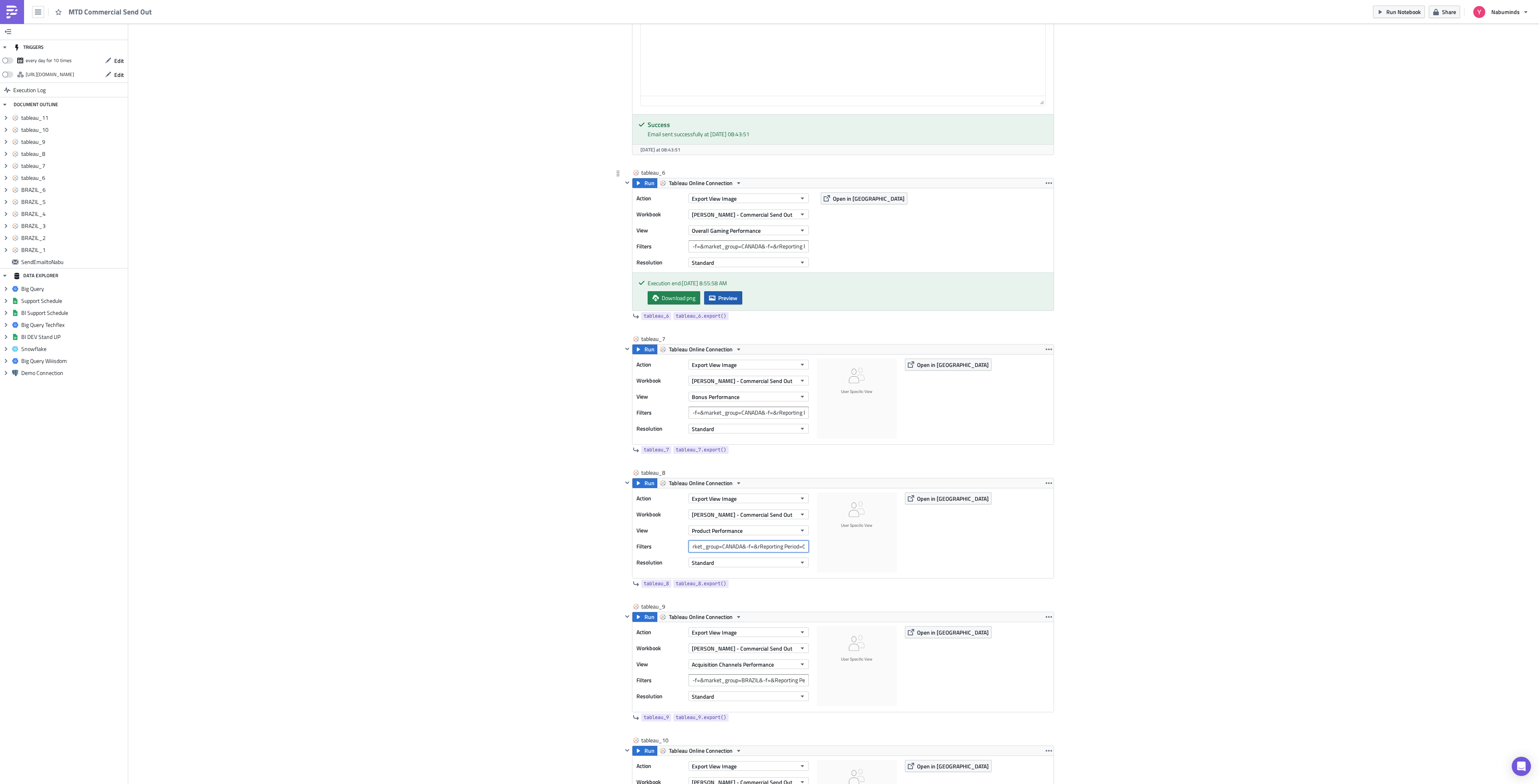
type input "-f=&market_group=CANADA&-f=&rReporting Period=0"
click at [729, 302] on span "Preview" at bounding box center [728, 298] width 19 height 8
drag, startPoint x: 789, startPoint y: 428, endPoint x: 835, endPoint y: 428, distance: 46.0
click at [835, 428] on div "Action Export View Image Workbook [PERSON_NAME] - Commercial Send Out View Bonu…" at bounding box center [843, 399] width 421 height 90
click at [775, 419] on input "-f=&market_group=CANADA&-f=&rReporting Period=0" at bounding box center [748, 413] width 120 height 12
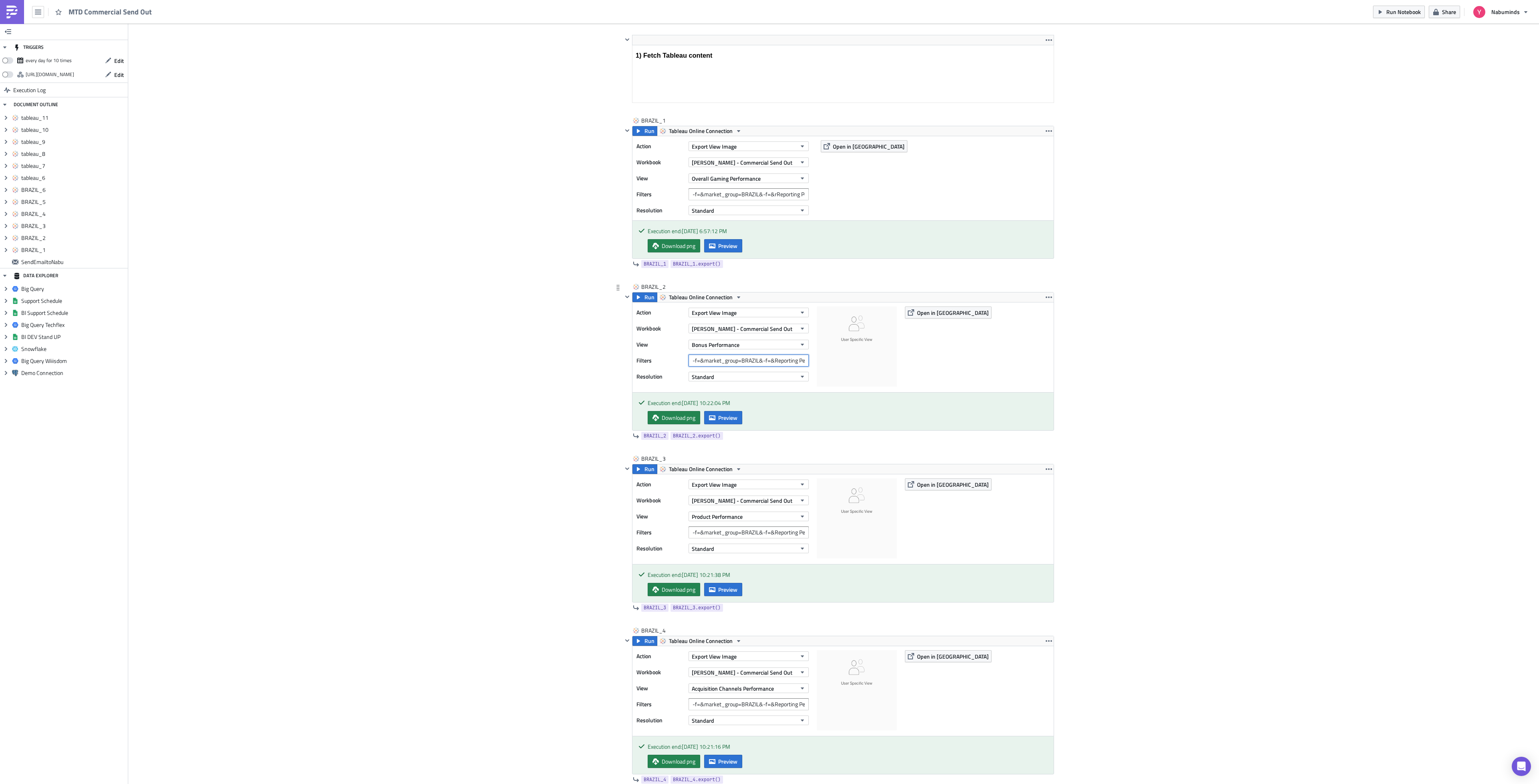
scroll to position [0, 14]
drag, startPoint x: 742, startPoint y: 362, endPoint x: 815, endPoint y: 364, distance: 73.0
click at [815, 364] on div "Action Export View Image Workbook [PERSON_NAME] - Commercial Send Out View Bonu…" at bounding box center [843, 347] width 421 height 90
click at [750, 363] on input "-f=&market_group=BRAZIL&-f=&Reporting Period=0" at bounding box center [748, 361] width 120 height 12
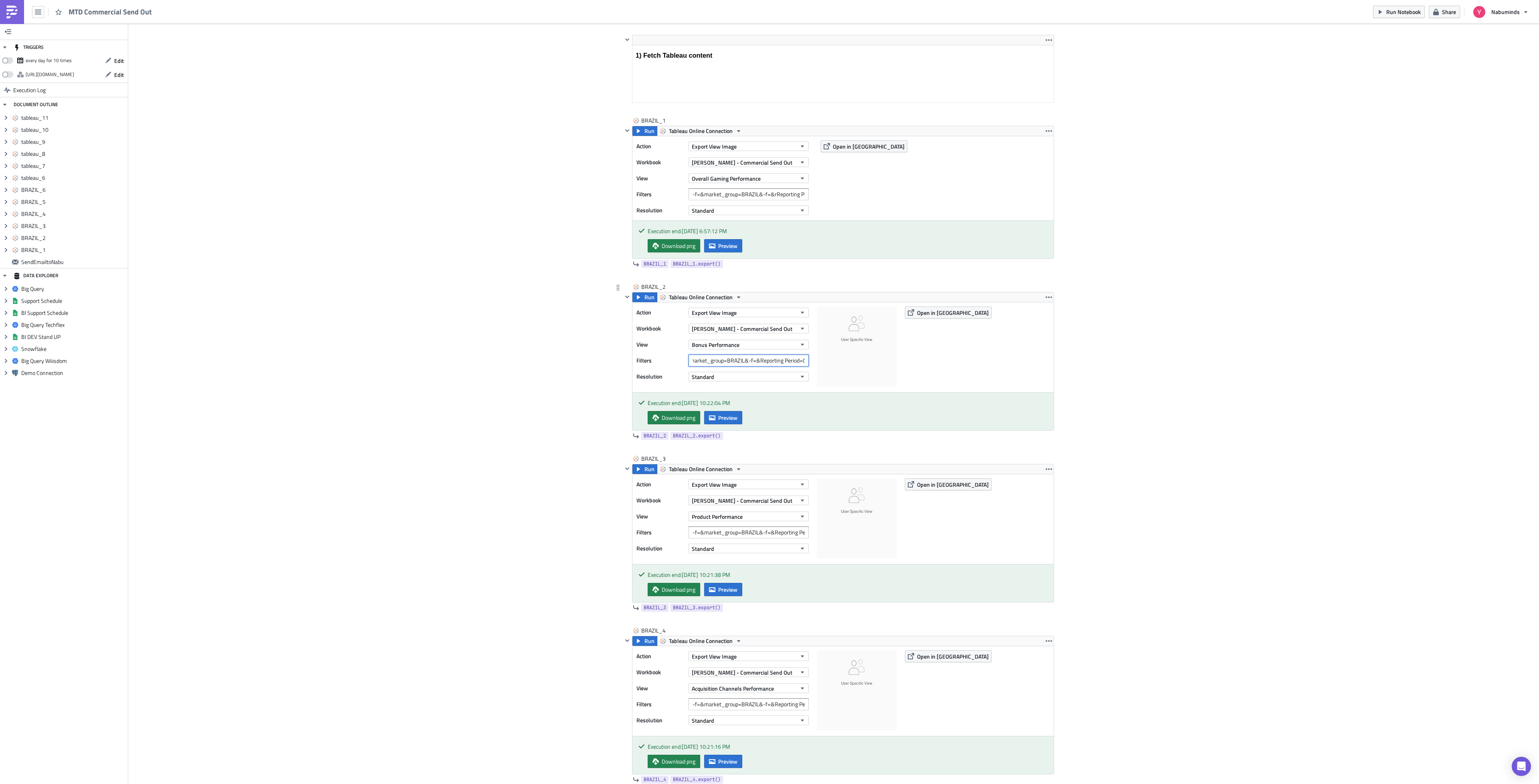
click at [750, 363] on input "-f=&market_group=BRAZIL&-f=&Reporting Period=0" at bounding box center [748, 361] width 120 height 12
drag, startPoint x: 744, startPoint y: 364, endPoint x: 643, endPoint y: 361, distance: 101.0
click at [643, 361] on div "Filters -f=&market_group=BRAZIL&-f=&Reporting Period=0" at bounding box center [724, 361] width 176 height 12
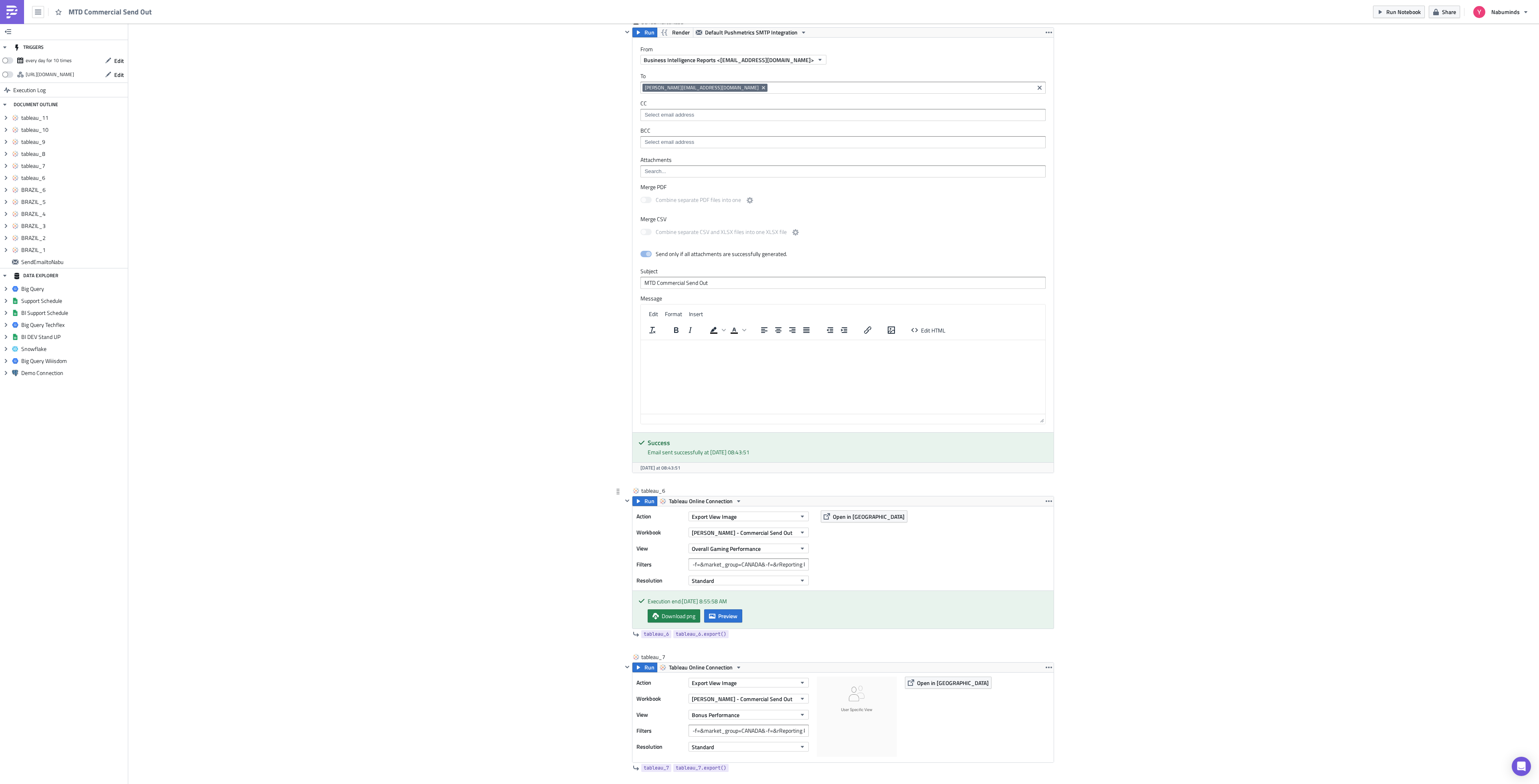
scroll to position [1502, 0]
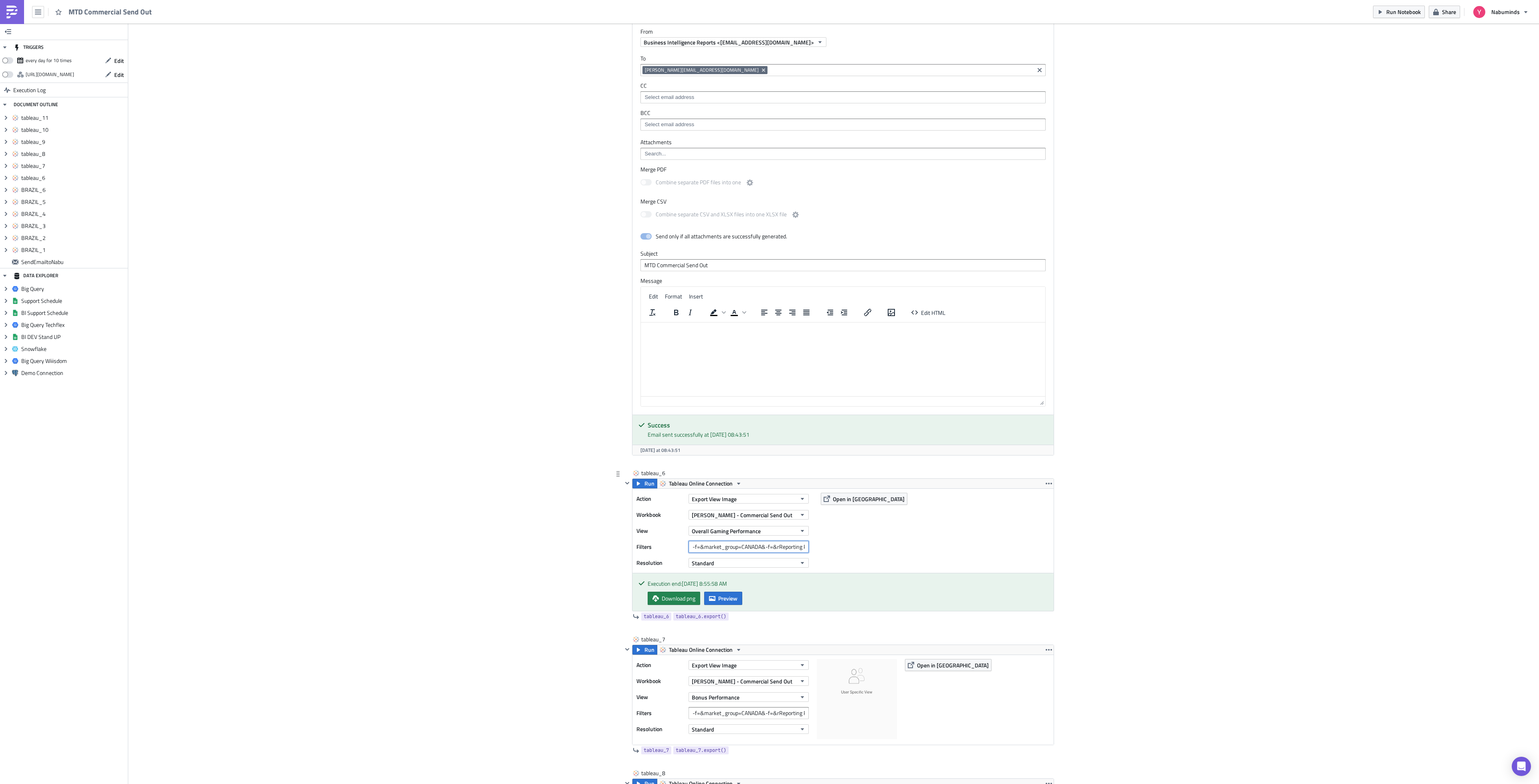
click at [698, 553] on input "-f=&market_group=CANADA&-f=&rReporting Period=0" at bounding box center [748, 547] width 120 height 12
paste input "BRAZIL&-f=&"
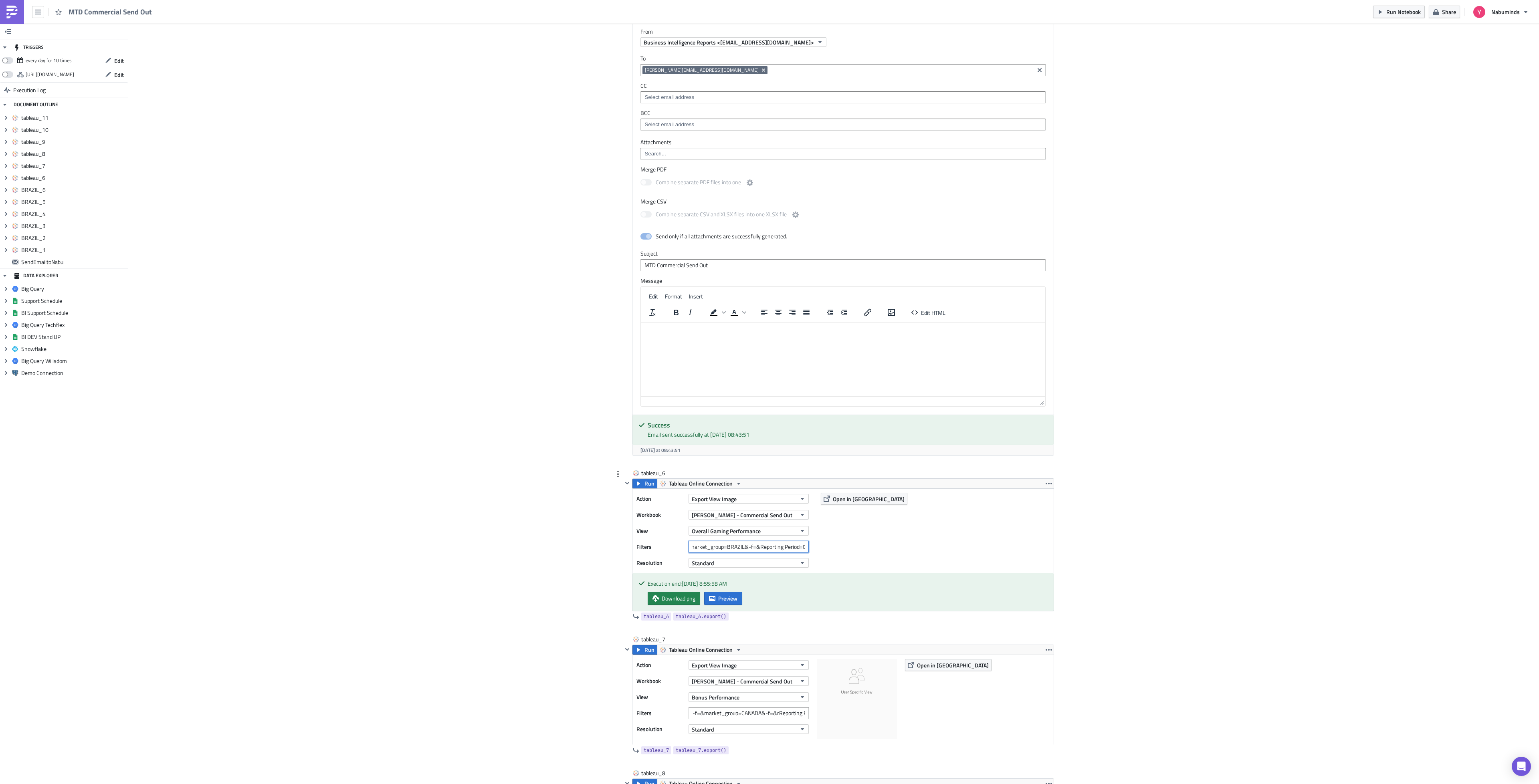
click at [741, 553] on input "-f=&market_group=BRAZIL&-f=&Reporting Period=0" at bounding box center [748, 547] width 120 height 12
type input "-f=&market_group=CANADA&-f=&Reporting Period=0"
click at [645, 488] on span "Run" at bounding box center [649, 484] width 10 height 10
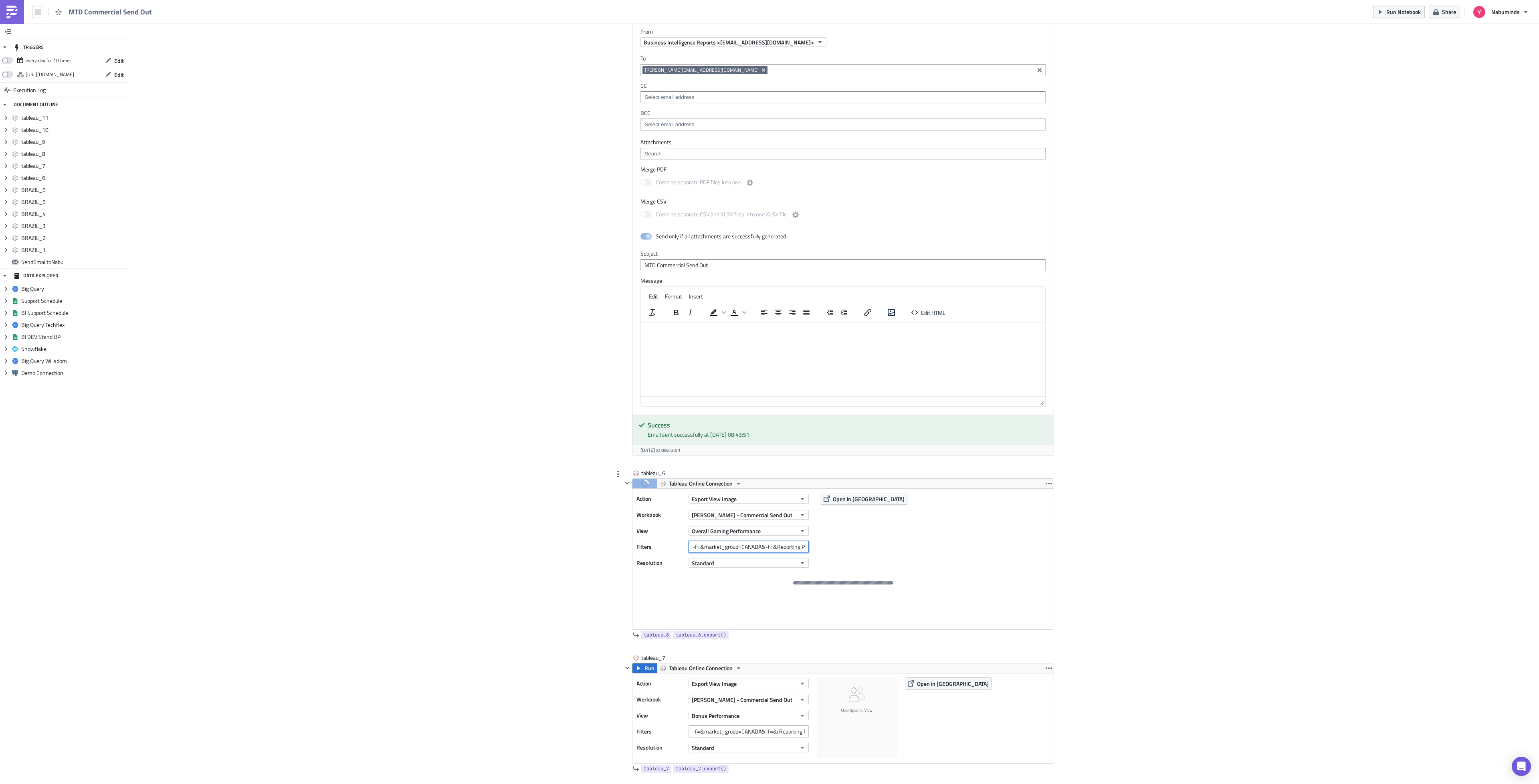
scroll to position [0, 17]
drag, startPoint x: 701, startPoint y: 558, endPoint x: 825, endPoint y: 558, distance: 124.0
click at [825, 558] on div "Action Export View Image Workbook [PERSON_NAME] - Commercial Send Out View Over…" at bounding box center [843, 530] width 421 height 84
click at [784, 553] on input "-f=&market_group=CANADA&-f=&Reporting Period=0" at bounding box center [748, 547] width 120 height 12
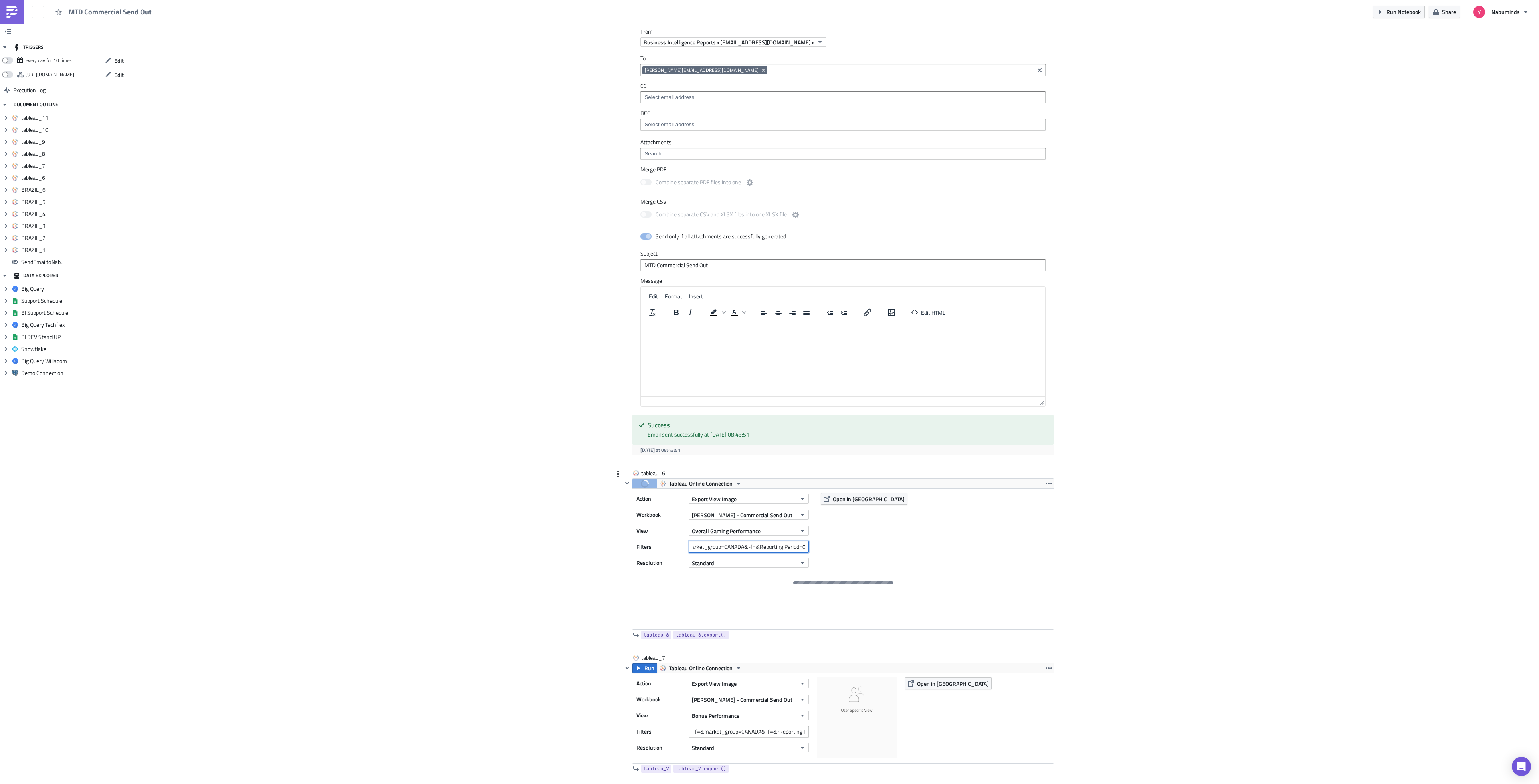
click at [784, 553] on input "-f=&market_group=CANADA&-f=&Reporting Period=0" at bounding box center [748, 547] width 120 height 12
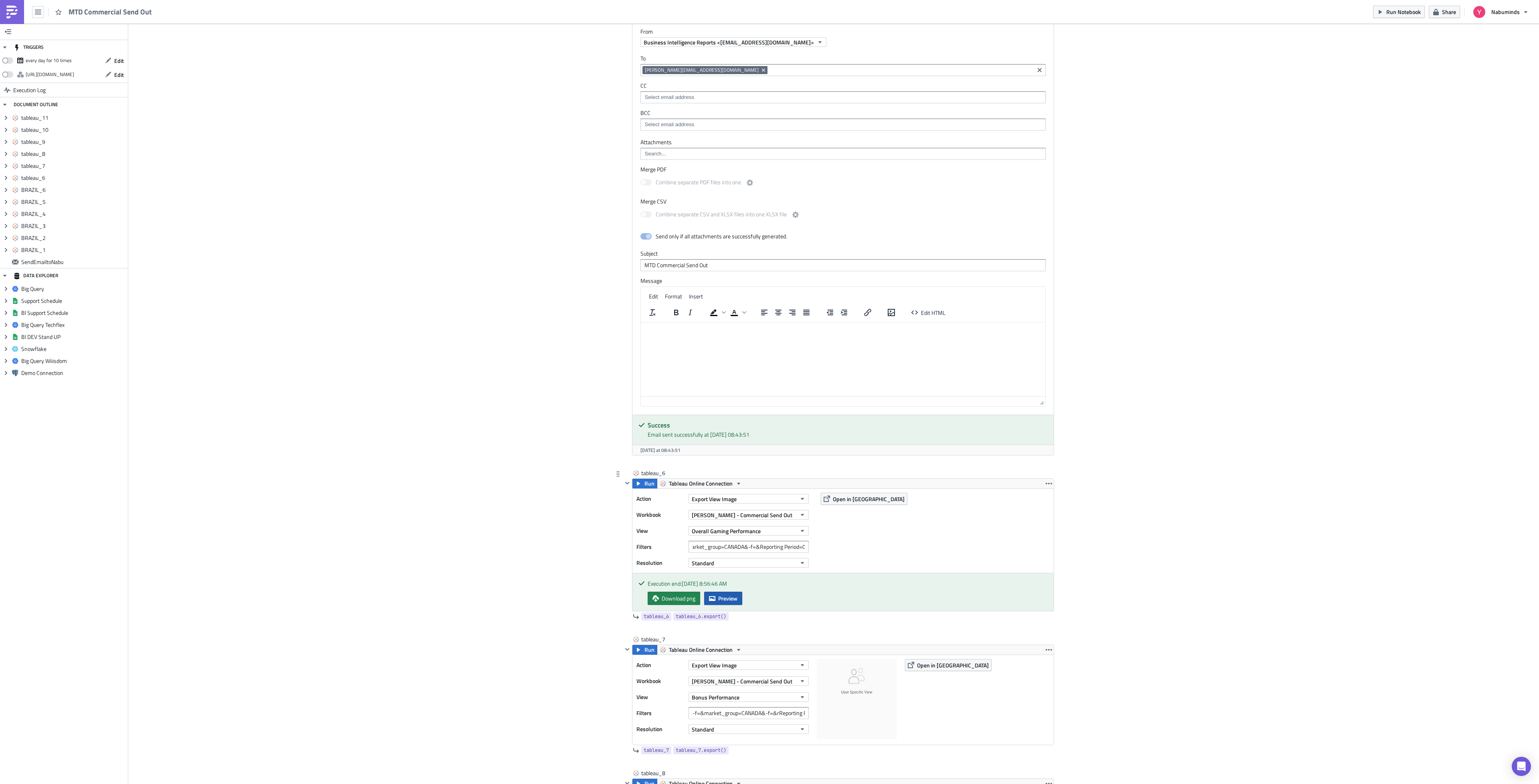
click at [718, 602] on span "Preview" at bounding box center [728, 598] width 19 height 8
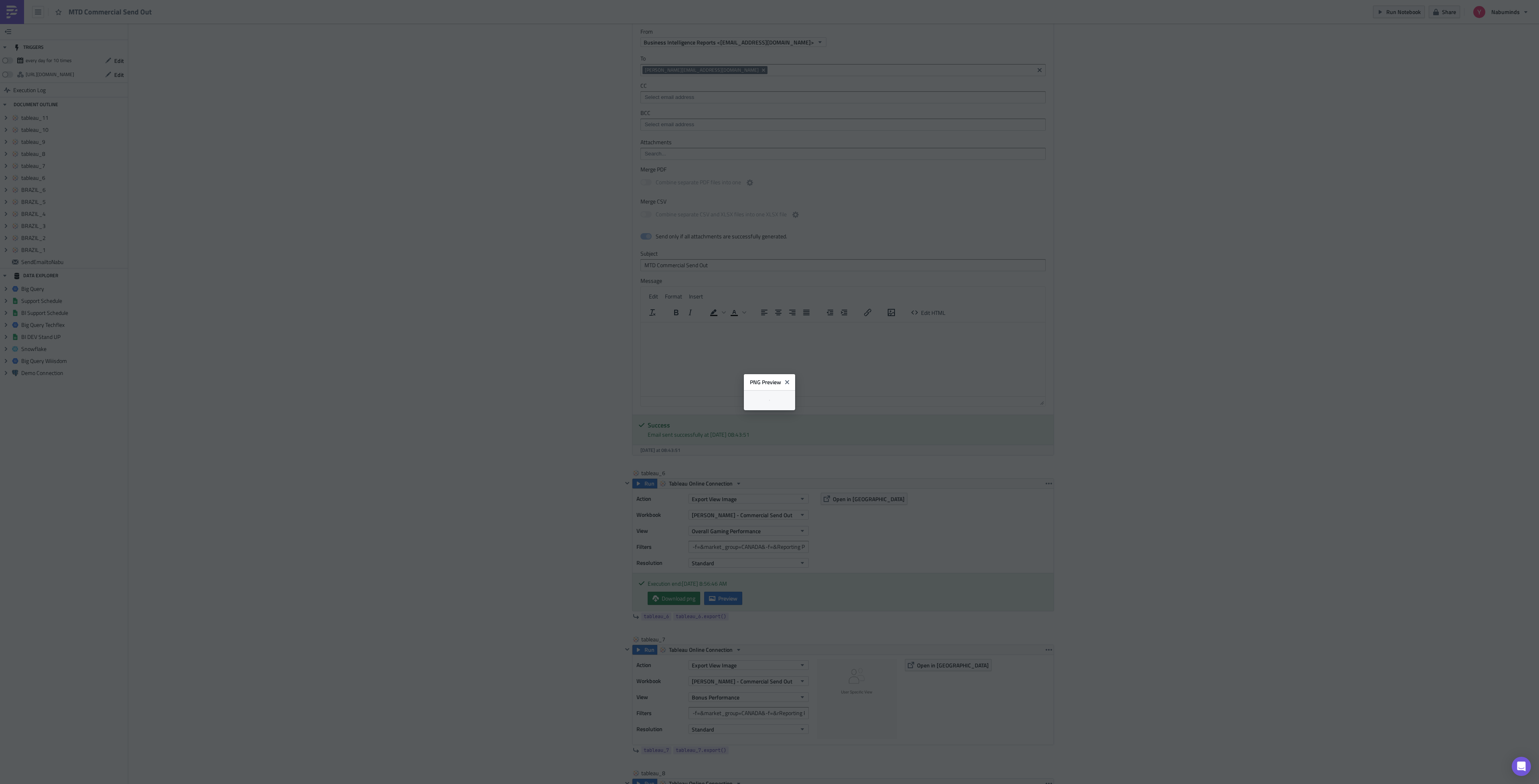
click at [1284, 285] on body "MTD Commercial Send Out Run Notebook Share Nabuminds TRIGGERS every day for 10 …" at bounding box center [770, 392] width 1539 height 785
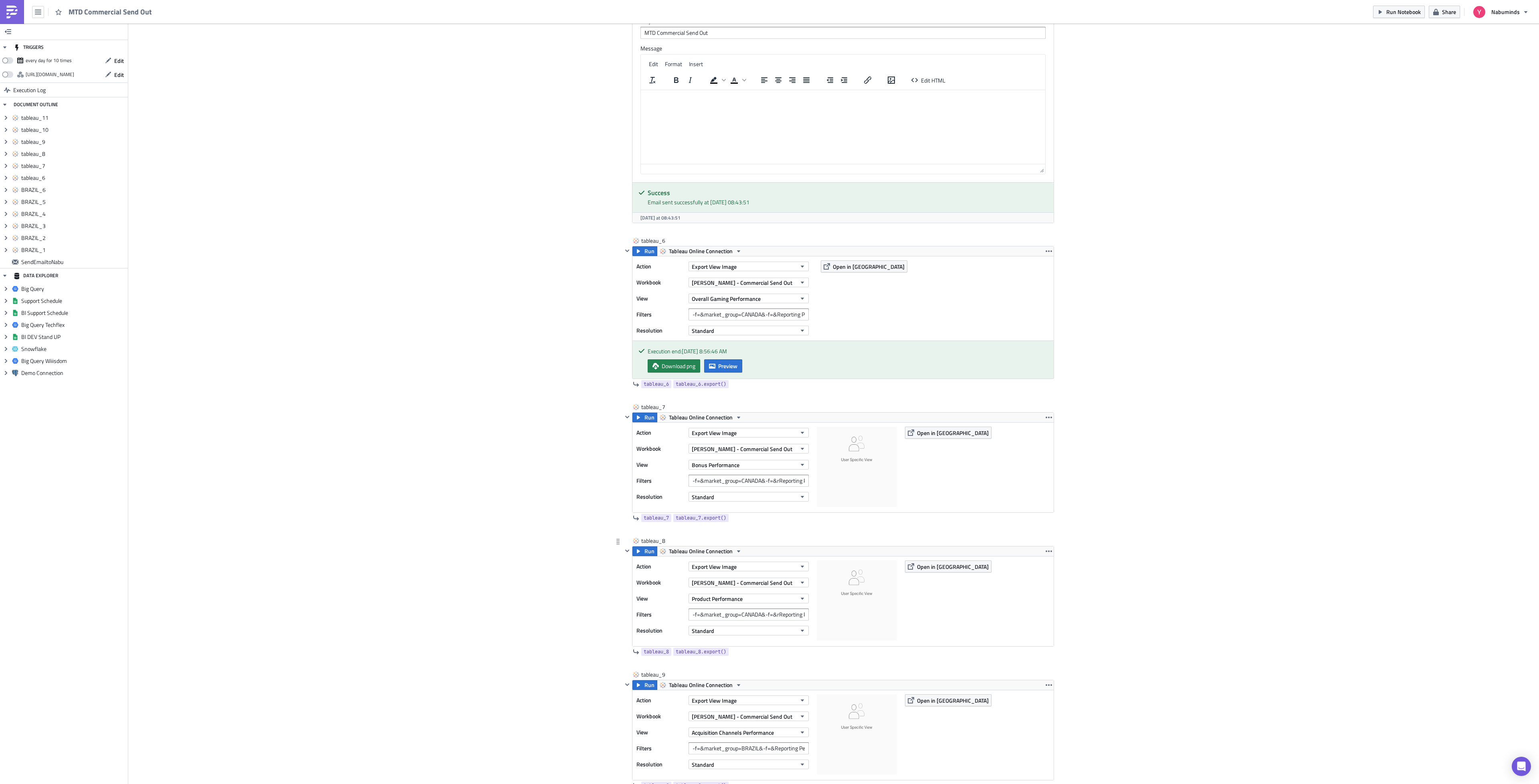
scroll to position [1742, 0]
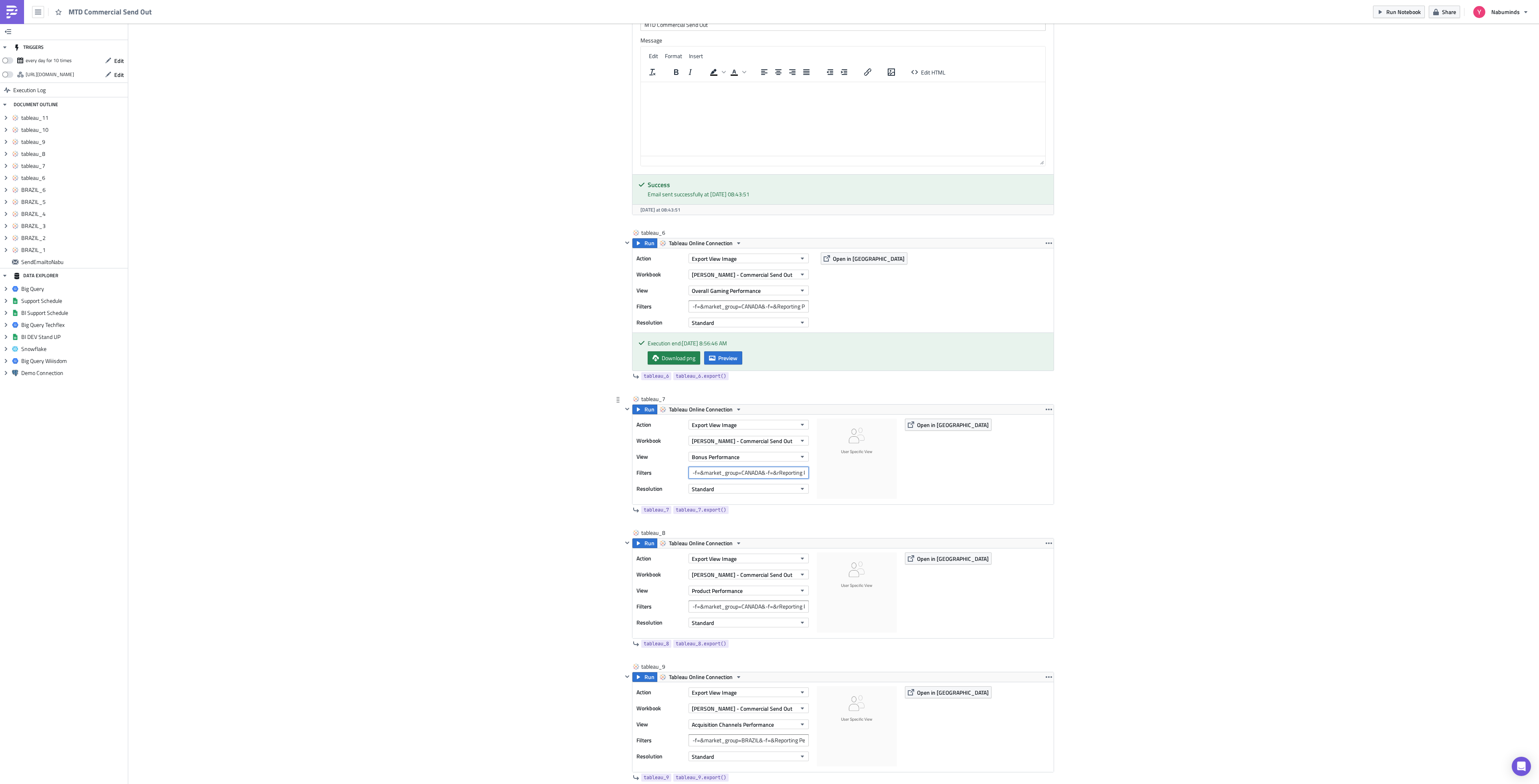
click at [703, 479] on input "-f=&market_group=CANADA&-f=&rReporting Period=0" at bounding box center [748, 473] width 120 height 12
paste input "text"
type input "-f=&market_group=CANADA&-f=&Reporting Period=0"
click at [744, 613] on input "-f=&market_group=CANADA&-f=&rReporting Period=0" at bounding box center [748, 607] width 120 height 12
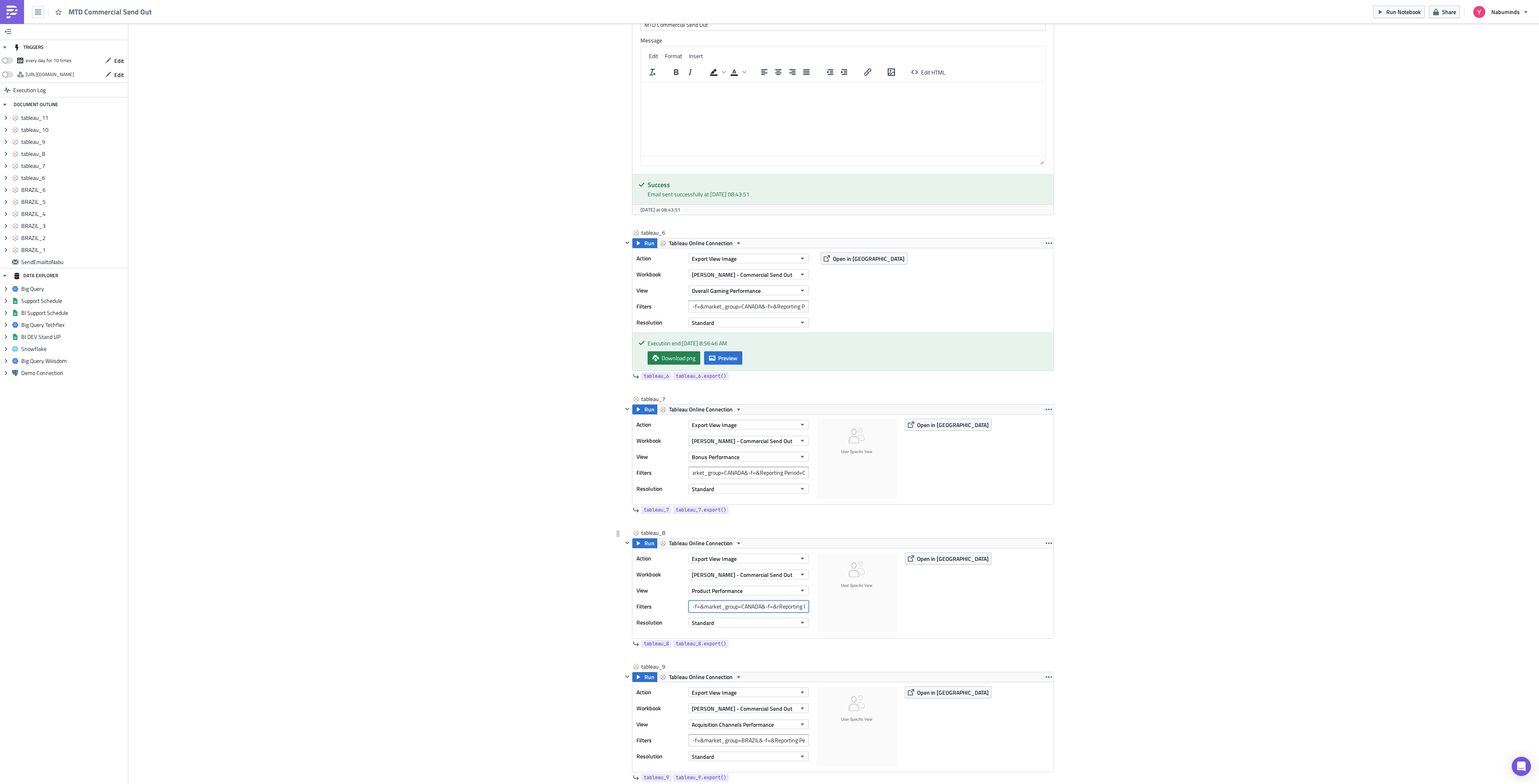
scroll to position [0, 0]
paste input "text"
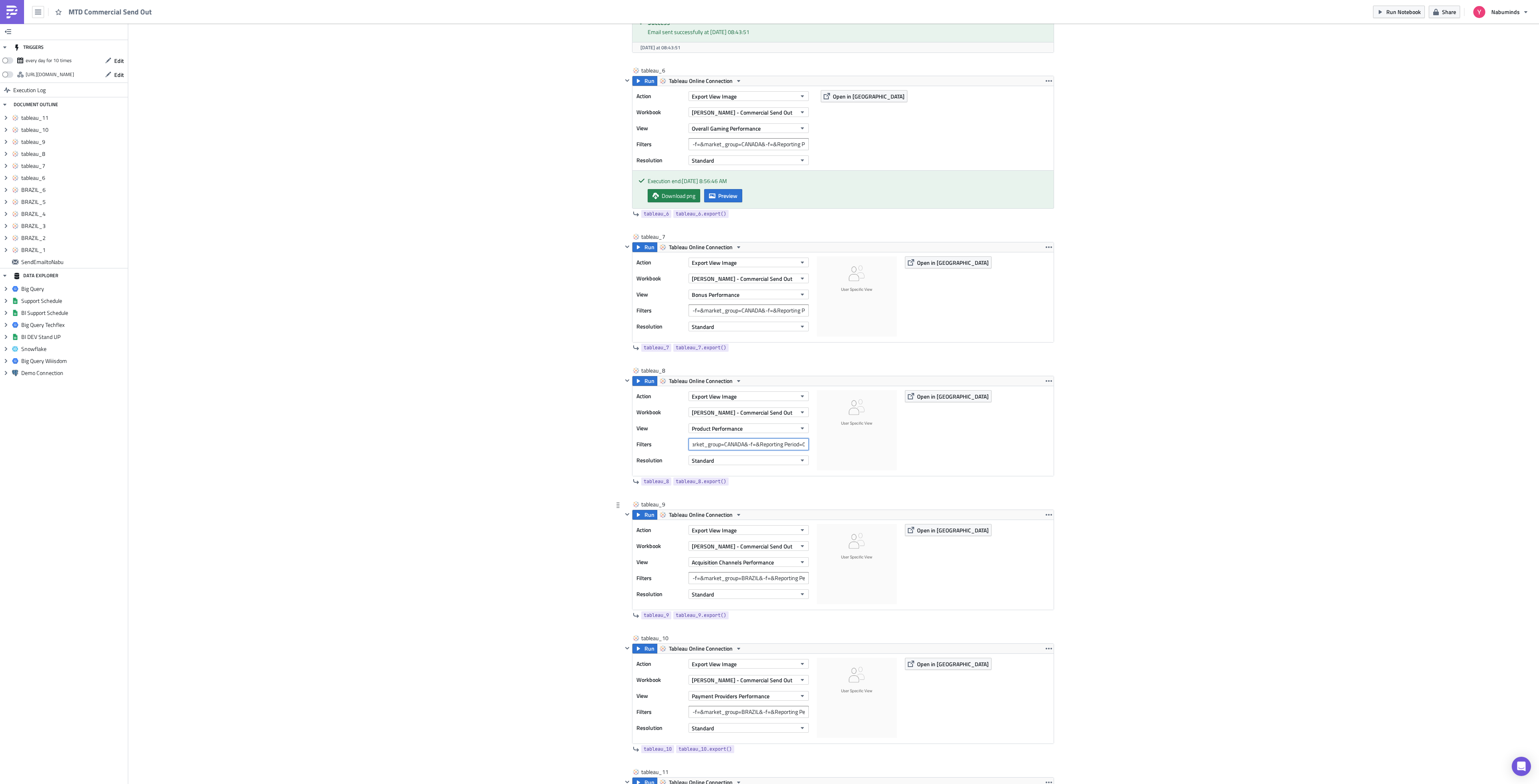
scroll to position [1923, 0]
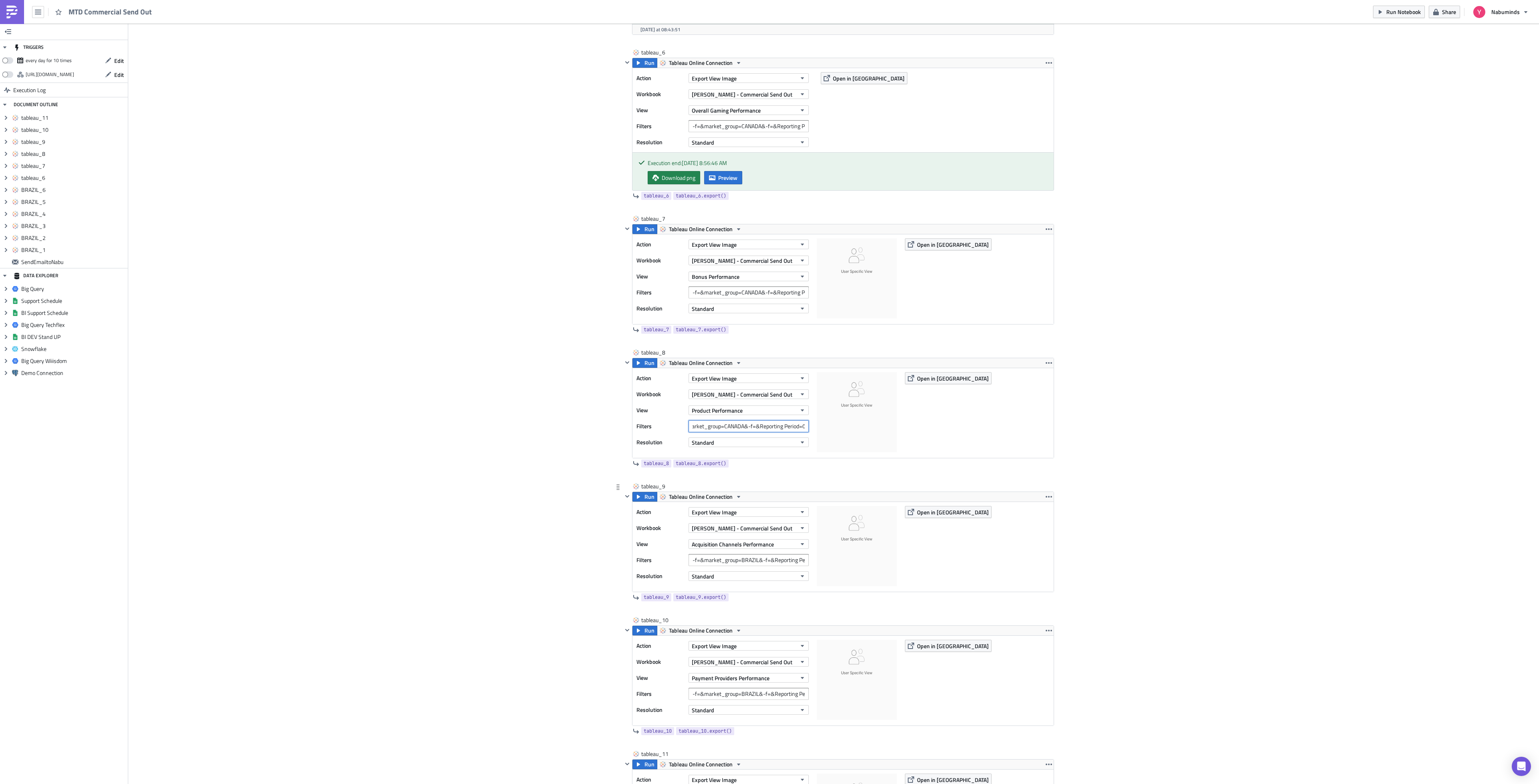
type input "-f=&market_group=CANADA&-f=&Reporting Period=0"
click at [742, 566] on input "-f=&market_group=BRAZIL&-f=&Reporting Period=0" at bounding box center [748, 560] width 120 height 12
paste input "[GEOGRAPHIC_DATA]"
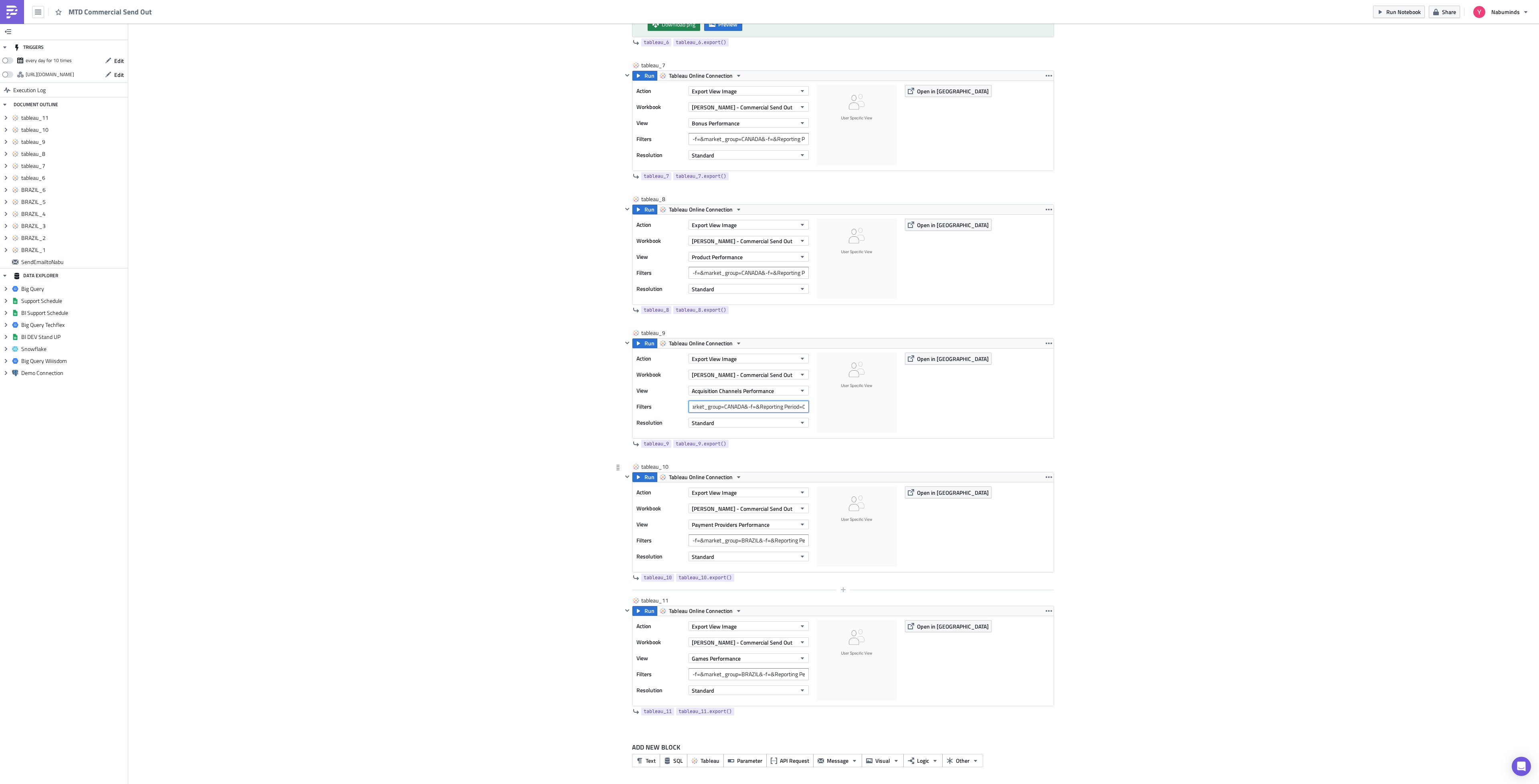
scroll to position [2093, 0]
type input "-f=&market_group=CANADA&-f=&Reporting Period=0"
click at [736, 541] on input "-f=&market_group=BRAZIL&-f=&Reporting Period=0" at bounding box center [748, 540] width 120 height 12
paste input "[GEOGRAPHIC_DATA]"
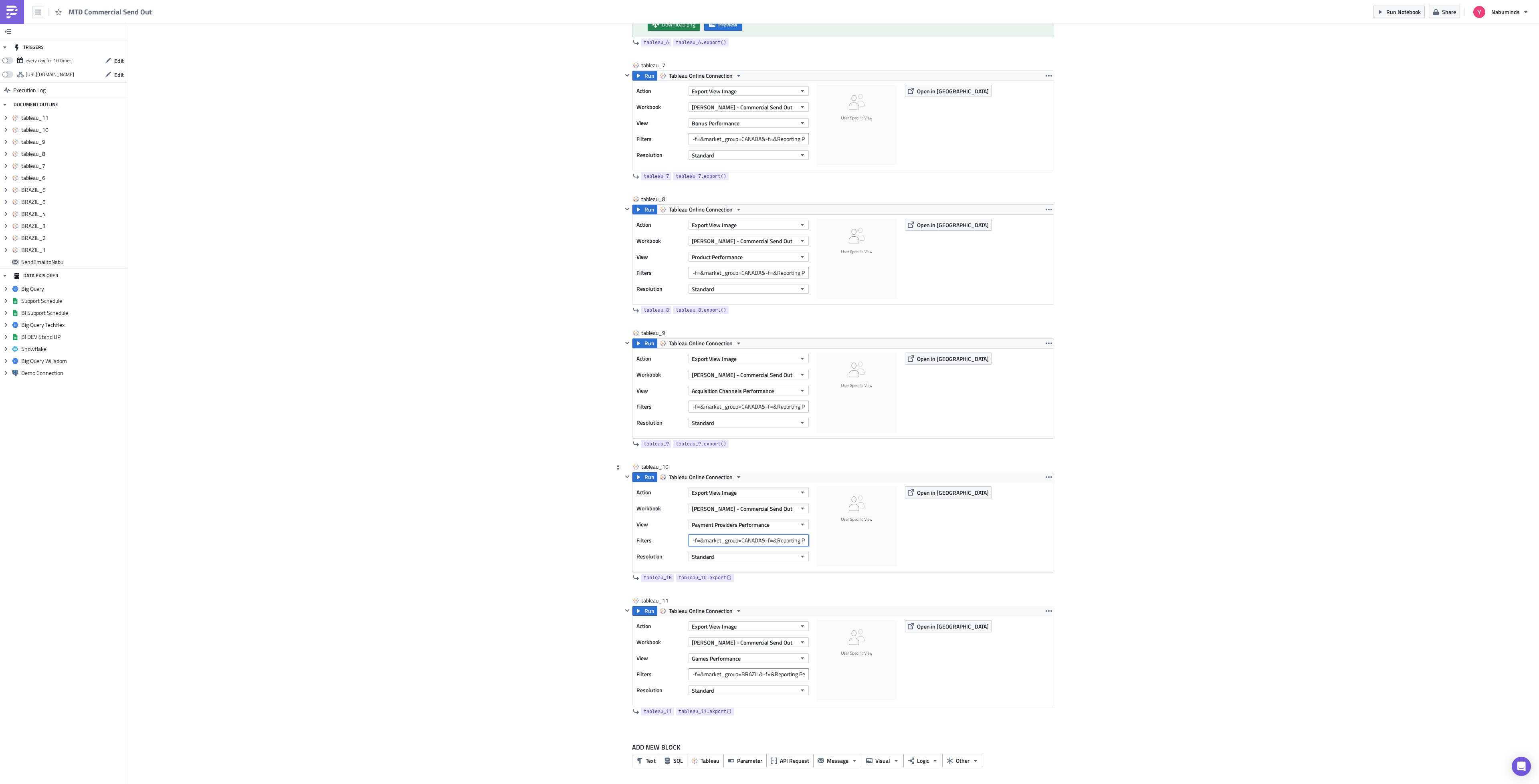
scroll to position [0, 17]
type input "-f=&market_group=CANADA&-f=&Reporting Period=0"
click at [755, 674] on input "-f=&market_group=BRAZIL&-f=&Reporting Period=0" at bounding box center [748, 674] width 120 height 12
paste input "[GEOGRAPHIC_DATA]"
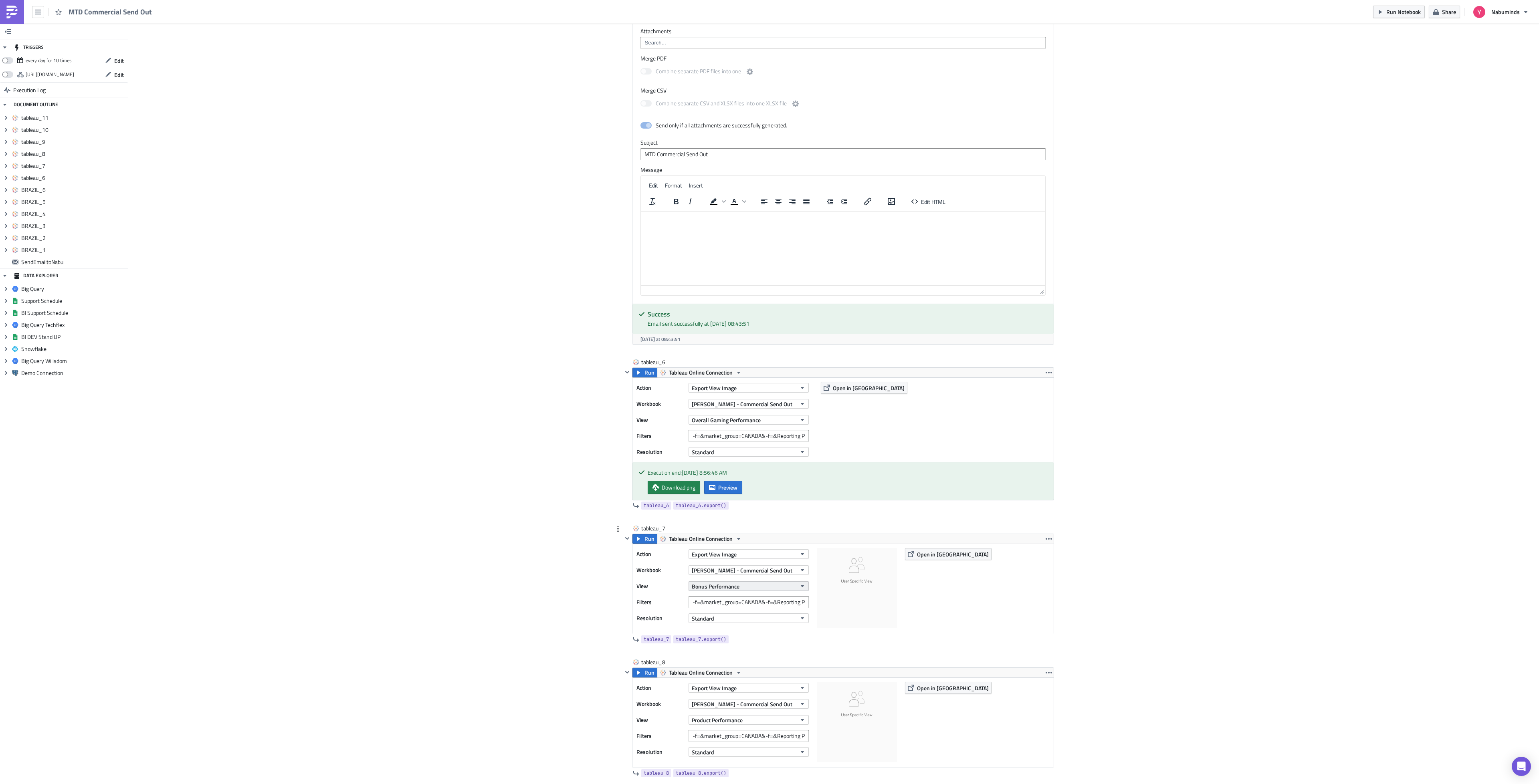
scroll to position [1553, 0]
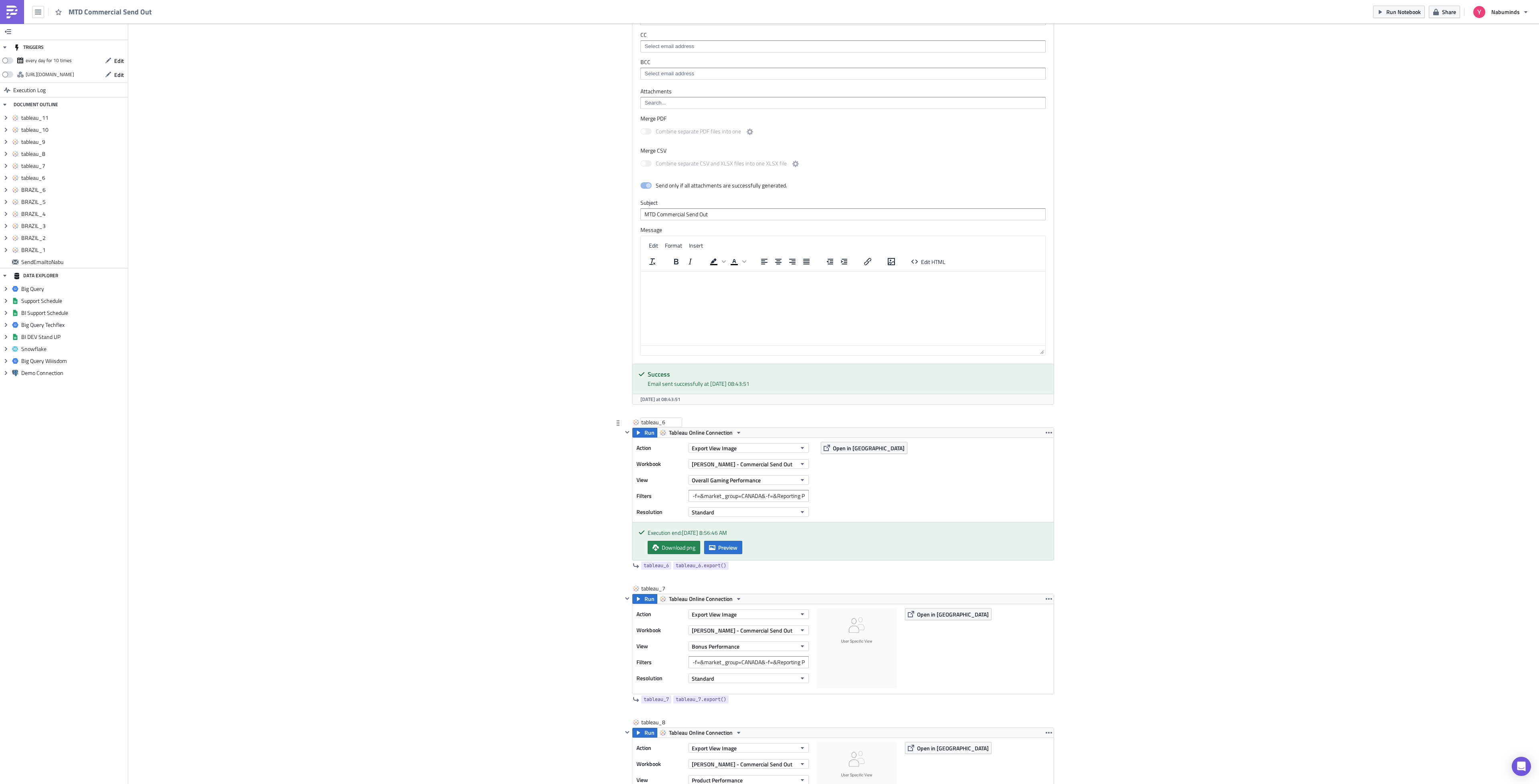
type input "-f=&market_group=CANADA&-f=&Reporting Period=0"
click at [647, 426] on div "tableau_6" at bounding box center [661, 422] width 40 height 8
click at [647, 426] on input "tableau_6" at bounding box center [661, 422] width 40 height 8
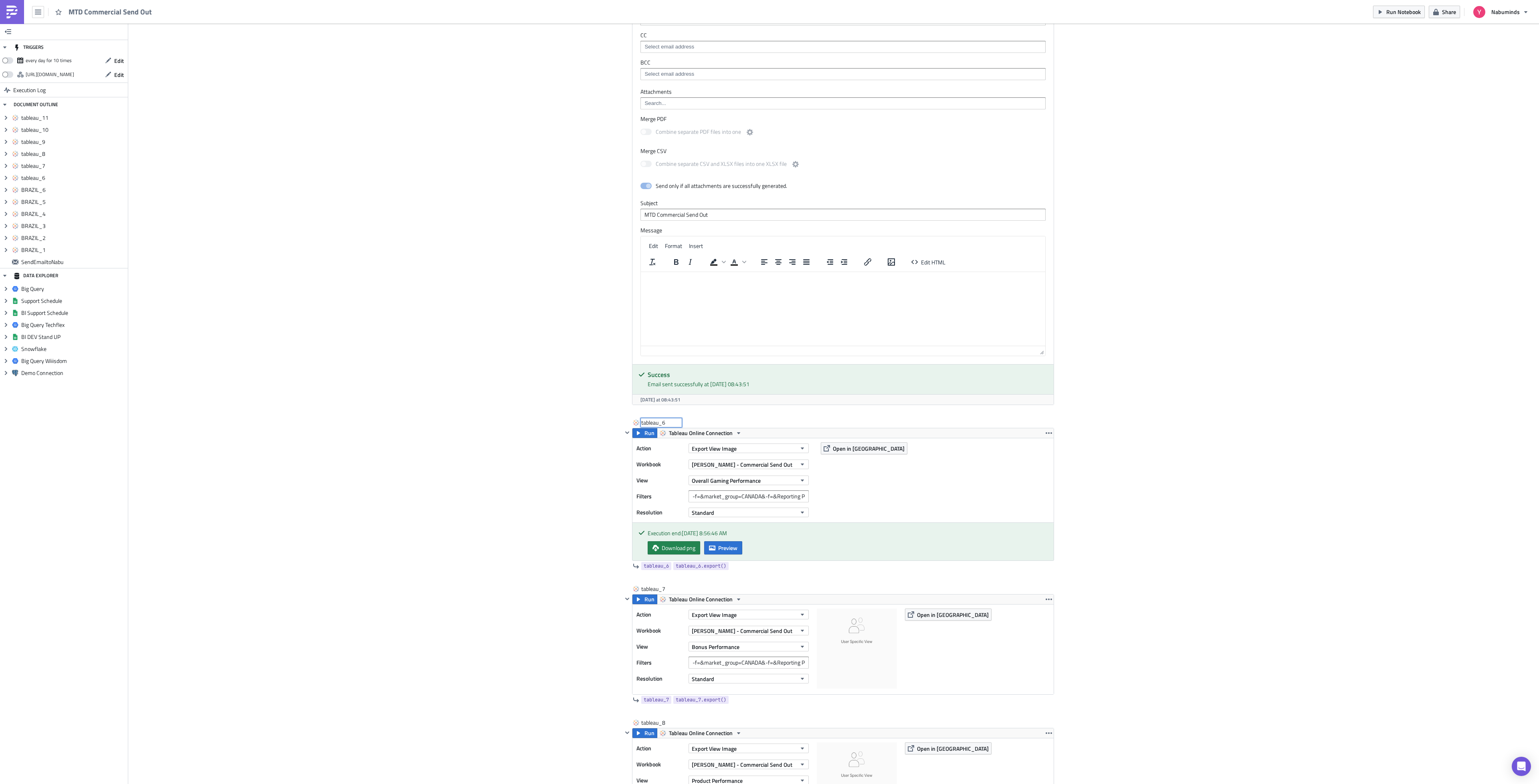
scroll to position [1553, 0]
type input "CANADA1"
click at [645, 592] on div "tableau_7" at bounding box center [661, 588] width 40 height 8
click at [646, 592] on input "tableau_7" at bounding box center [661, 588] width 40 height 8
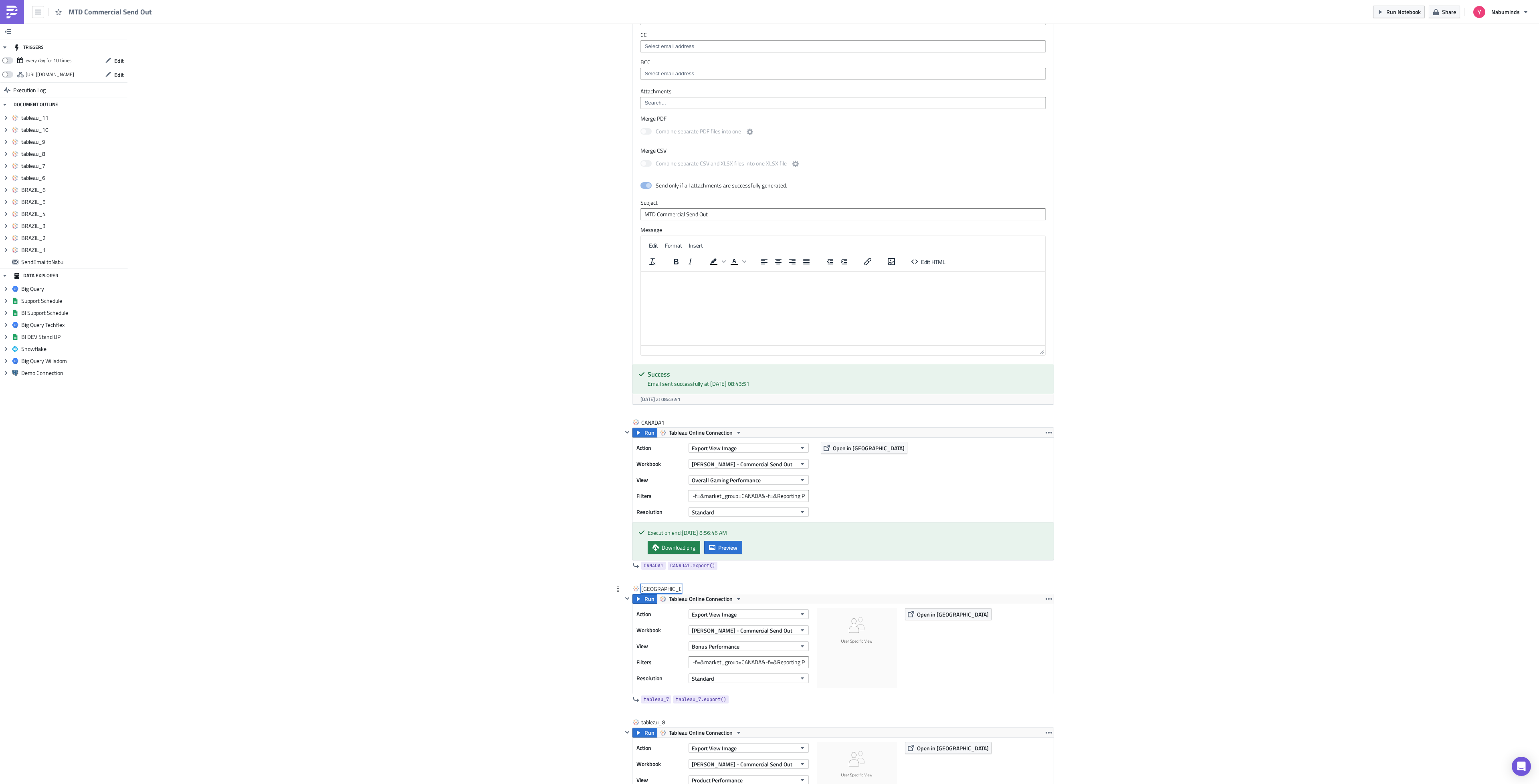
type input "CANADA2"
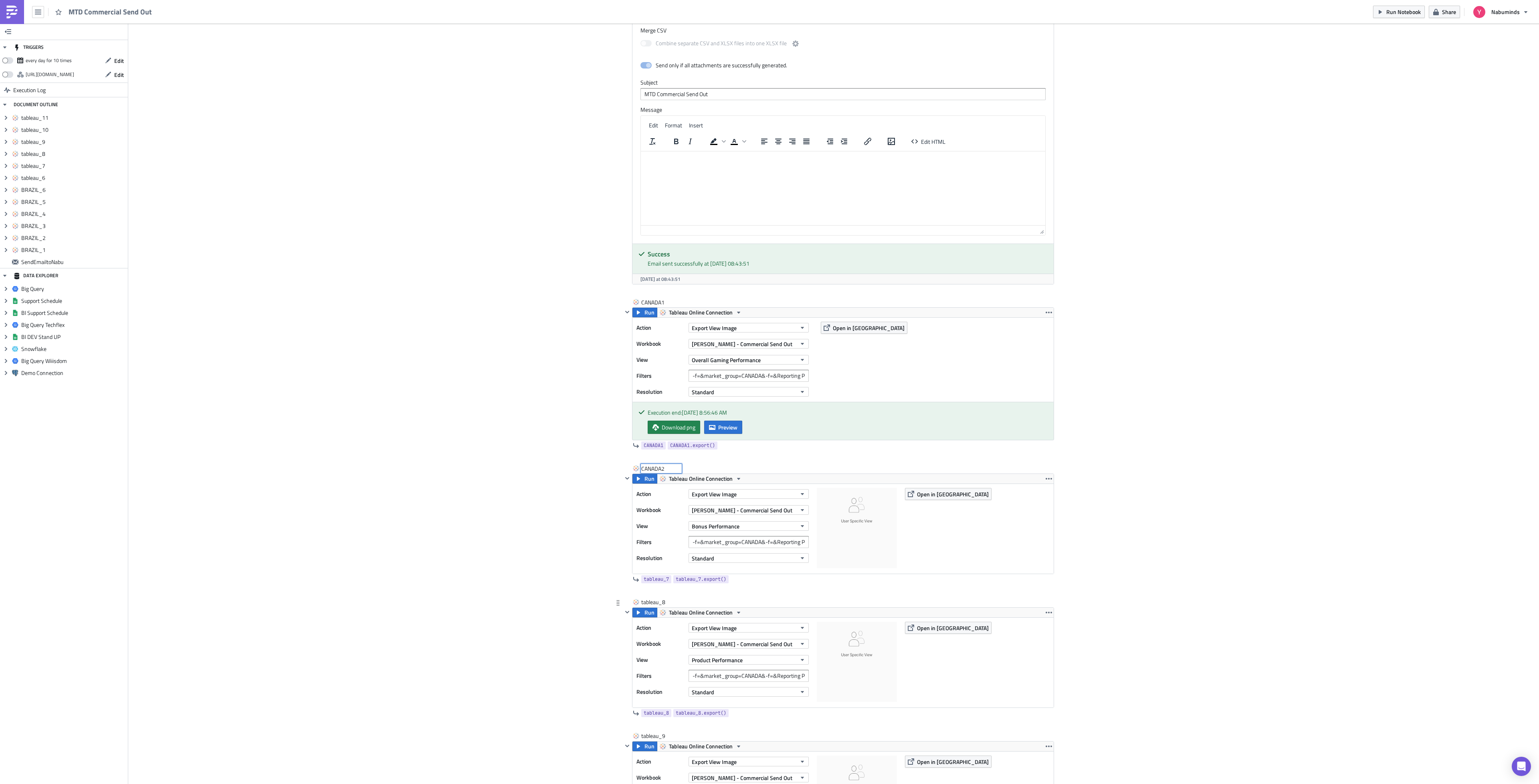
scroll to position [1793, 0]
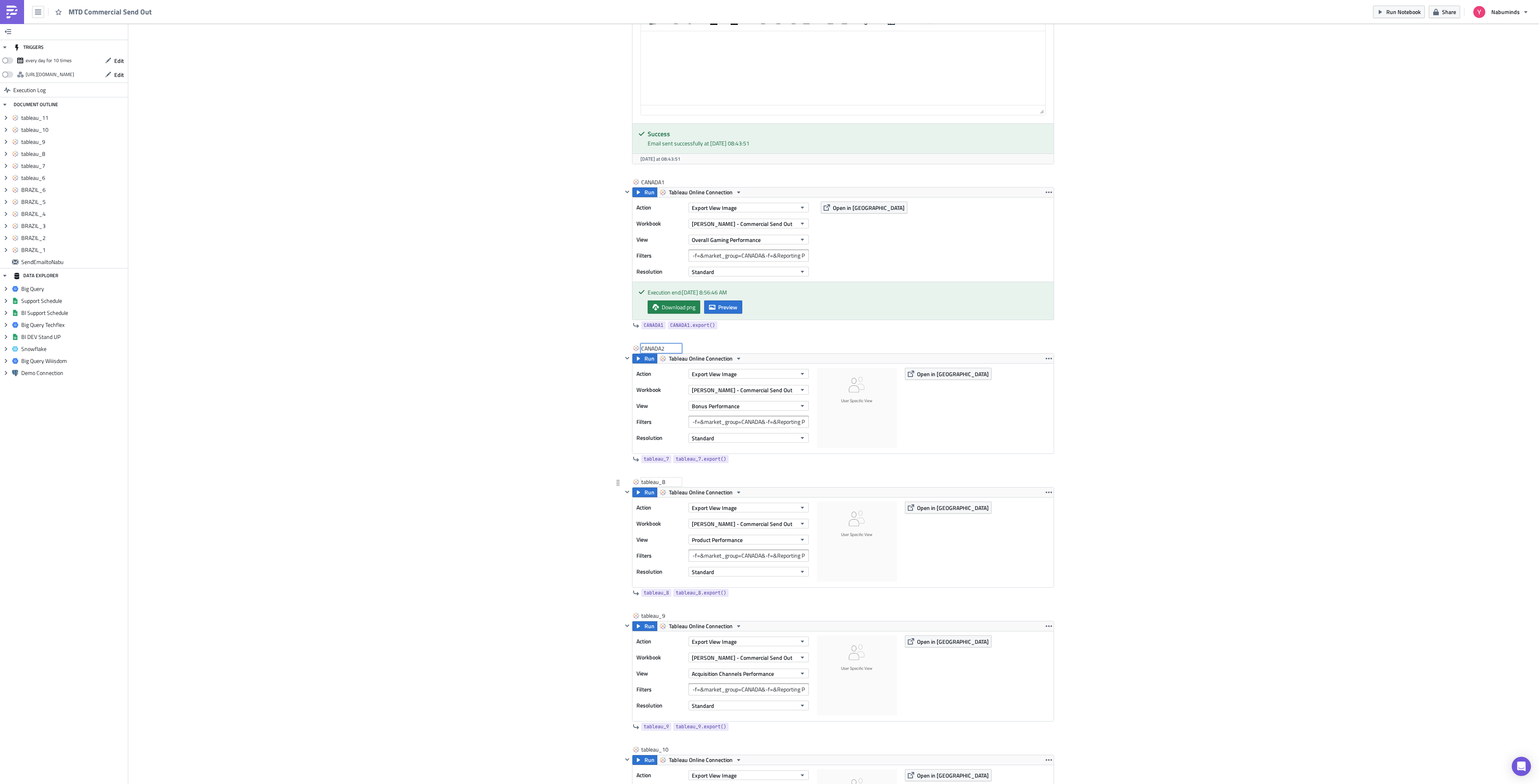
click at [646, 486] on div "tableau_8" at bounding box center [661, 481] width 40 height 8
click at [646, 486] on input "tableau_8" at bounding box center [661, 481] width 40 height 8
type input "CANADA3"
click at [655, 620] on div "tableau_9" at bounding box center [661, 615] width 40 height 8
click at [655, 620] on input "tableau_9" at bounding box center [661, 615] width 40 height 8
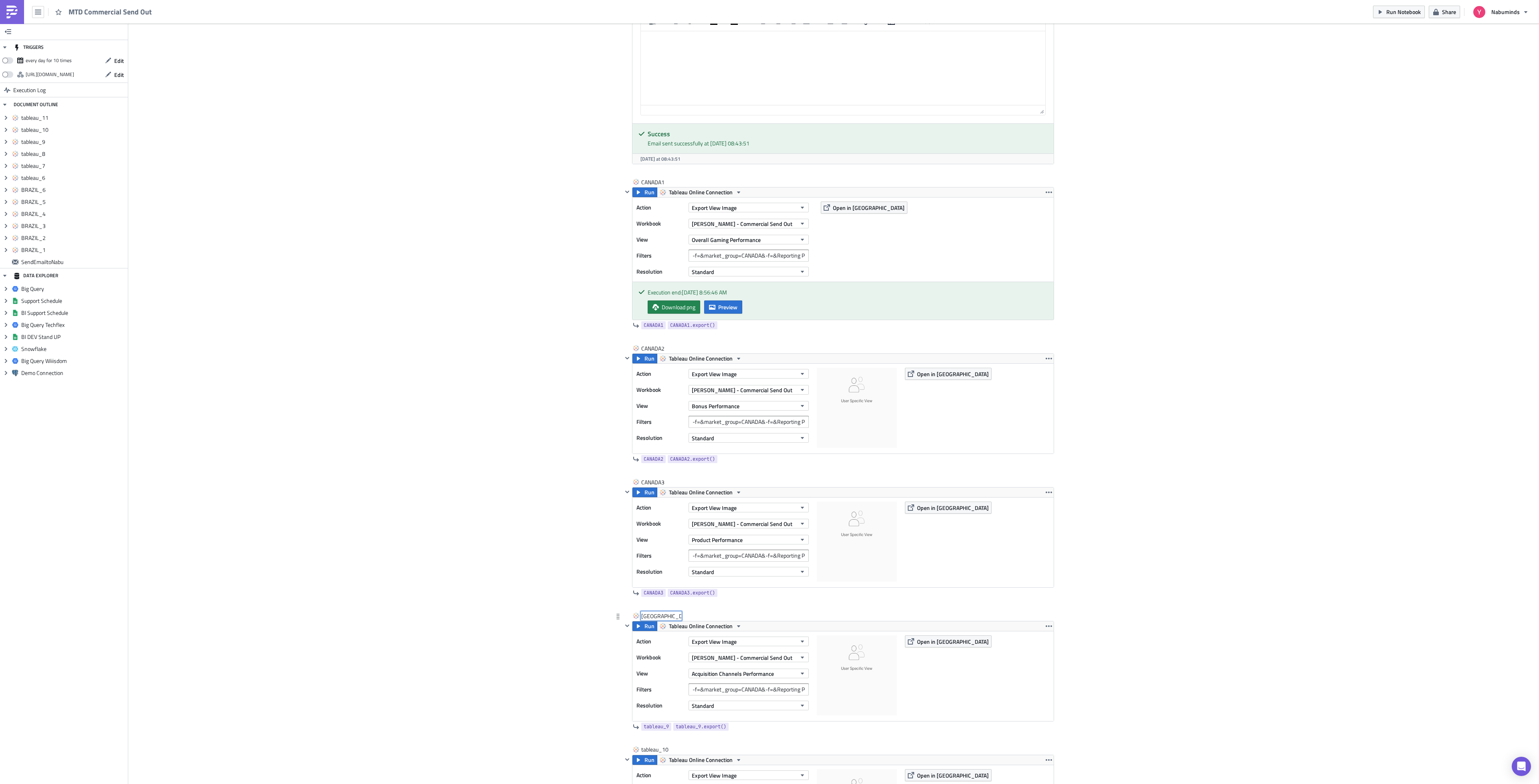
type input "CANADA4"
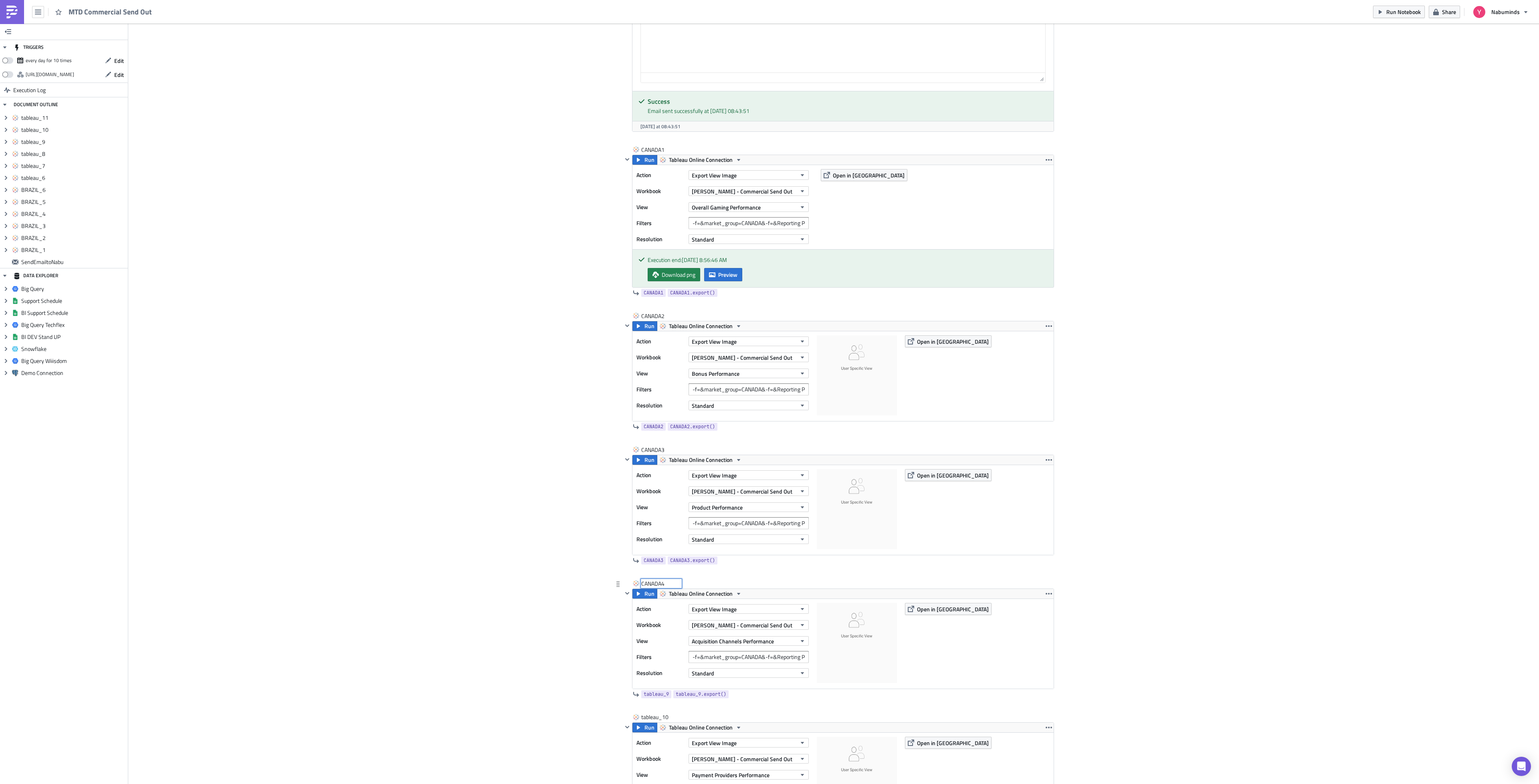
scroll to position [1914, 0]
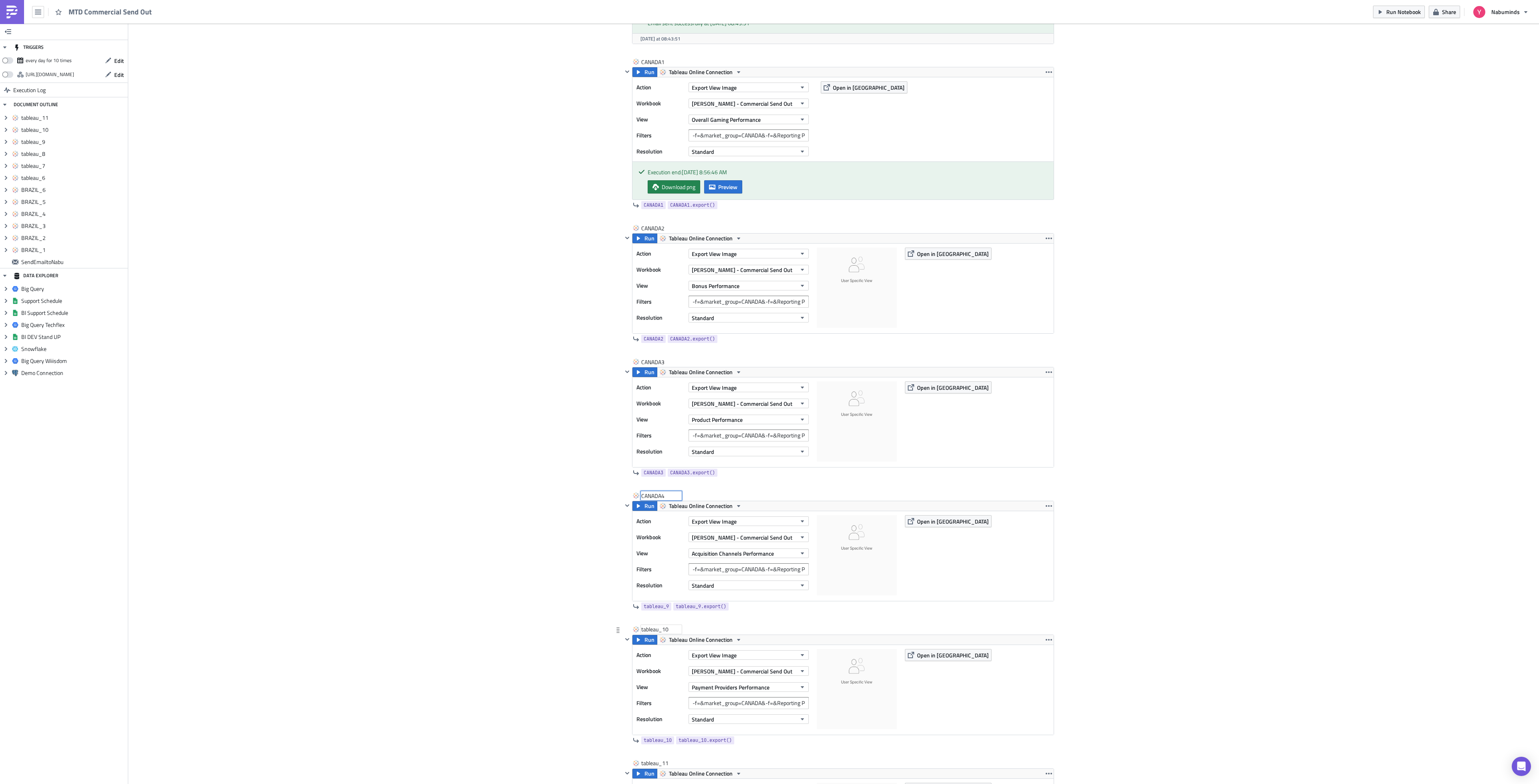
click at [664, 634] on div "tableau_10" at bounding box center [661, 629] width 40 height 8
click at [664, 634] on input "tableau_10" at bounding box center [661, 629] width 40 height 8
type input "CANADA5"
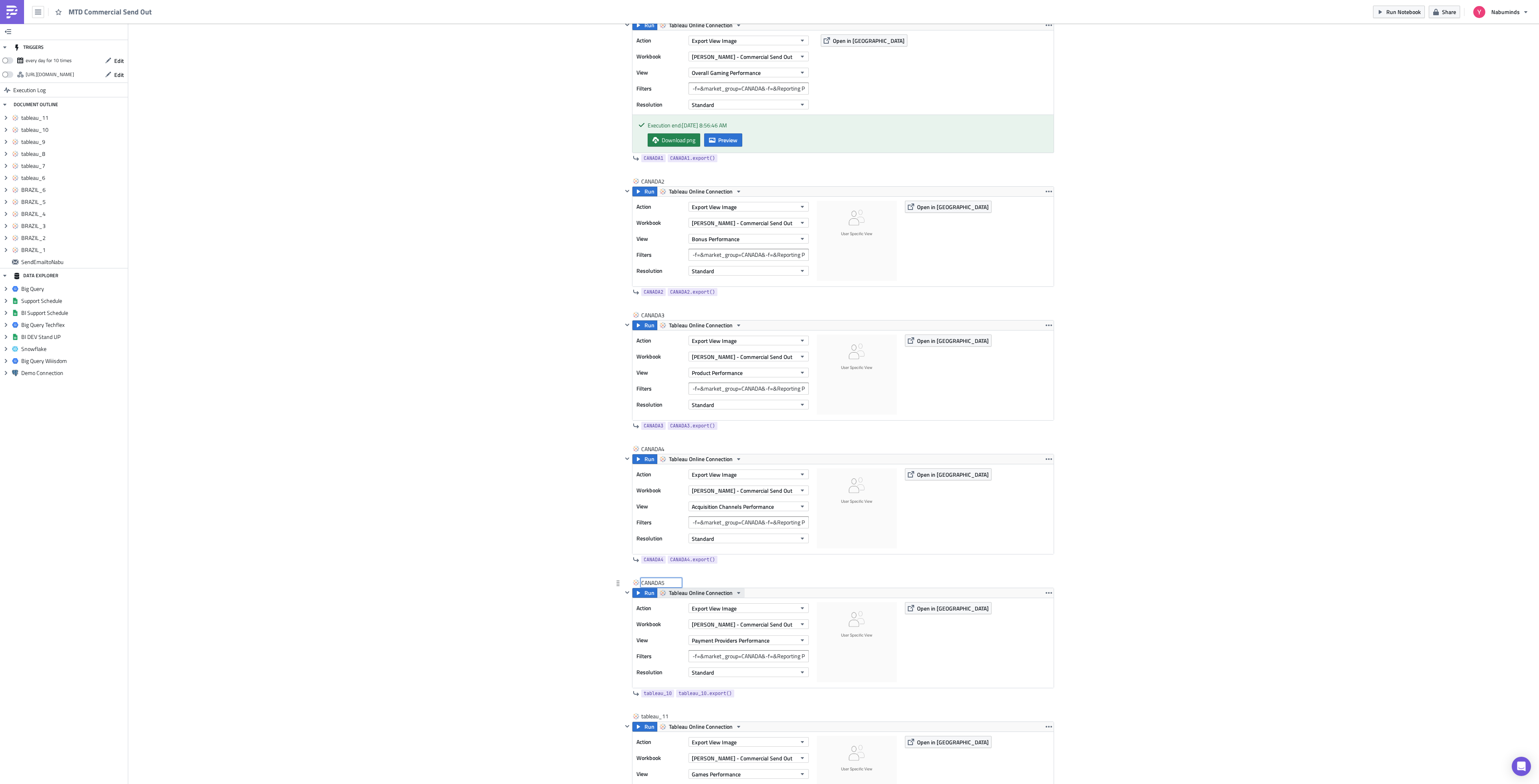
scroll to position [2034, 0]
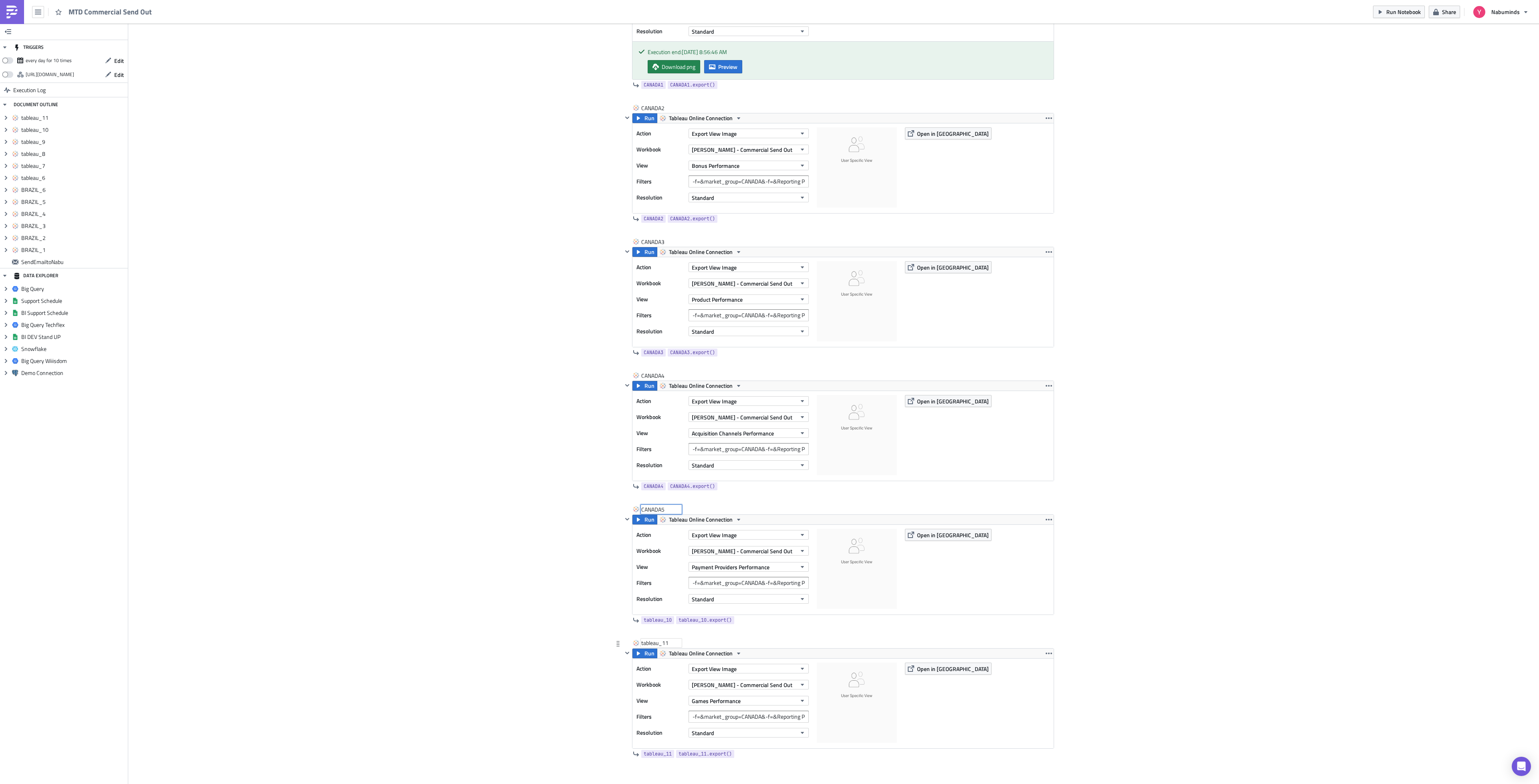
click at [657, 647] on div "tableau_11" at bounding box center [661, 642] width 40 height 8
click at [657, 647] on input "tableau_11" at bounding box center [661, 642] width 40 height 8
type input "CANADA6"
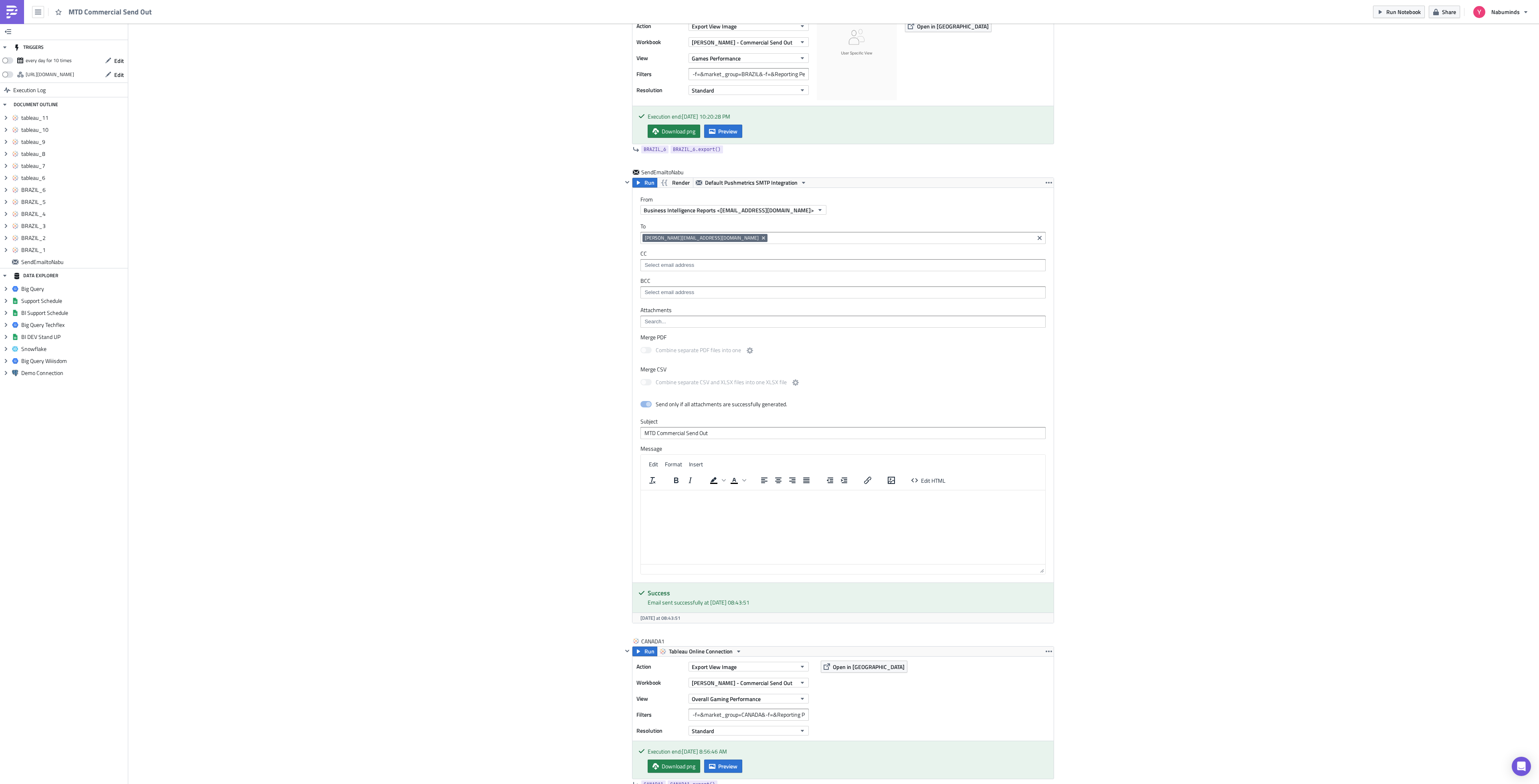
scroll to position [1312, 0]
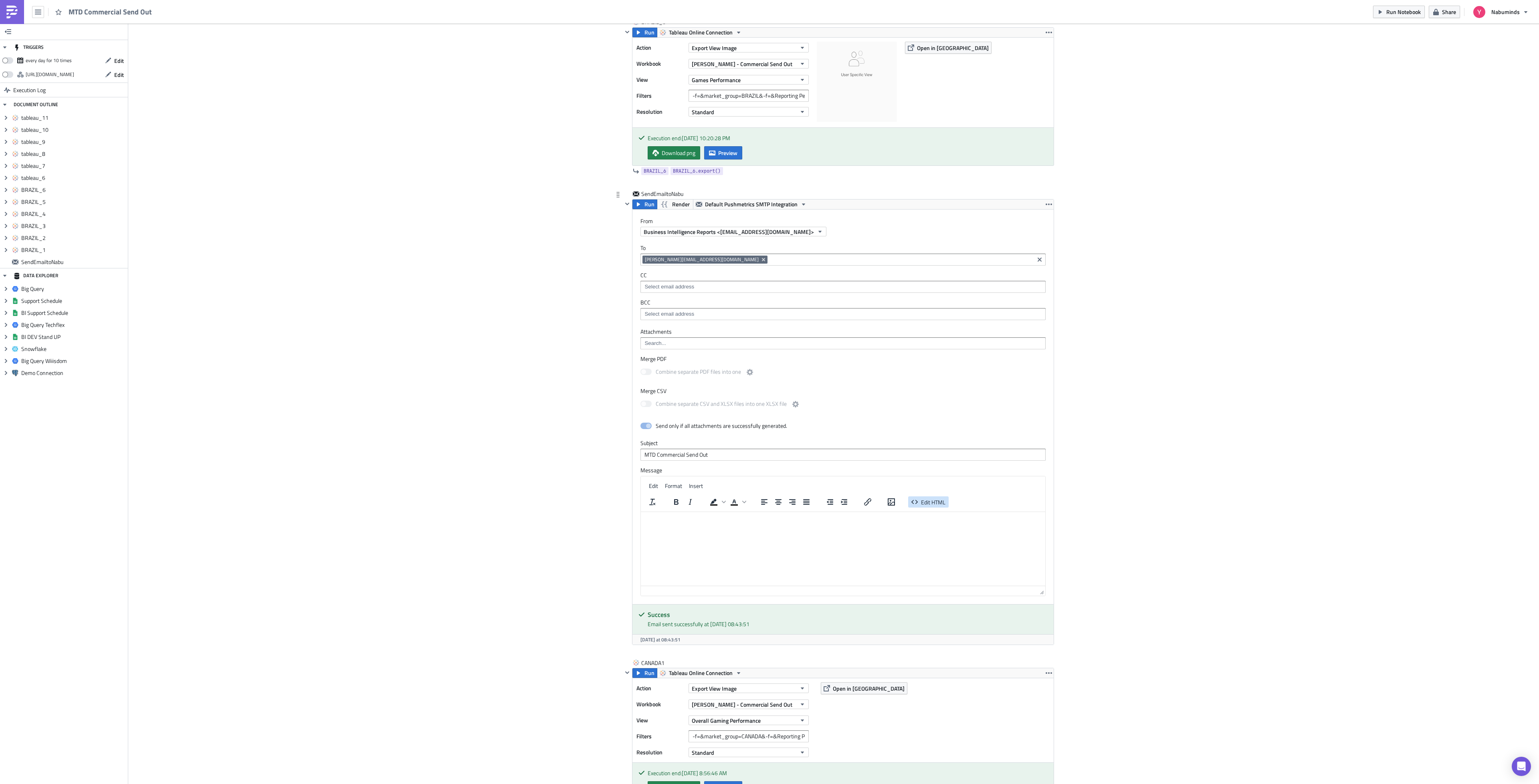
click at [937, 506] on span "Edit HTML" at bounding box center [933, 502] width 24 height 8
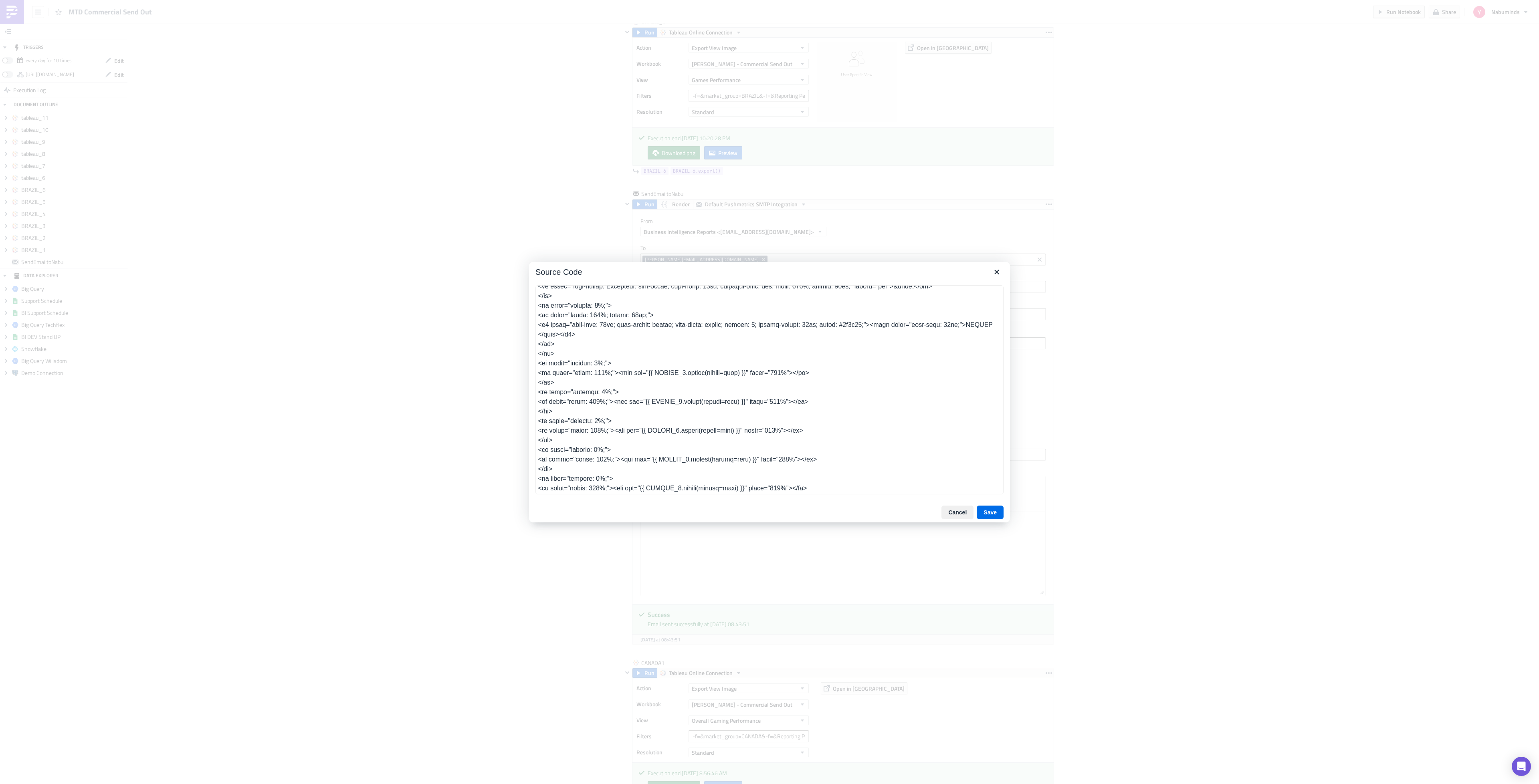
scroll to position [282, 0]
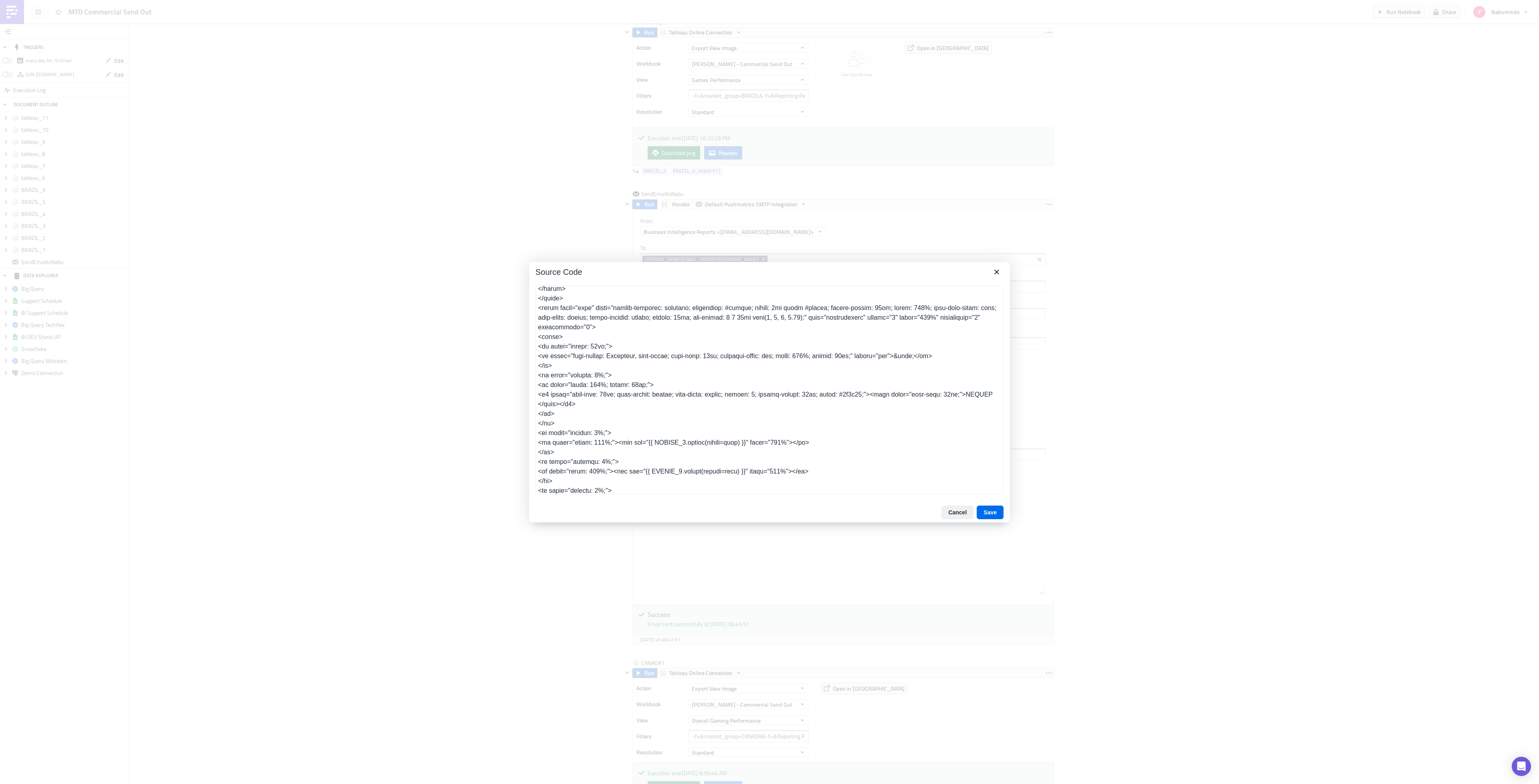
click at [641, 348] on textarea at bounding box center [770, 390] width 468 height 209
click at [629, 355] on textarea at bounding box center [770, 390] width 468 height 209
click at [575, 370] on textarea at bounding box center [770, 390] width 468 height 209
click at [597, 356] on textarea at bounding box center [770, 390] width 468 height 209
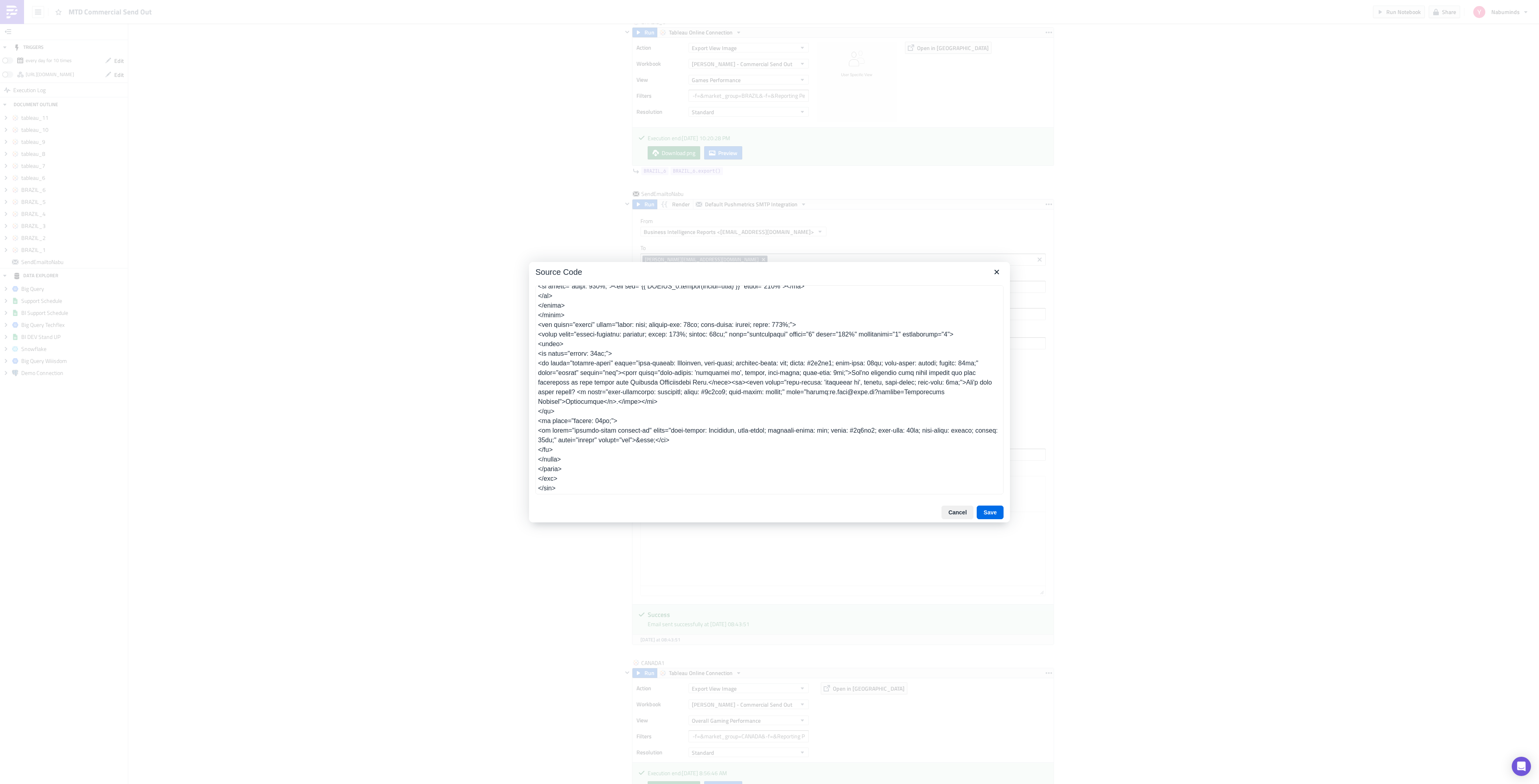
scroll to position [522, 0]
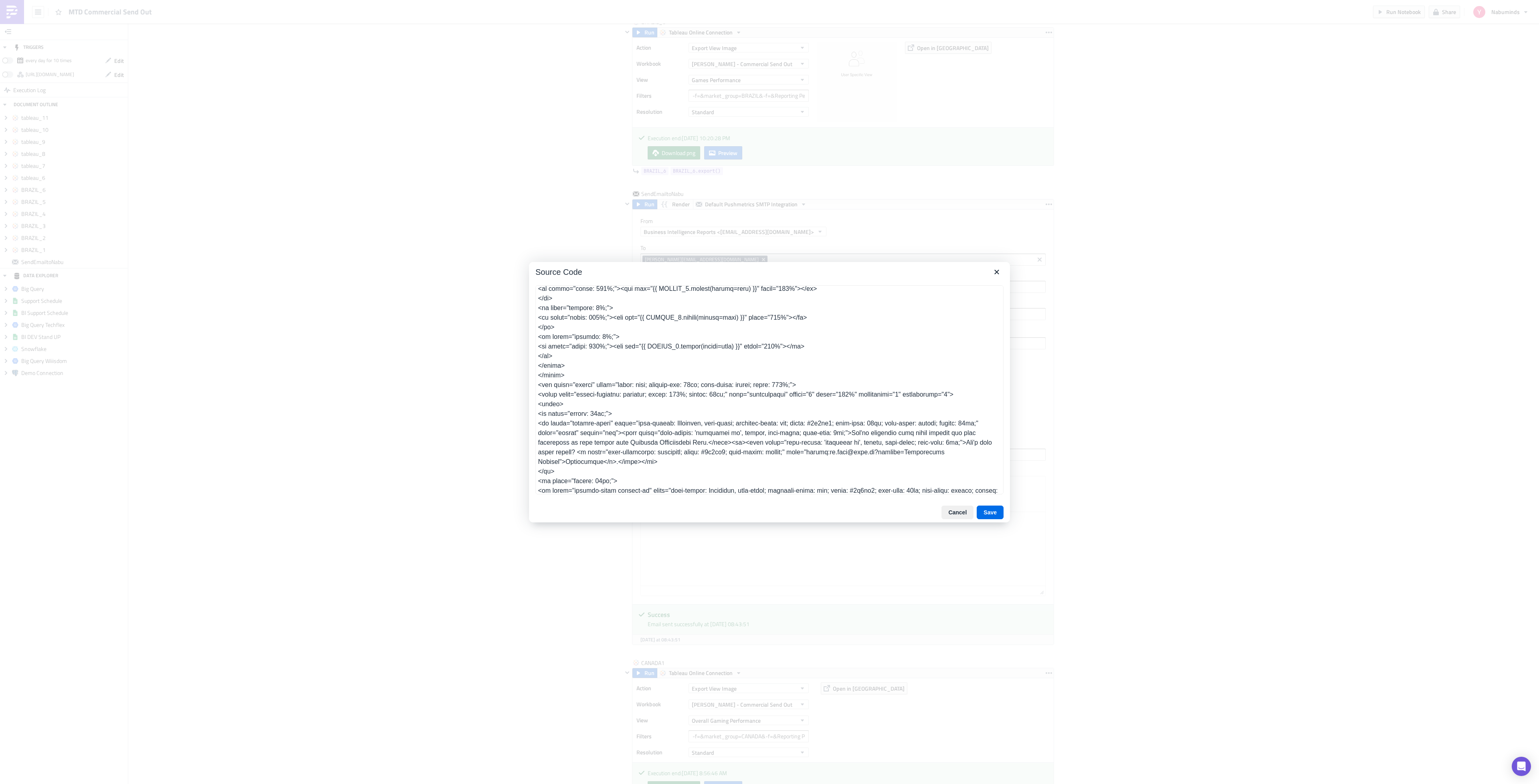
drag, startPoint x: 538, startPoint y: 357, endPoint x: 743, endPoint y: 373, distance: 205.6
click at [743, 373] on textarea at bounding box center [770, 390] width 468 height 209
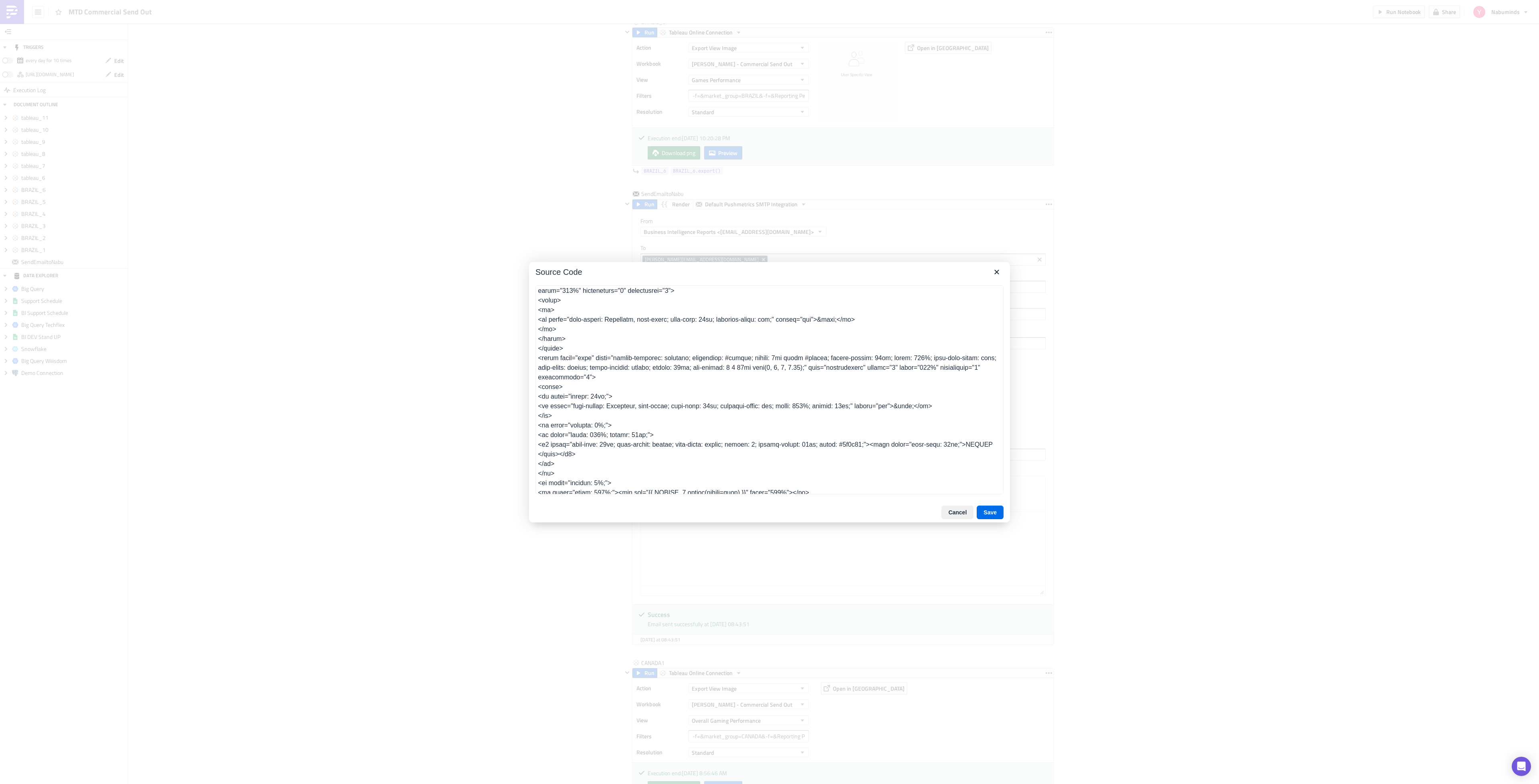
scroll to position [222, 0]
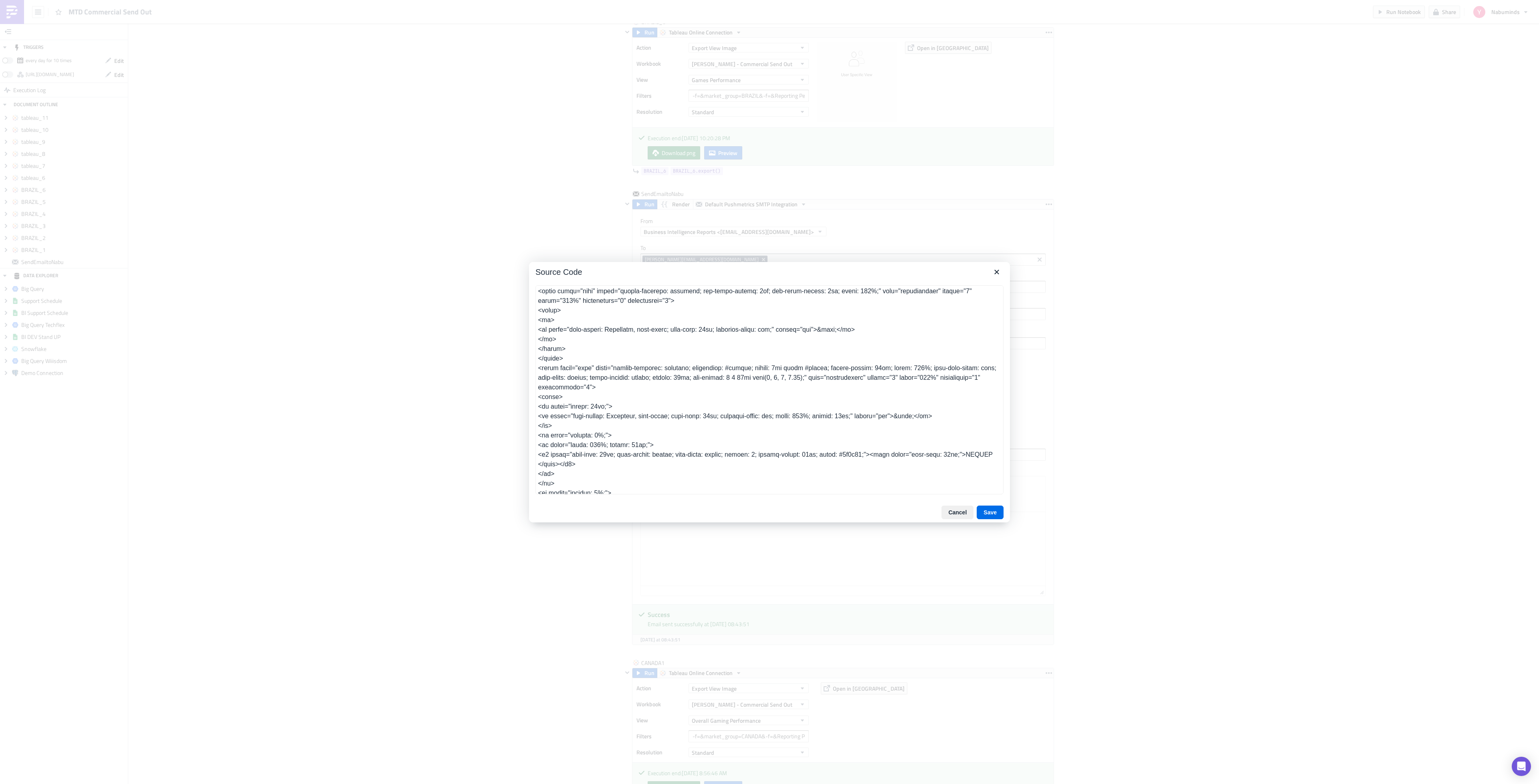
click at [591, 413] on textarea at bounding box center [770, 390] width 468 height 209
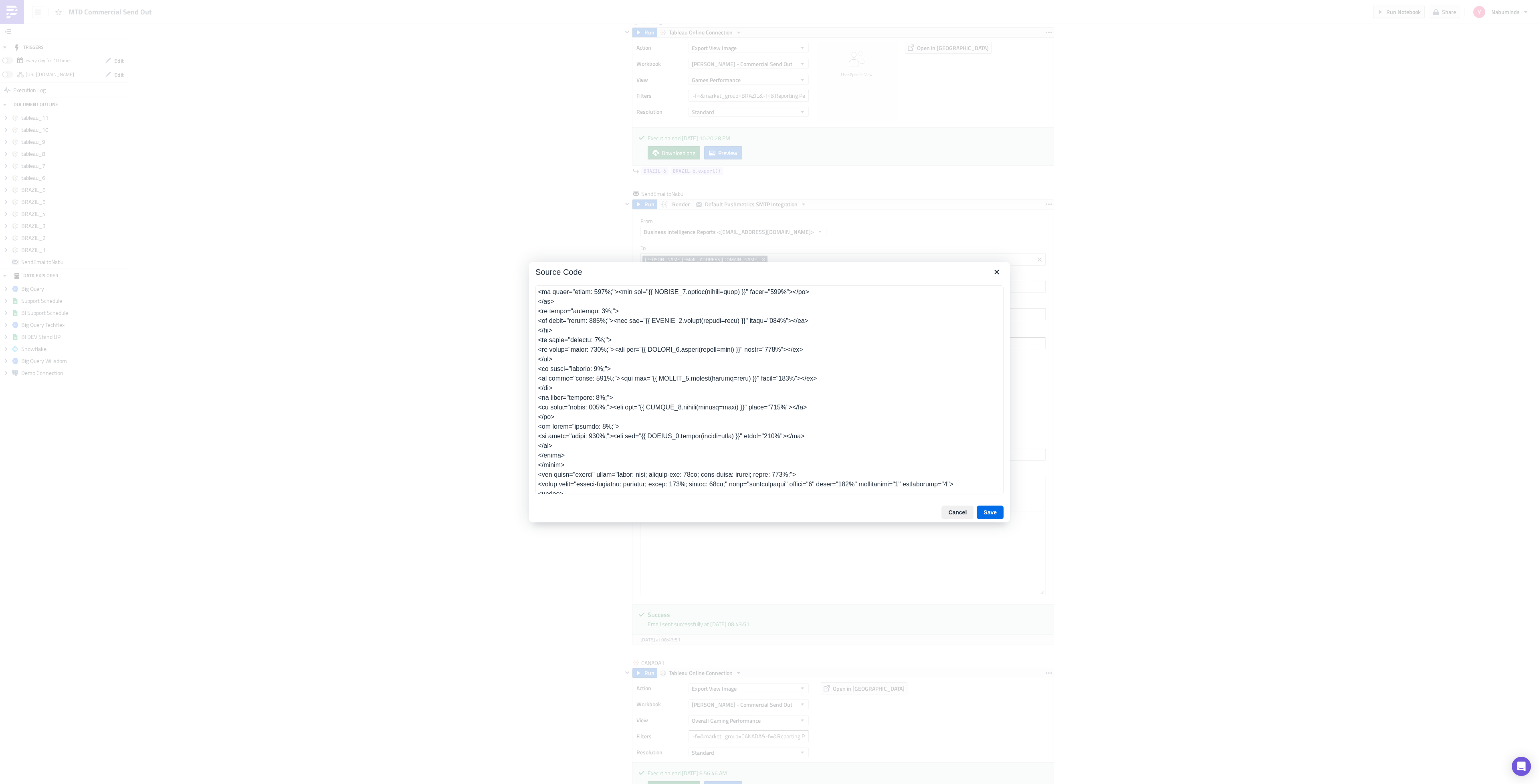
scroll to position [463, 0]
drag, startPoint x: 538, startPoint y: 407, endPoint x: 590, endPoint y: 431, distance: 57.3
click at [590, 431] on textarea at bounding box center [770, 390] width 468 height 209
type textarea "<table class="body" style="border-collapse: separate; mso-table-lspace: 0pt; ms…"
